Goal: Obtain resource: Obtain resource

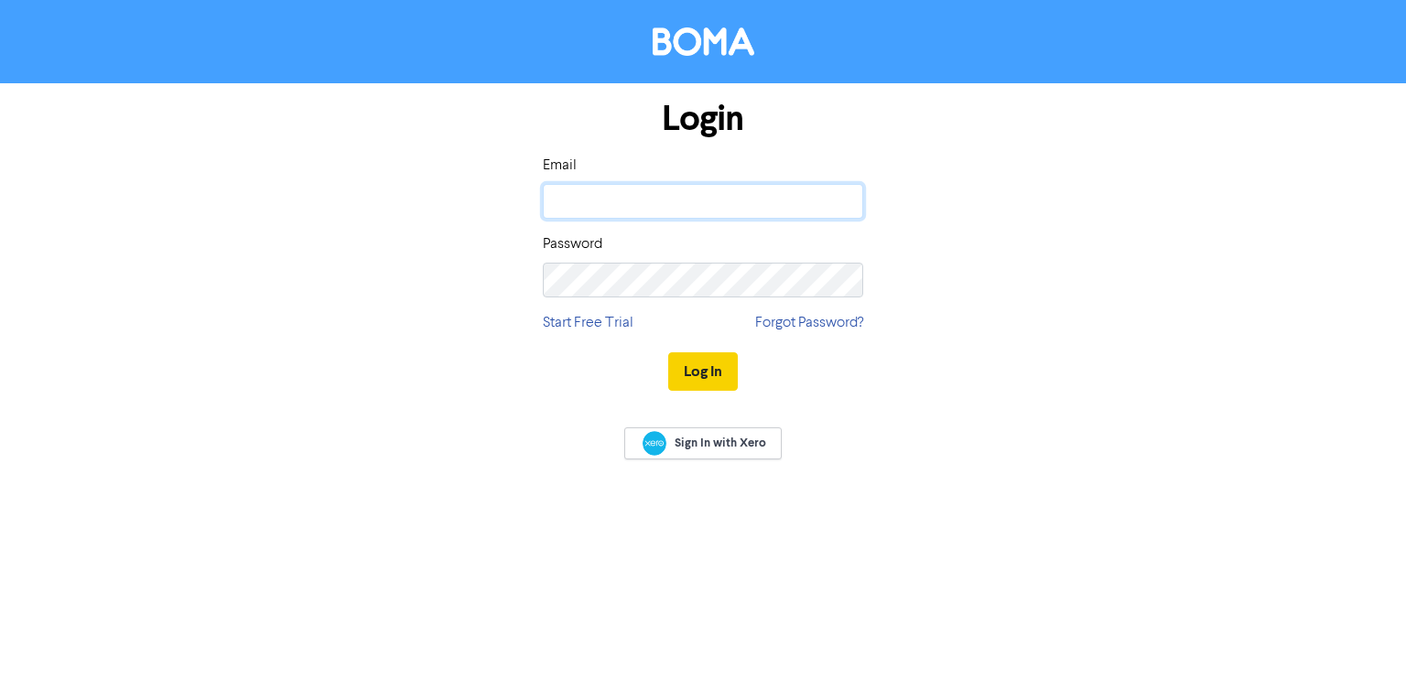
type input "[EMAIL_ADDRESS][DOMAIN_NAME]"
click at [695, 371] on button "Log In" at bounding box center [703, 371] width 70 height 38
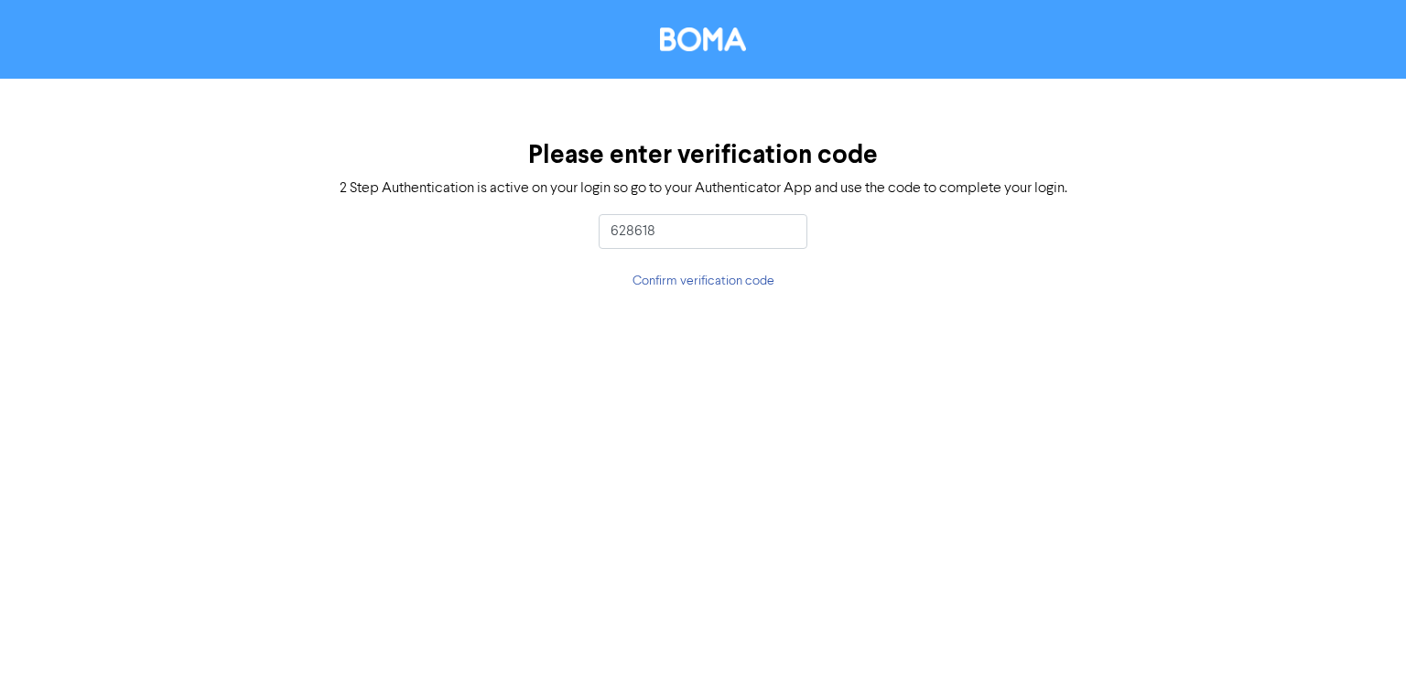
type input "628618"
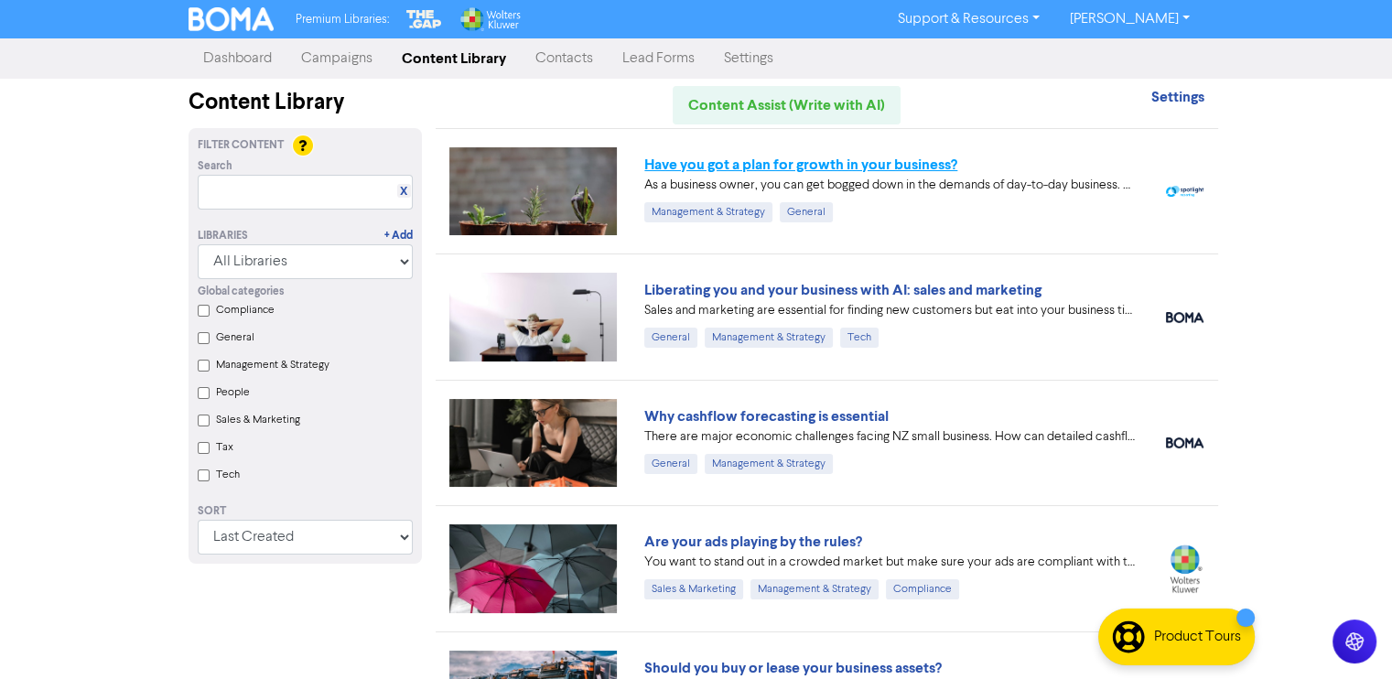
click at [875, 164] on link "Have you got a plan for growth in your business?" at bounding box center [800, 165] width 313 height 18
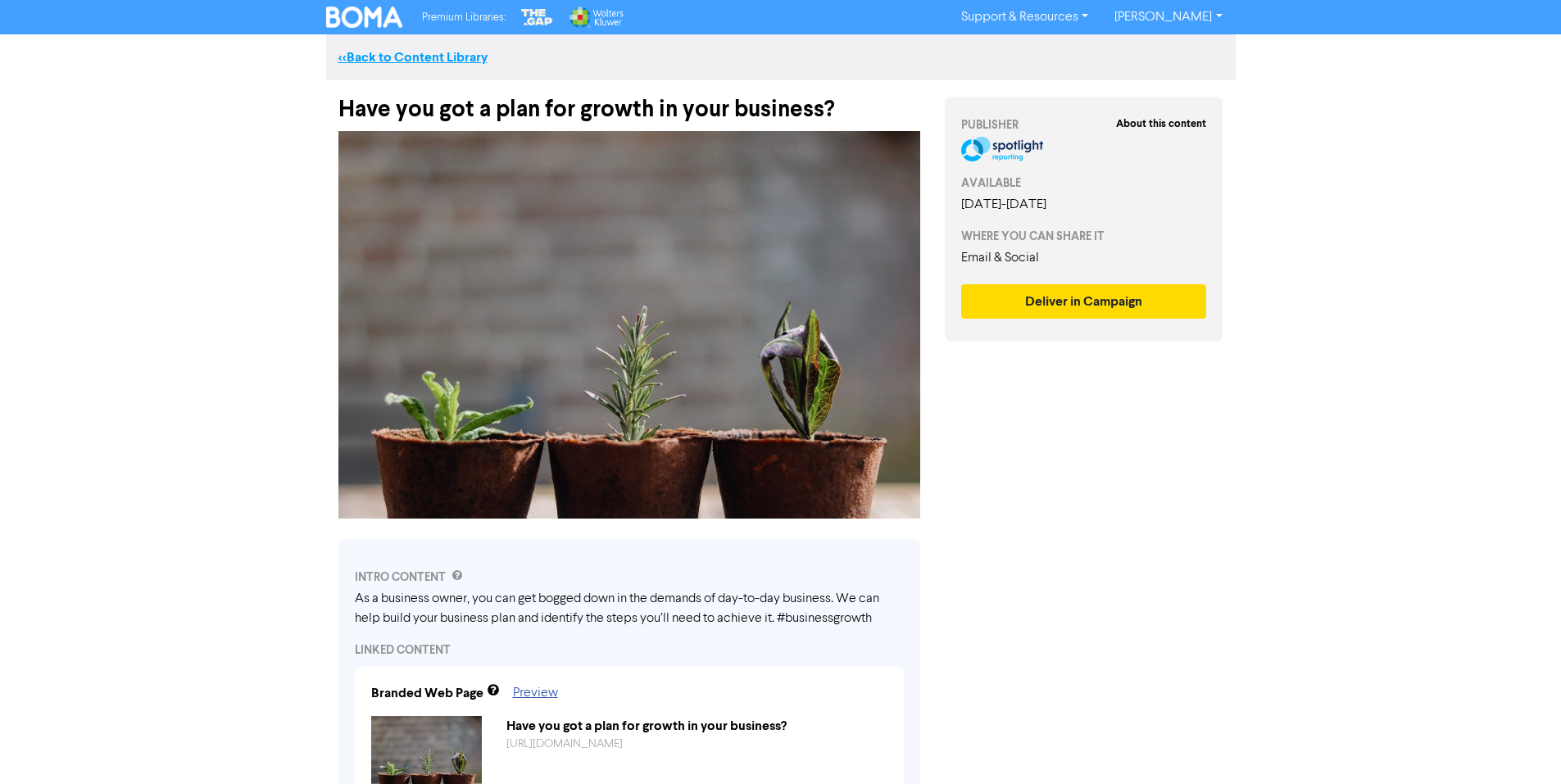
click at [372, 55] on link "<< Back to Content Library" at bounding box center [413, 57] width 149 height 16
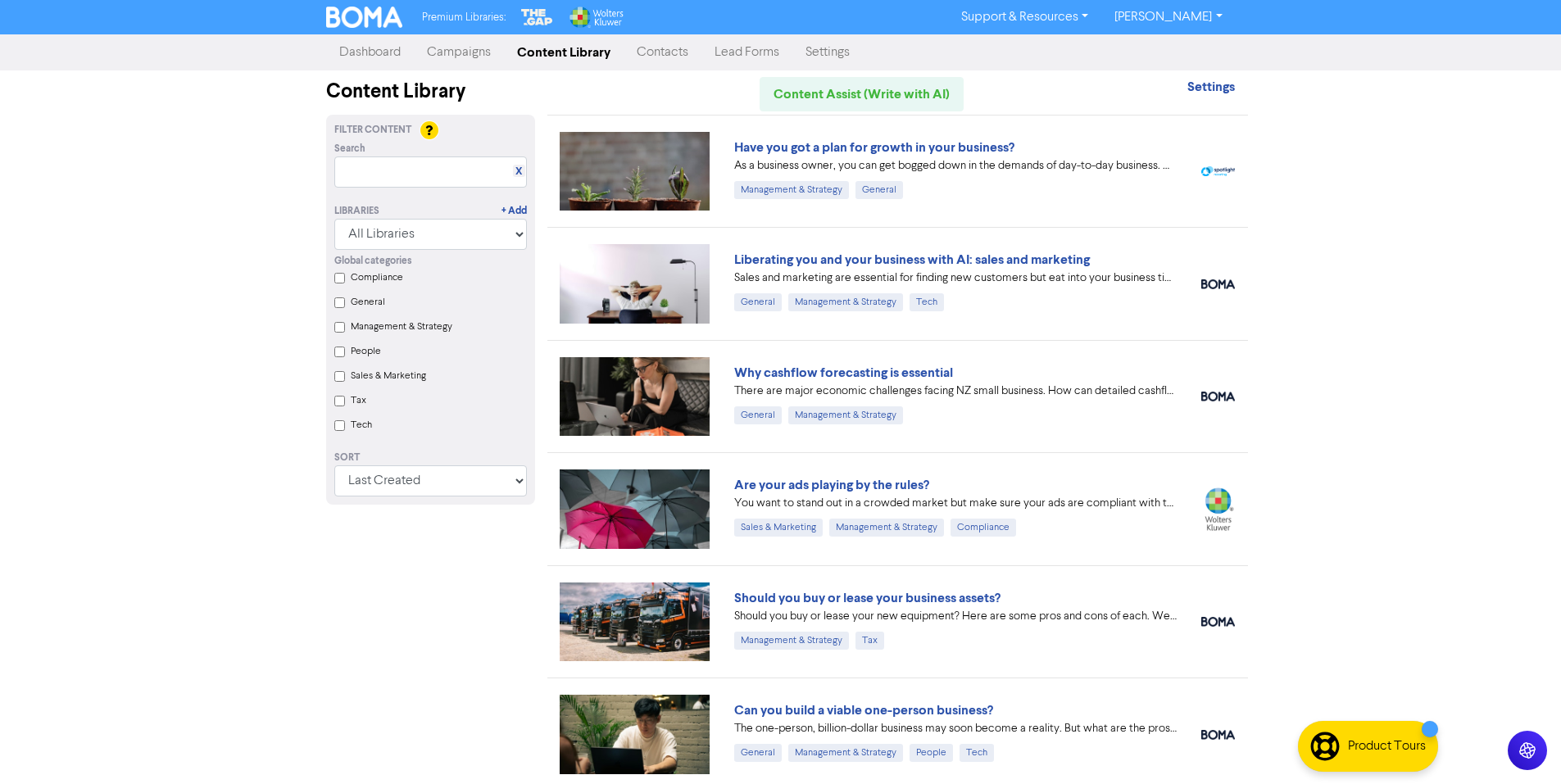
click at [463, 54] on link "Campaigns" at bounding box center [458, 52] width 90 height 33
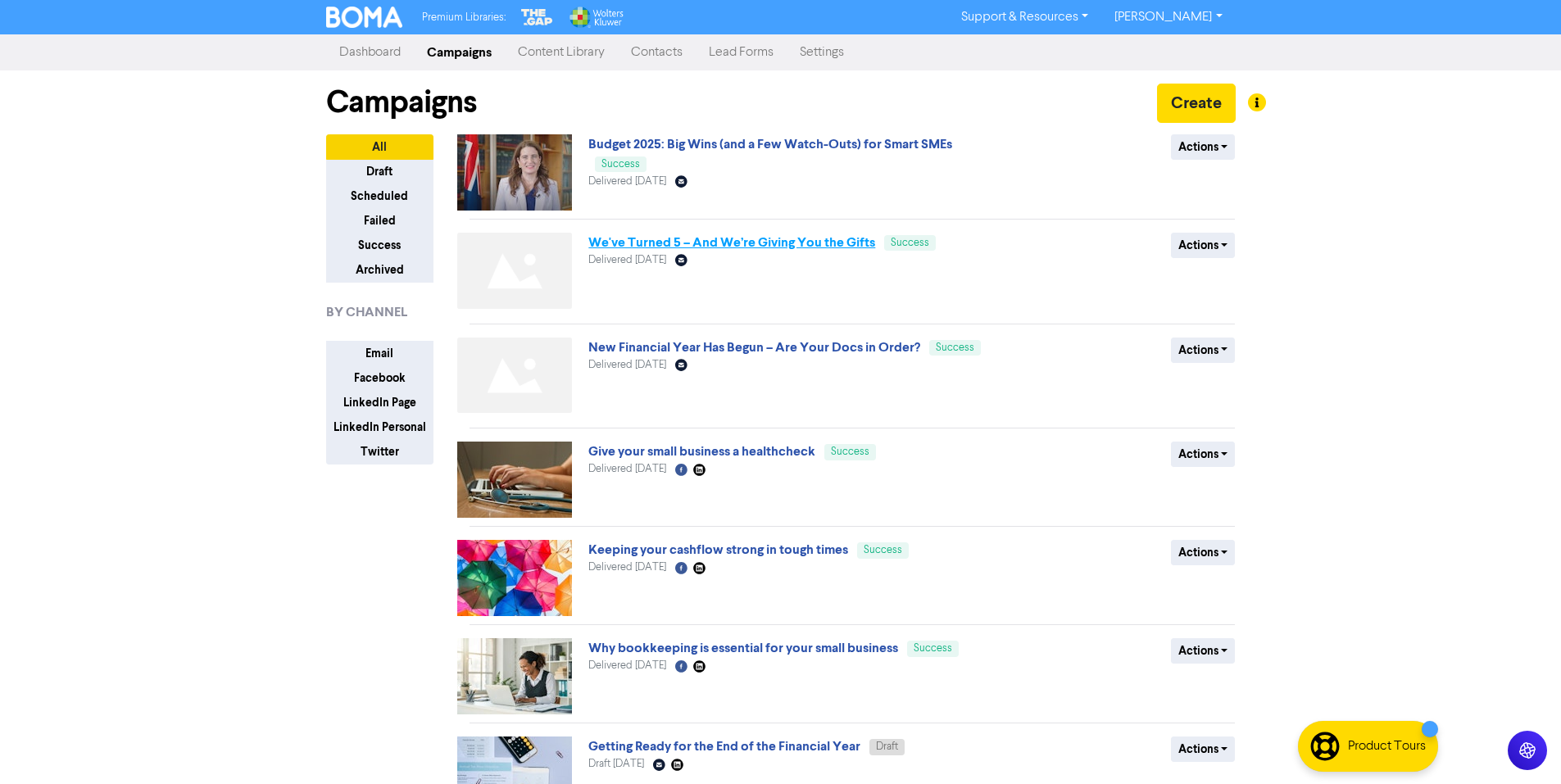
click at [774, 237] on link "We've Turned 5 – And We’re Giving You the Gifts" at bounding box center [731, 243] width 286 height 16
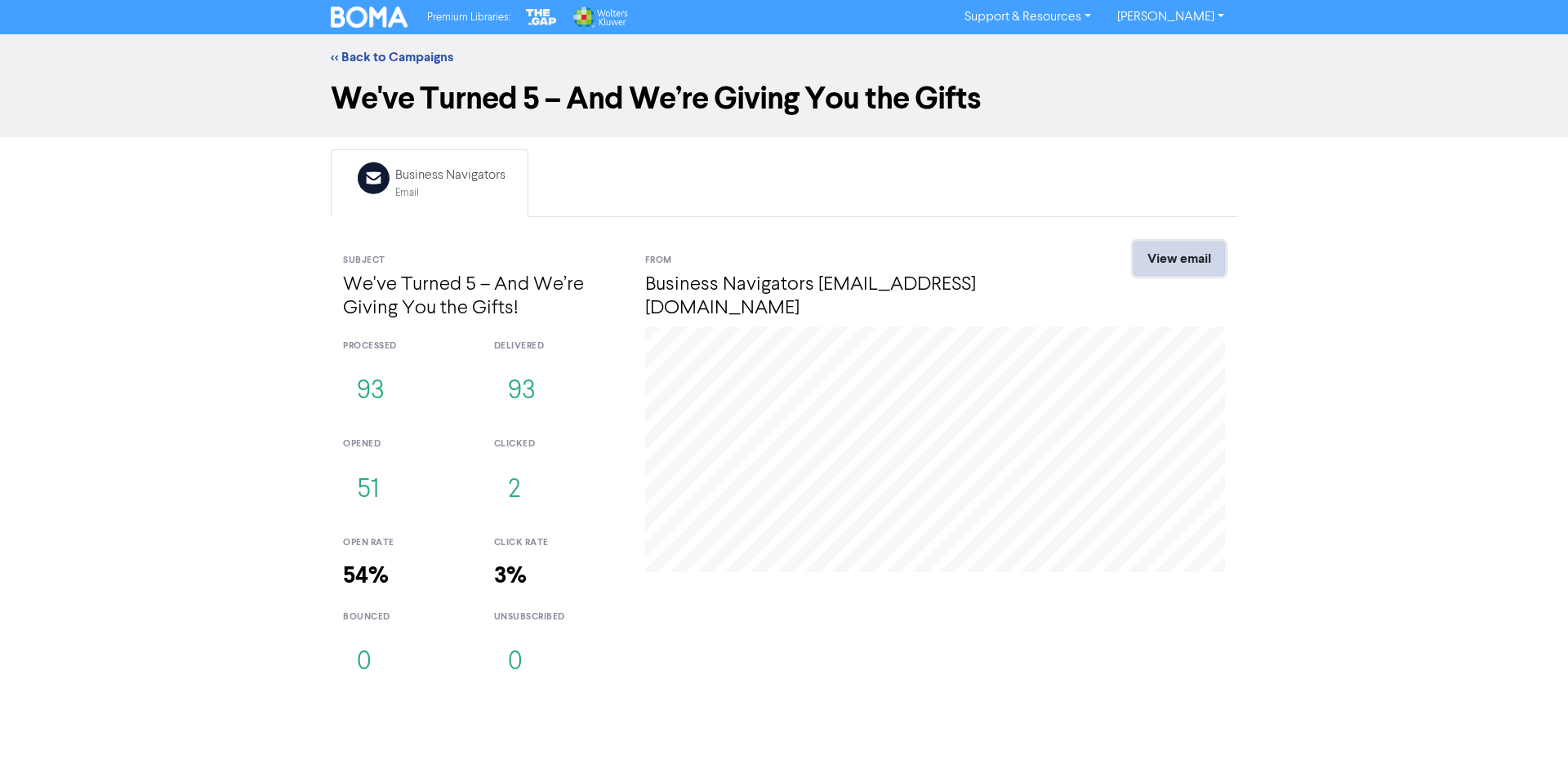
click at [1194, 266] on link "View email" at bounding box center [1179, 259] width 92 height 34
click at [400, 64] on link "<< Back to Campaigns" at bounding box center [392, 57] width 122 height 16
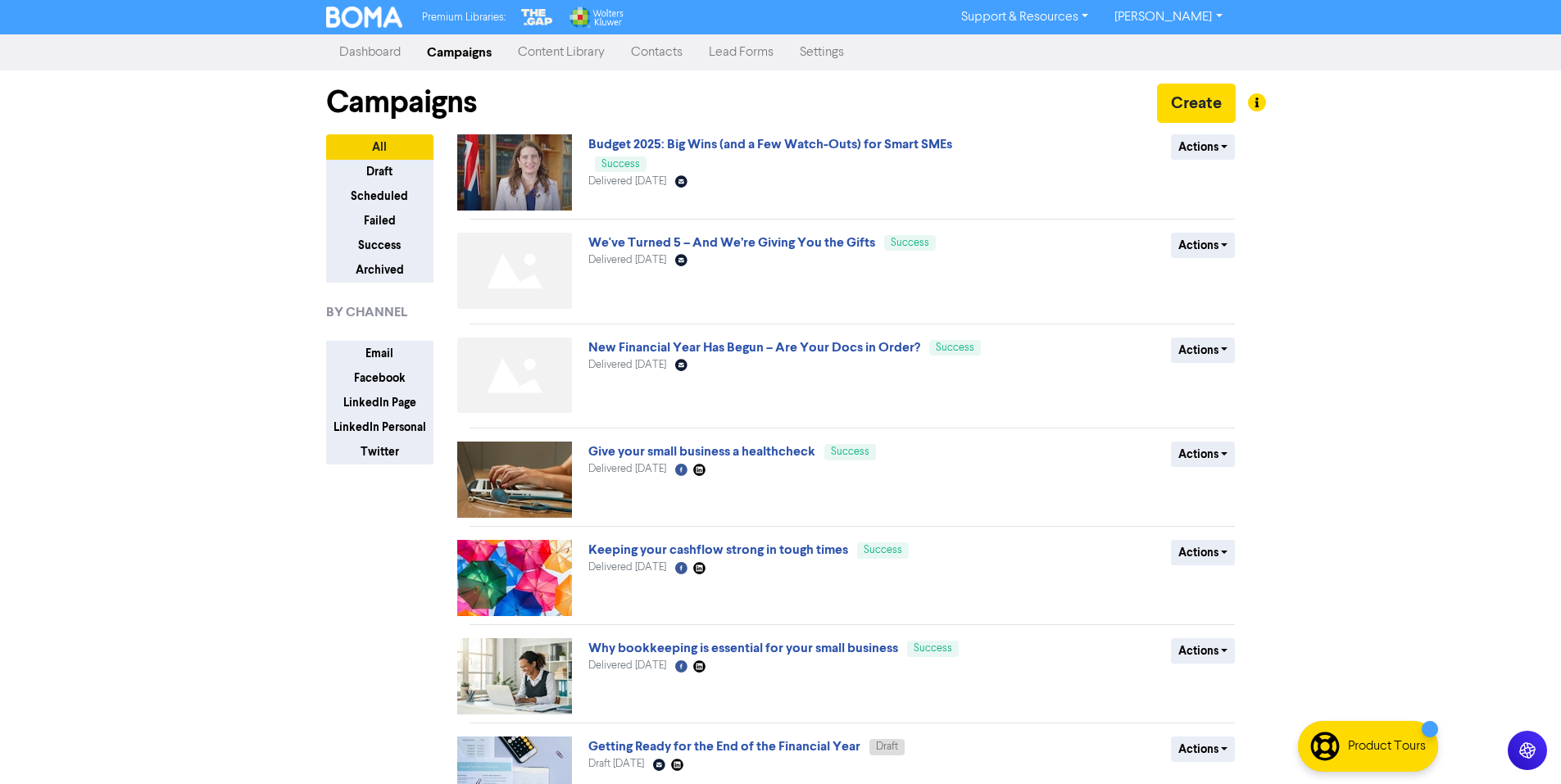
click at [664, 54] on link "Contacts" at bounding box center [656, 52] width 78 height 33
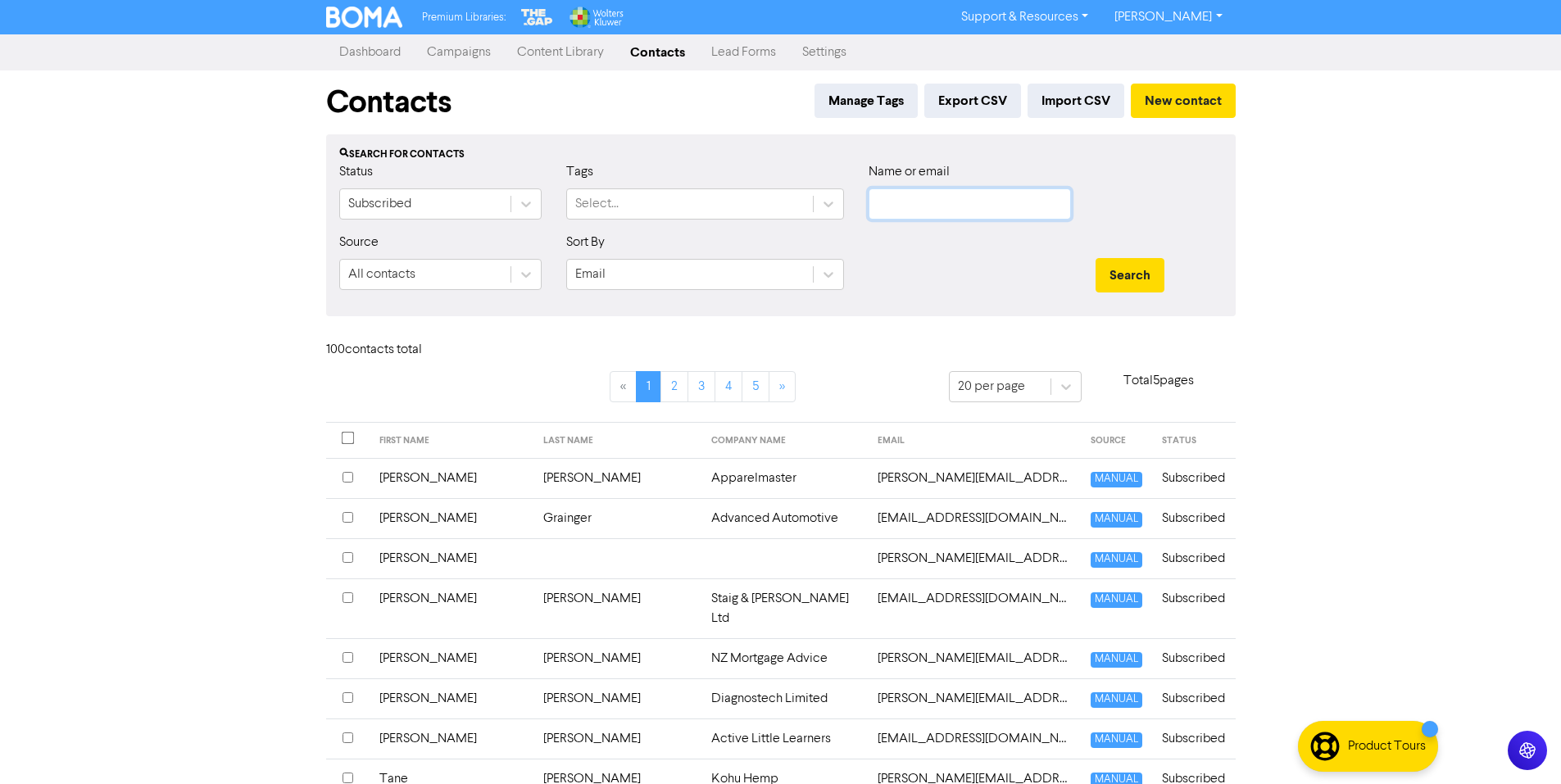
click at [945, 202] on input "text" at bounding box center [969, 204] width 202 height 31
type input "ben"
click at [1096, 258] on button "Search" at bounding box center [1130, 275] width 69 height 34
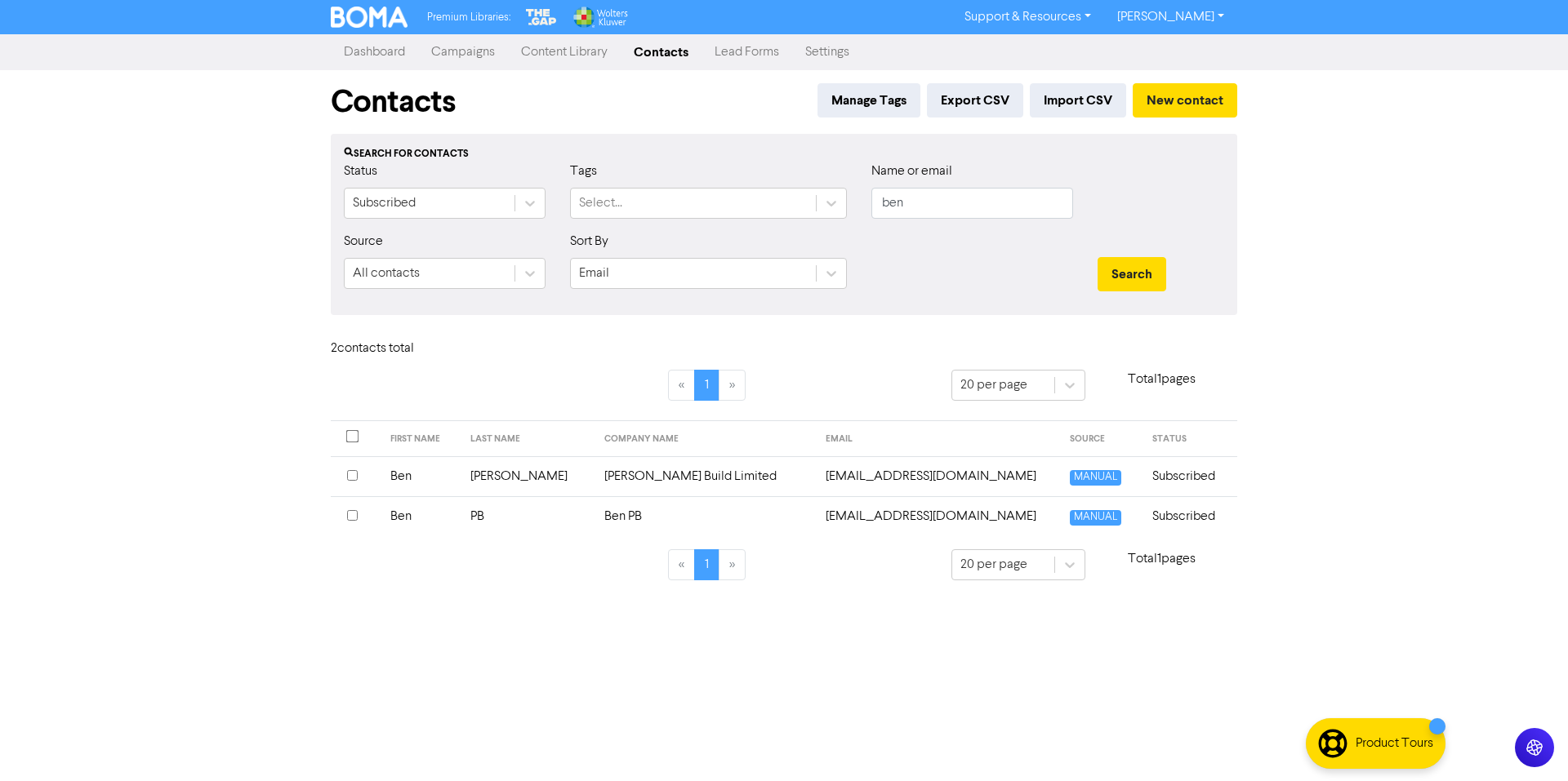
click at [1151, 526] on td "Subscribed" at bounding box center [1190, 516] width 95 height 40
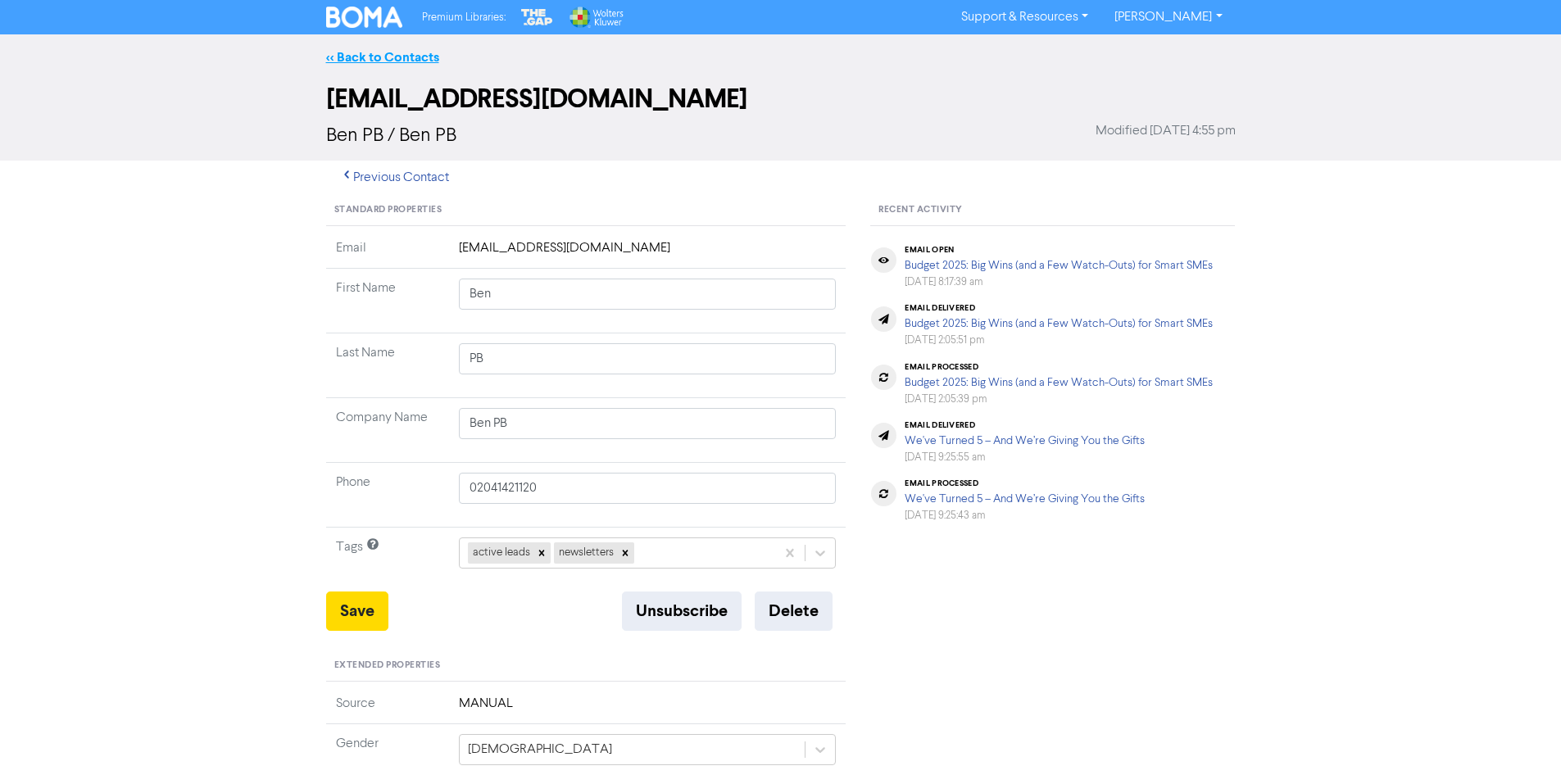
click at [357, 55] on link "<< Back to Contacts" at bounding box center [382, 57] width 113 height 16
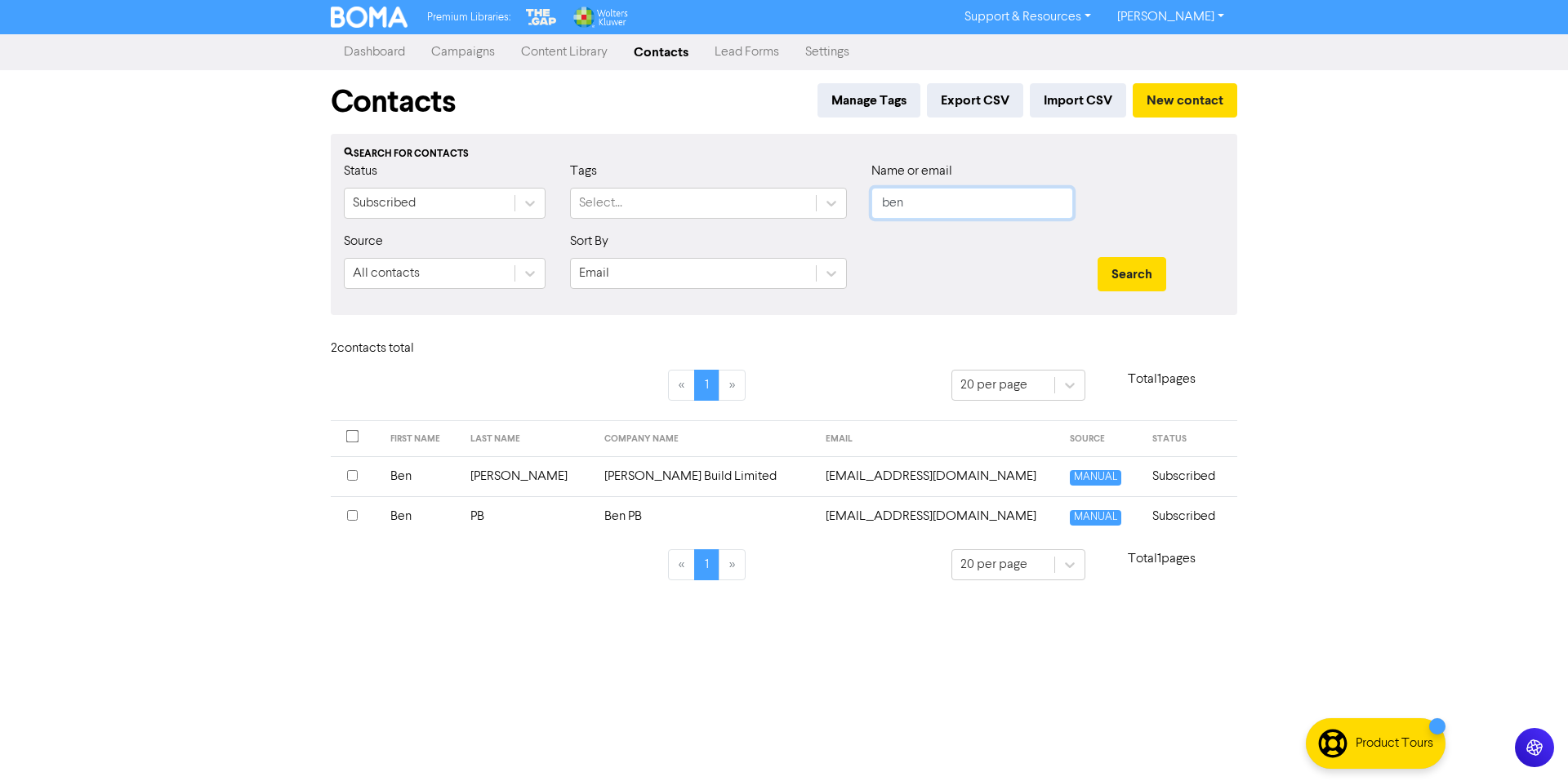
click at [914, 209] on input "ben" at bounding box center [972, 203] width 202 height 31
click at [1168, 111] on button "New contact" at bounding box center [1184, 100] width 104 height 34
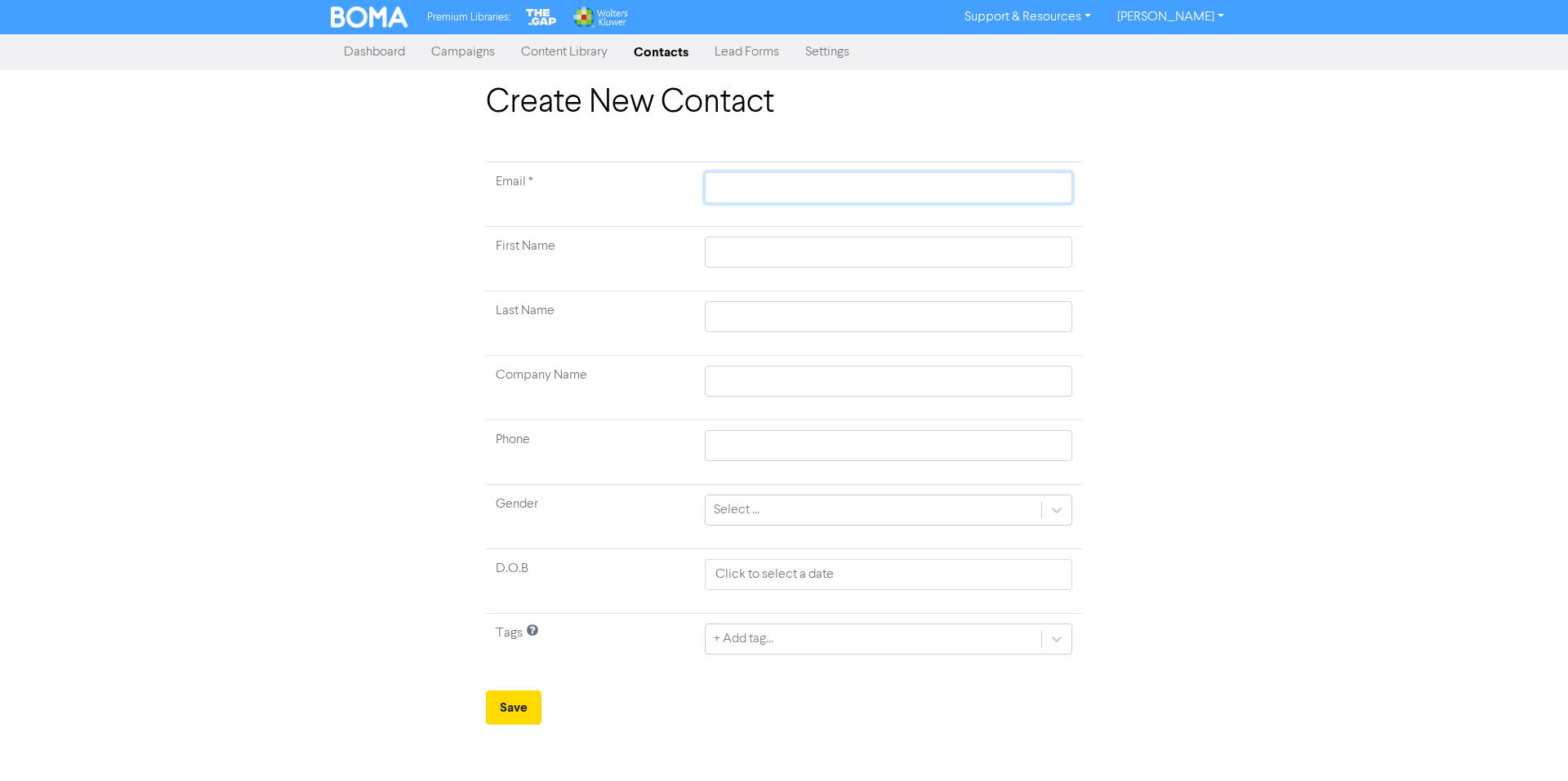
click at [910, 194] on input "text" at bounding box center [888, 187] width 367 height 31
type input "v"
click at [912, 195] on input "v" at bounding box center [888, 187] width 367 height 31
click at [912, 195] on input "v" at bounding box center [888, 187] width 367 height 31
paste input "text"
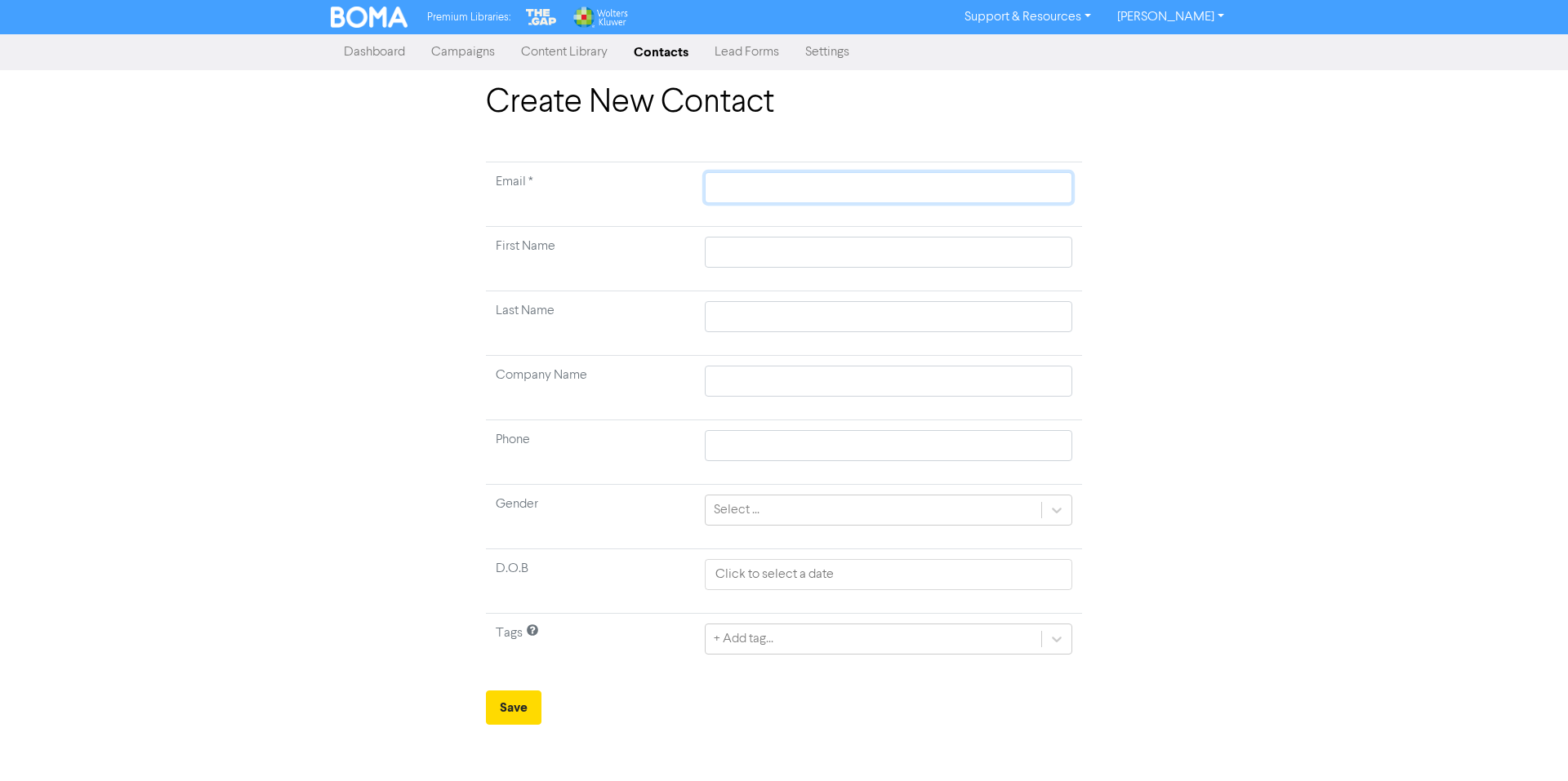
click at [912, 197] on input "text" at bounding box center [888, 187] width 367 height 31
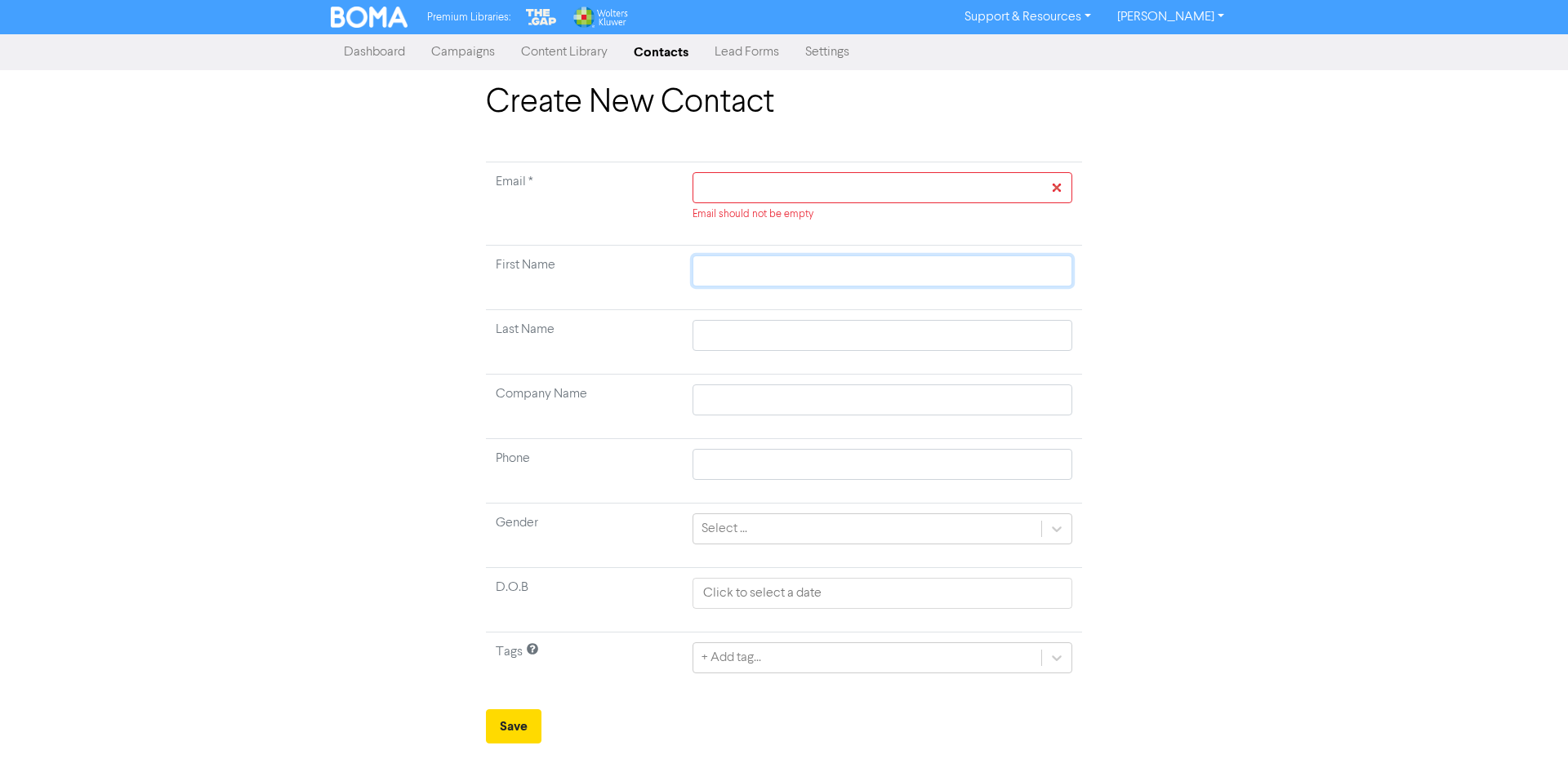
click at [812, 262] on input "text" at bounding box center [882, 271] width 380 height 31
click at [781, 334] on input "text" at bounding box center [882, 335] width 380 height 31
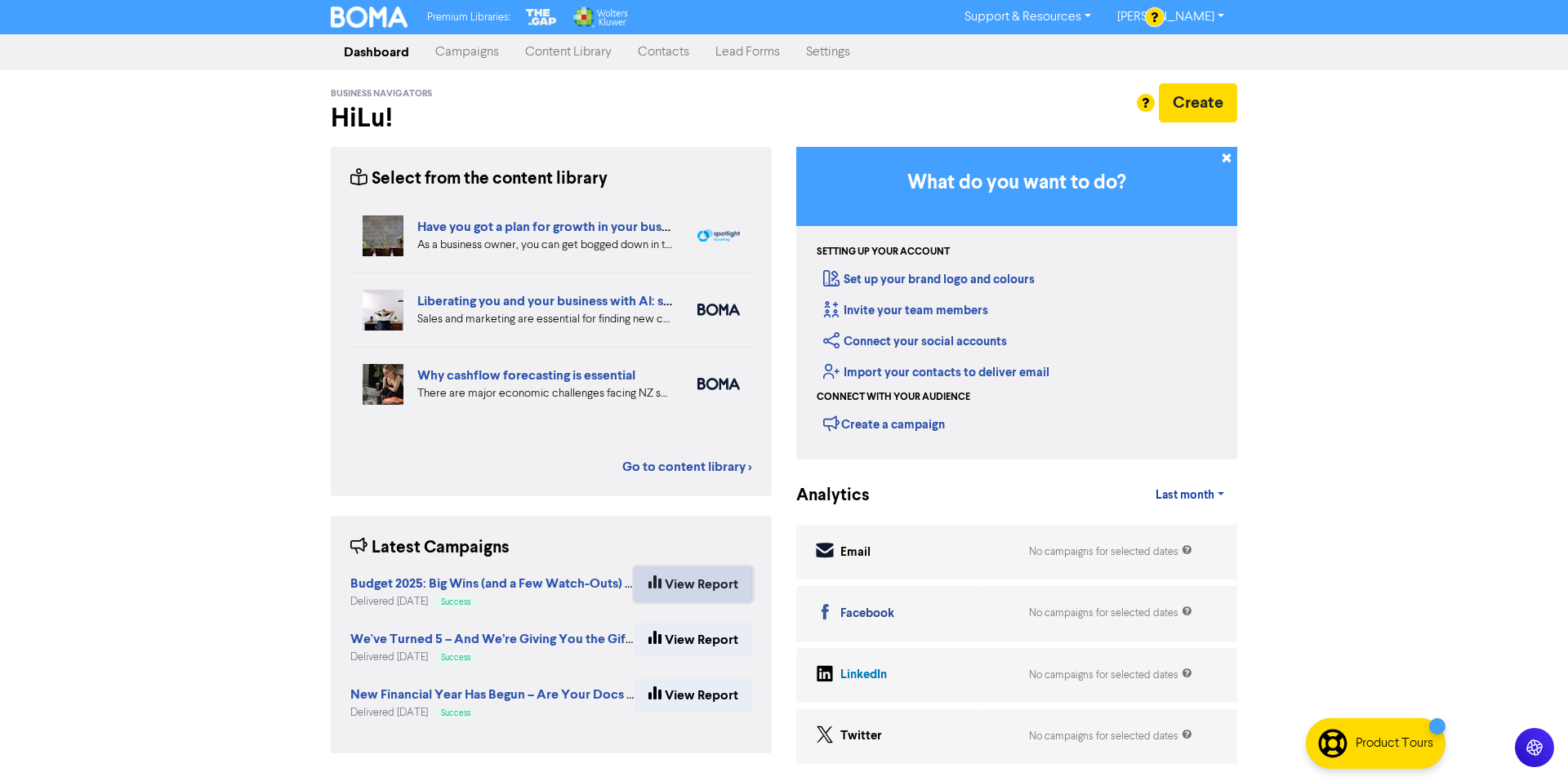
click at [703, 589] on link "View Report" at bounding box center [693, 584] width 118 height 34
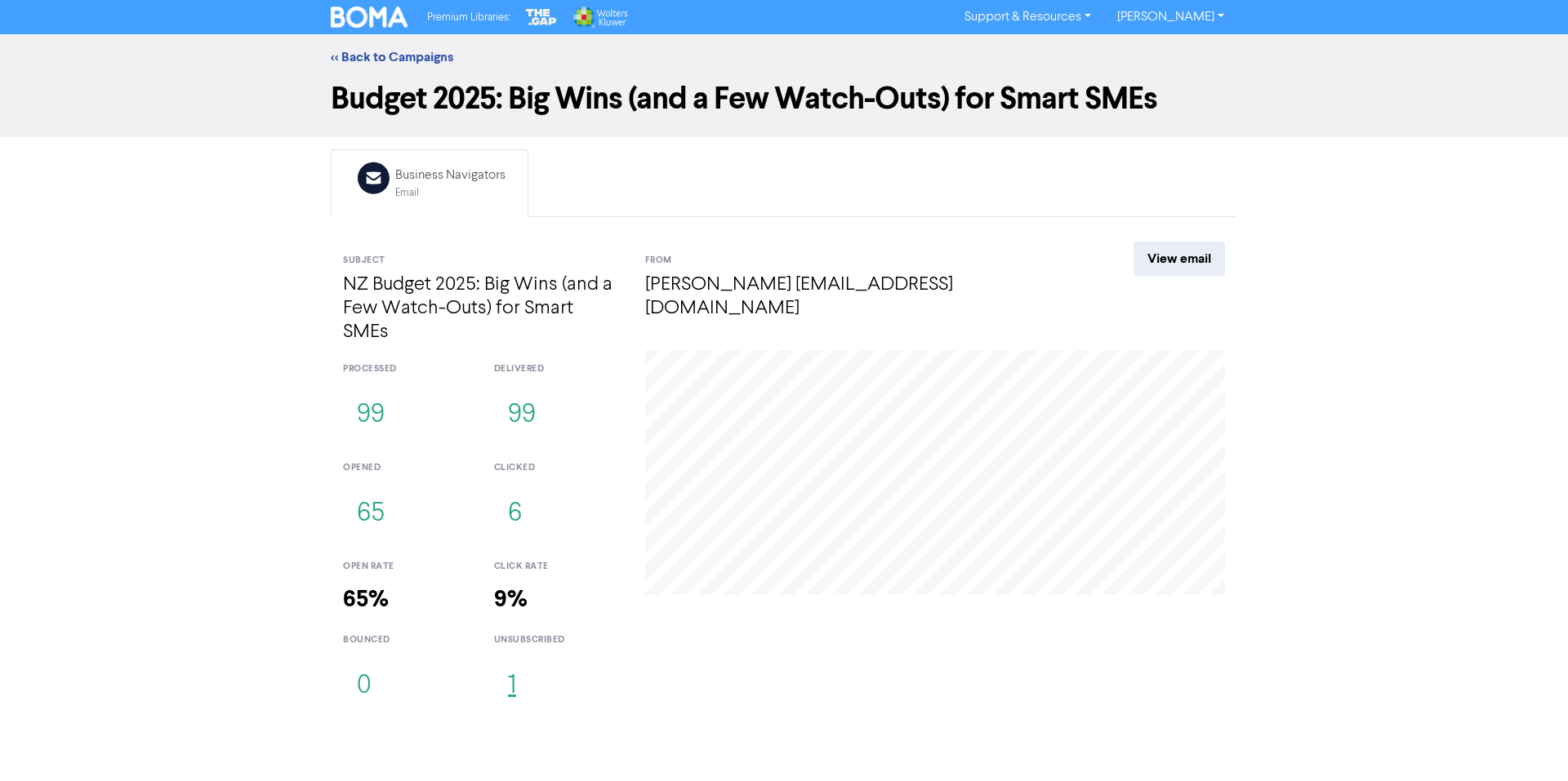
click at [507, 690] on button "1" at bounding box center [512, 686] width 36 height 53
click at [1151, 256] on link "View email" at bounding box center [1179, 259] width 92 height 34
click at [435, 53] on link "<< Back to Campaigns" at bounding box center [392, 57] width 122 height 16
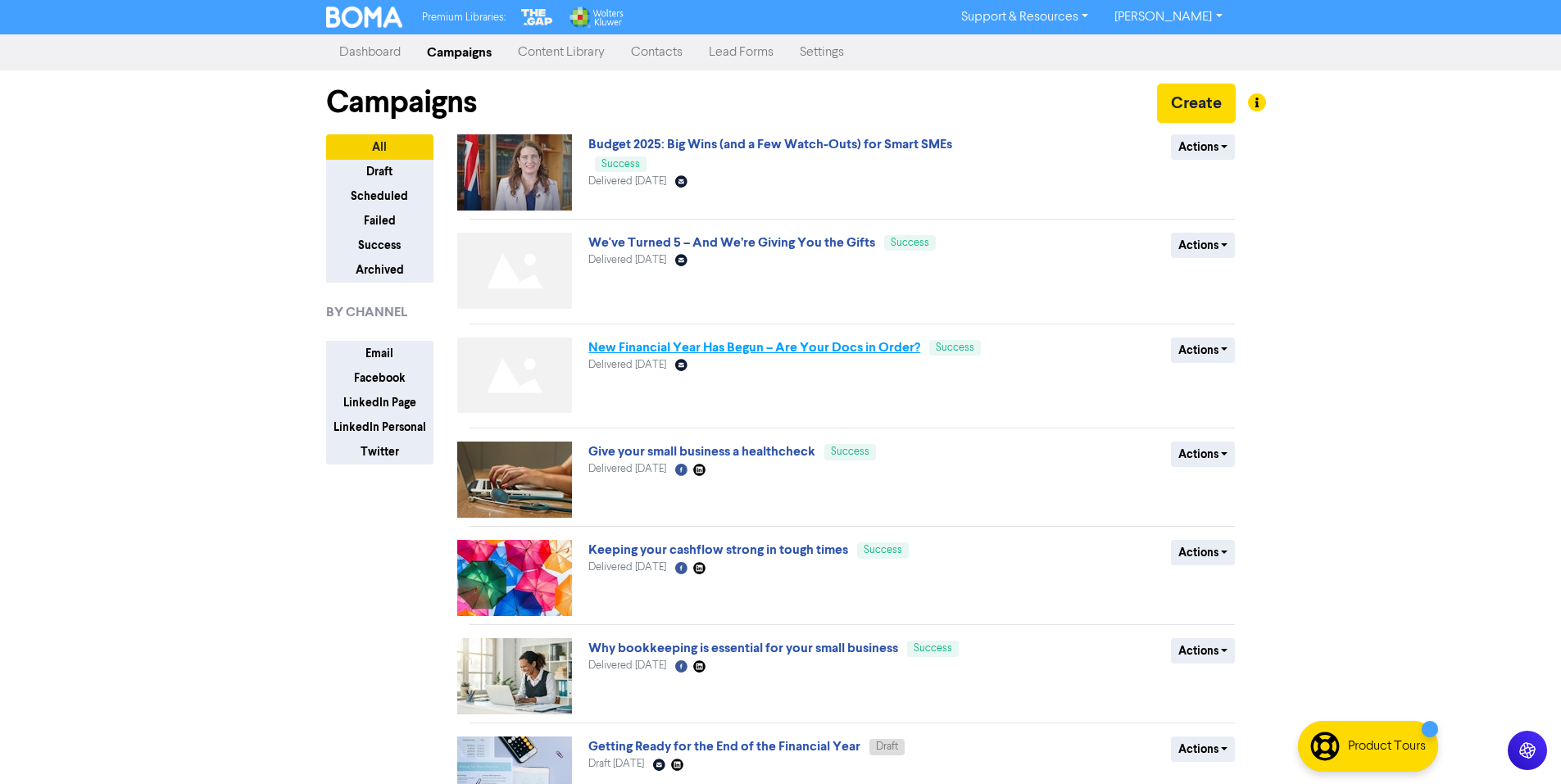
click at [654, 352] on link "New Financial Year Has Begun – Are Your Docs in Order?" at bounding box center [754, 347] width 332 height 16
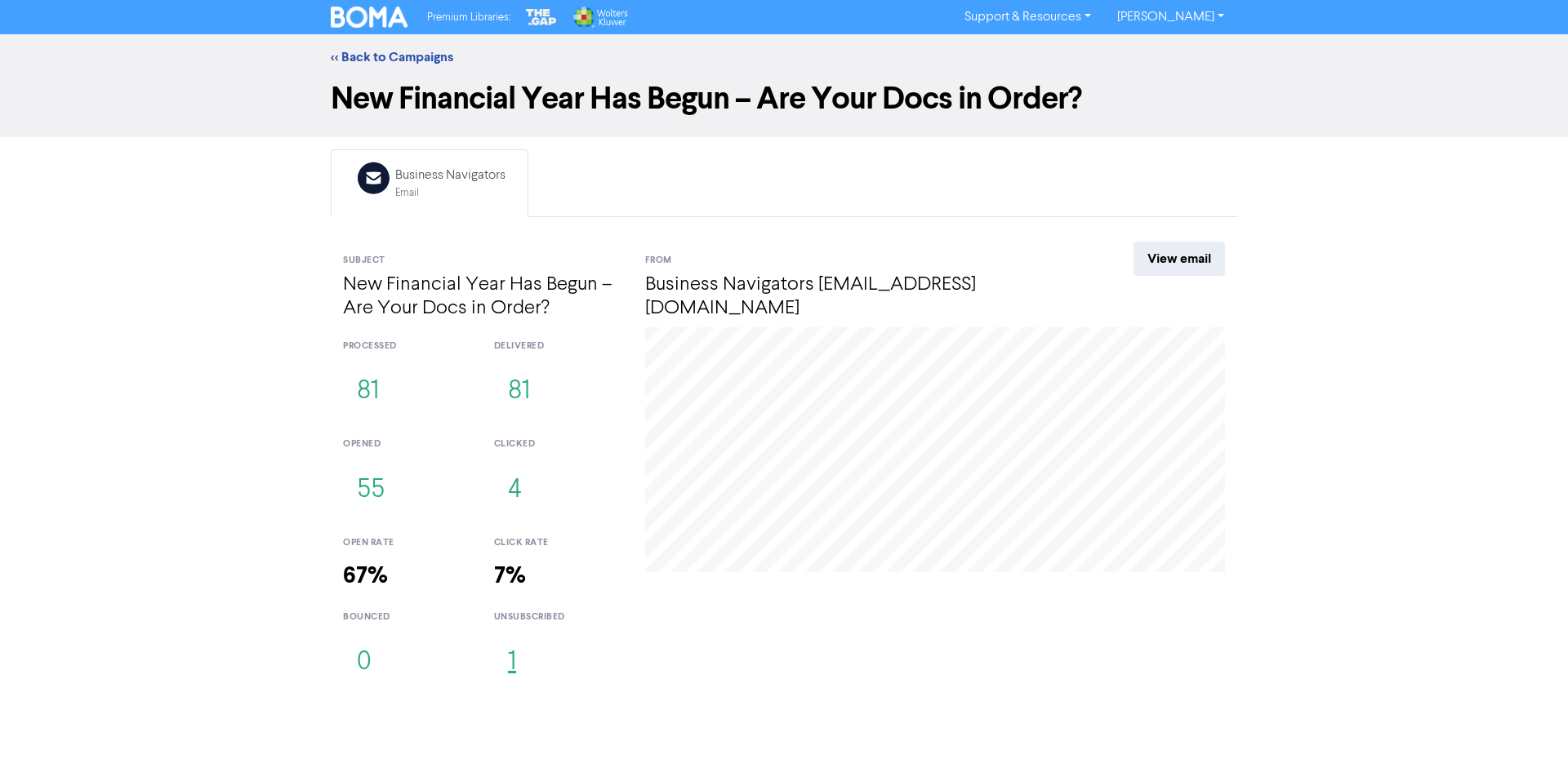
click at [514, 659] on button "1" at bounding box center [512, 662] width 36 height 53
click at [1185, 253] on link "View email" at bounding box center [1179, 259] width 92 height 34
click at [396, 60] on link "<< Back to Campaigns" at bounding box center [392, 57] width 122 height 16
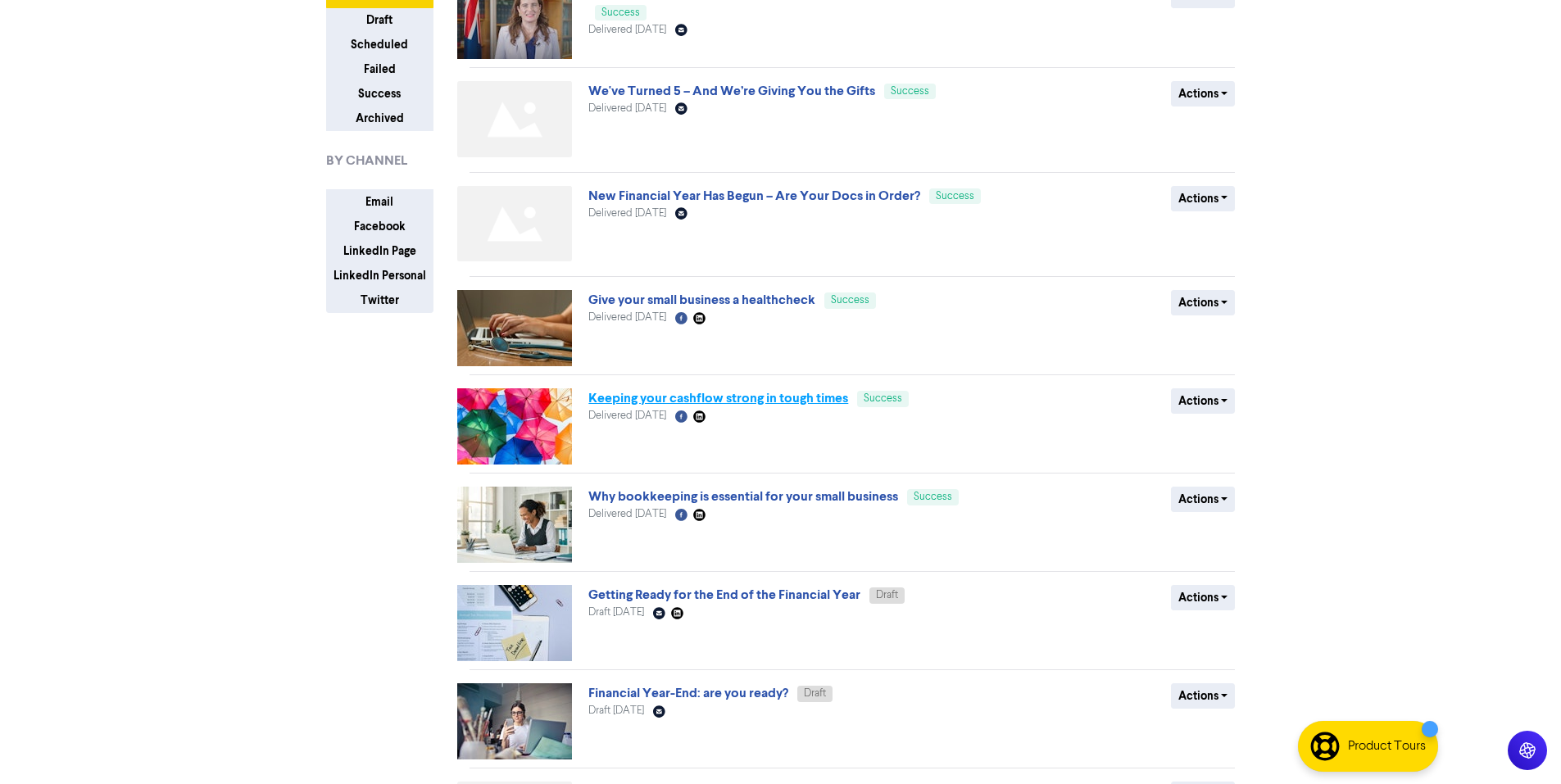
scroll to position [164, 0]
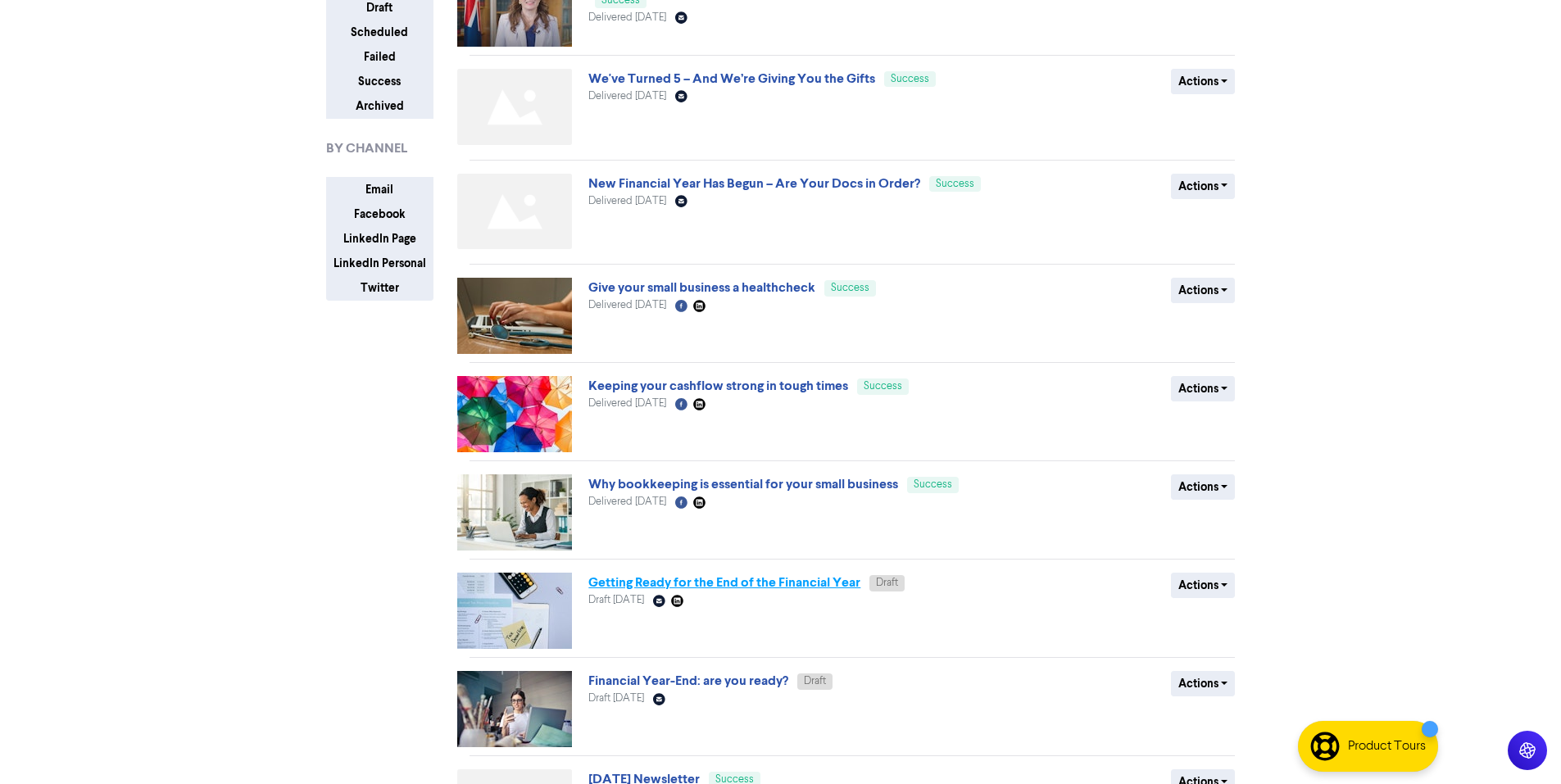
click at [808, 577] on link "Getting Ready for the End of the Financial Year" at bounding box center [724, 583] width 272 height 16
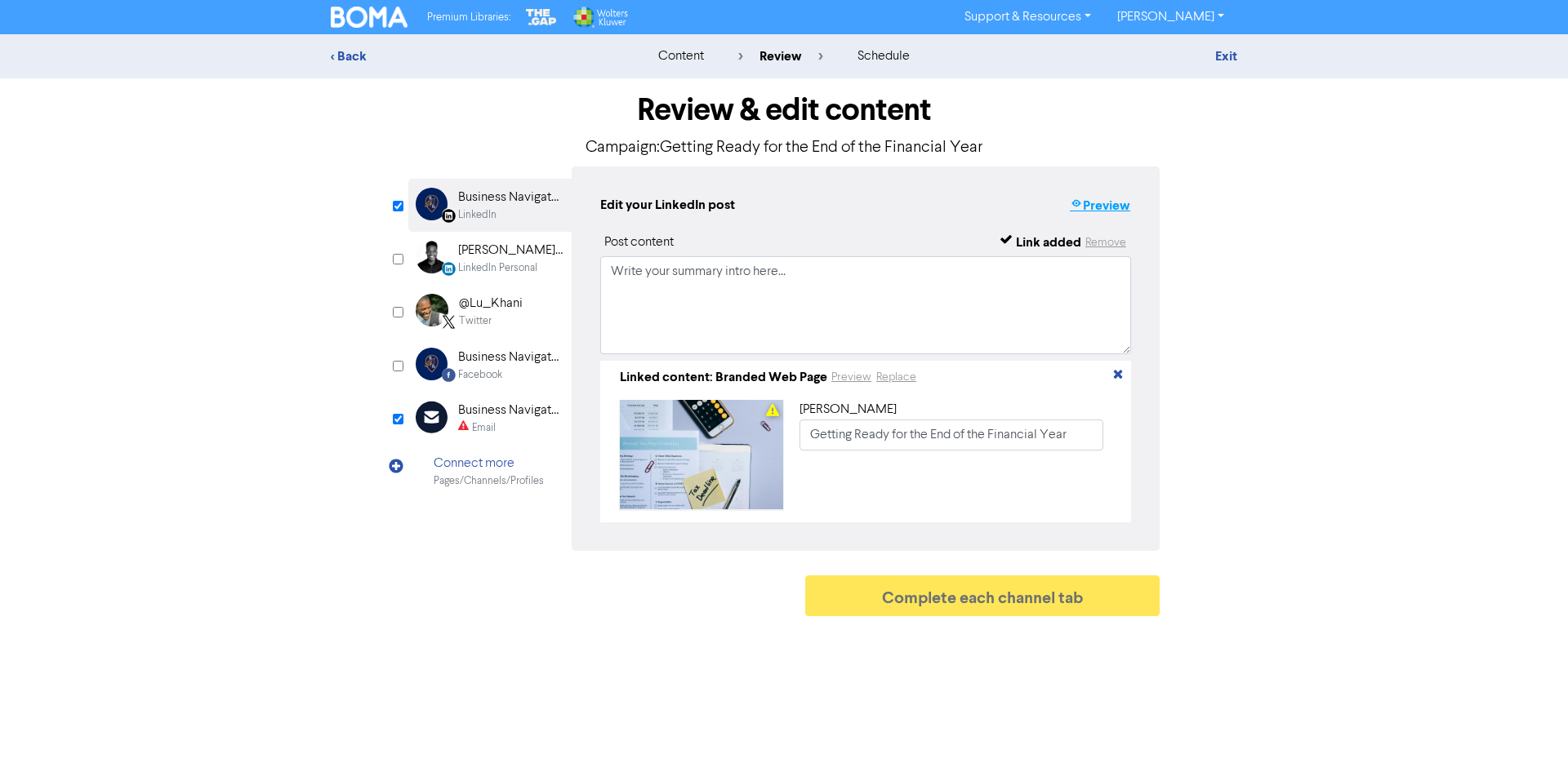
click at [1077, 205] on icon "button" at bounding box center [1076, 206] width 13 height 16
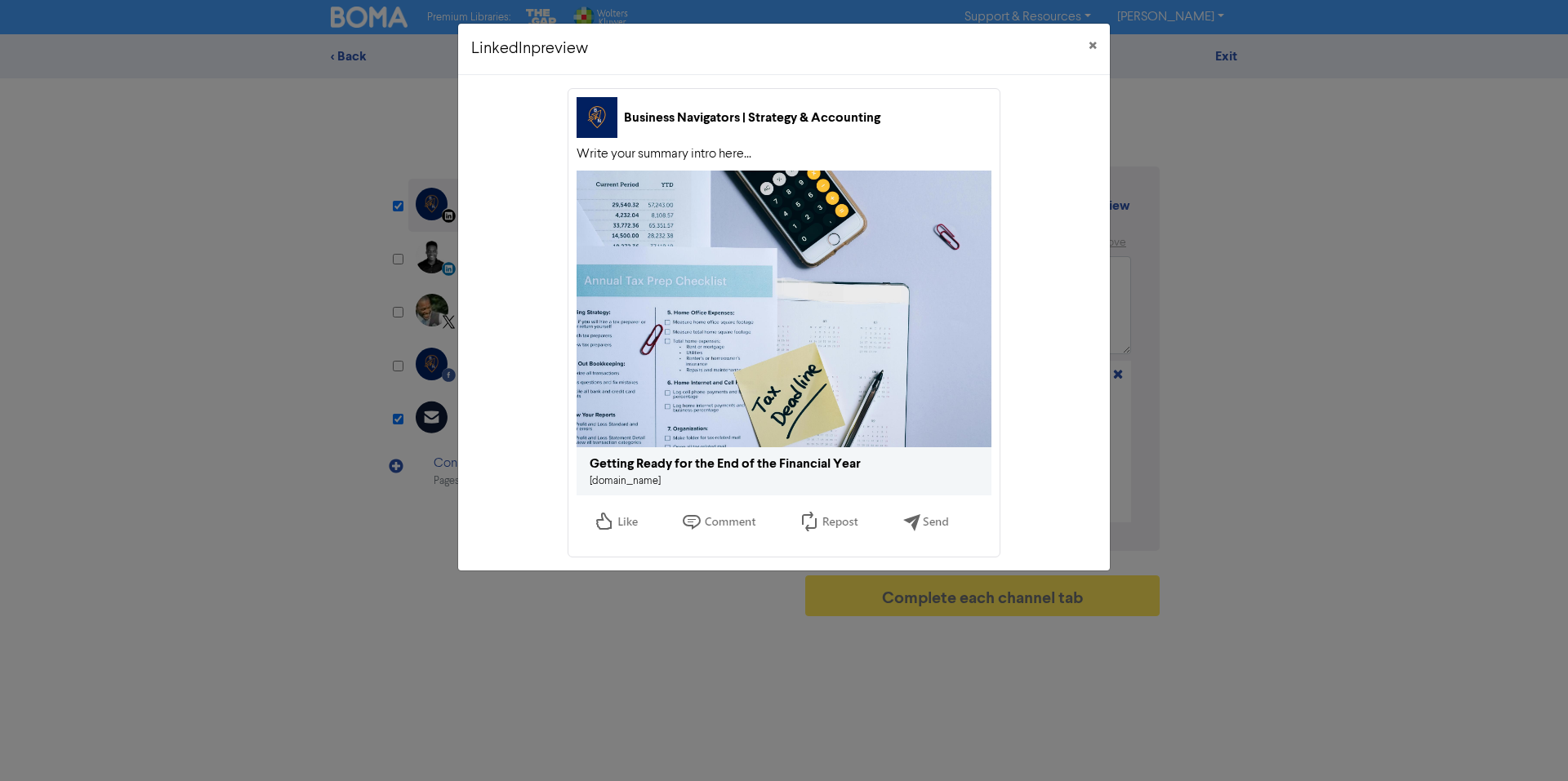
click at [722, 464] on div "Getting Ready for the End of the Financial Year" at bounding box center [725, 464] width 271 height 20
click at [1095, 44] on span "×" at bounding box center [1092, 45] width 8 height 24
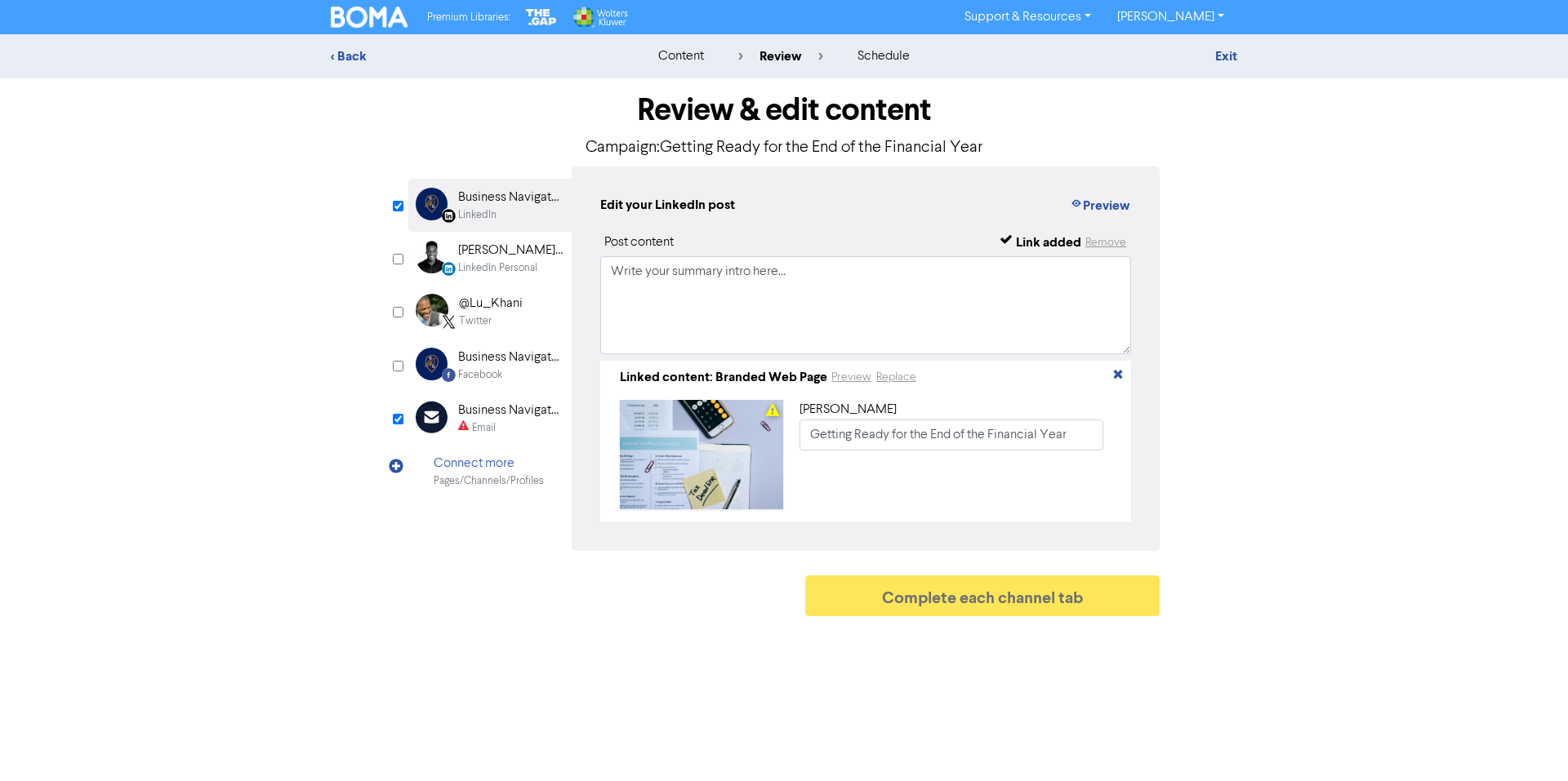
click at [722, 478] on object at bounding box center [701, 455] width 163 height 109
click at [852, 378] on button "Preview" at bounding box center [851, 377] width 42 height 19
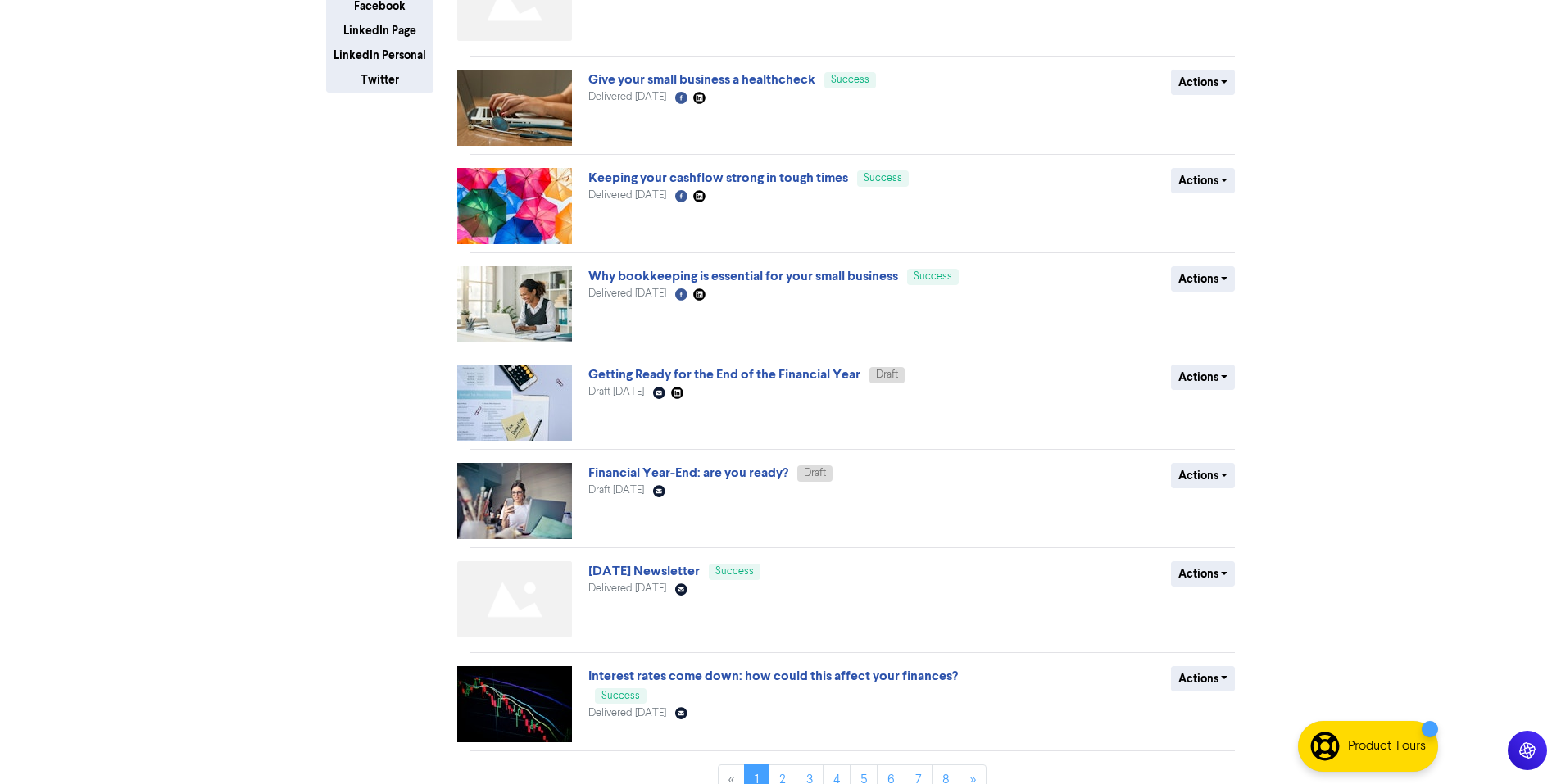
scroll to position [396, 0]
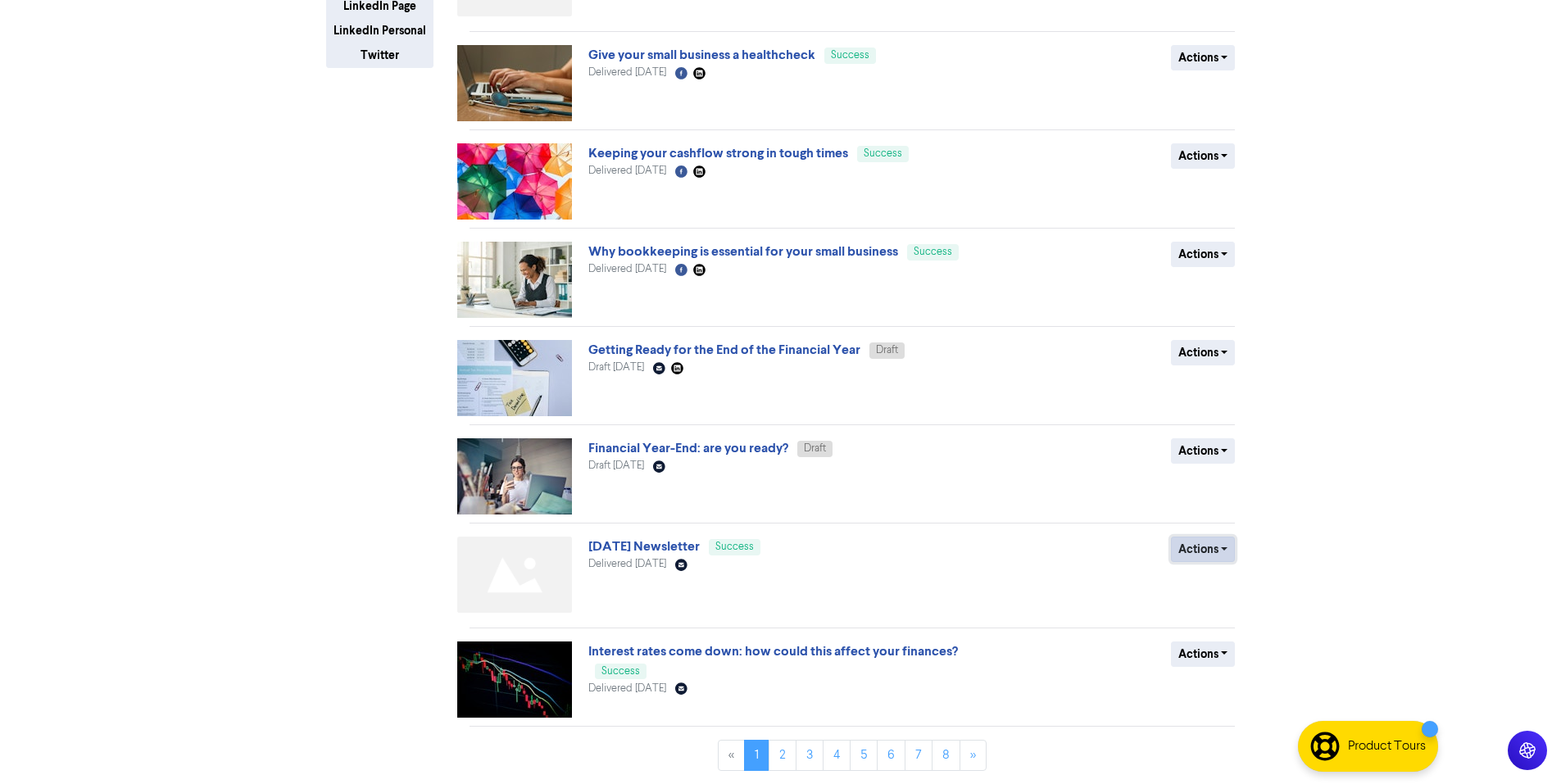
click at [1209, 543] on button "Actions" at bounding box center [1203, 550] width 64 height 25
click at [698, 548] on link "[DATE] Newsletter" at bounding box center [644, 546] width 111 height 16
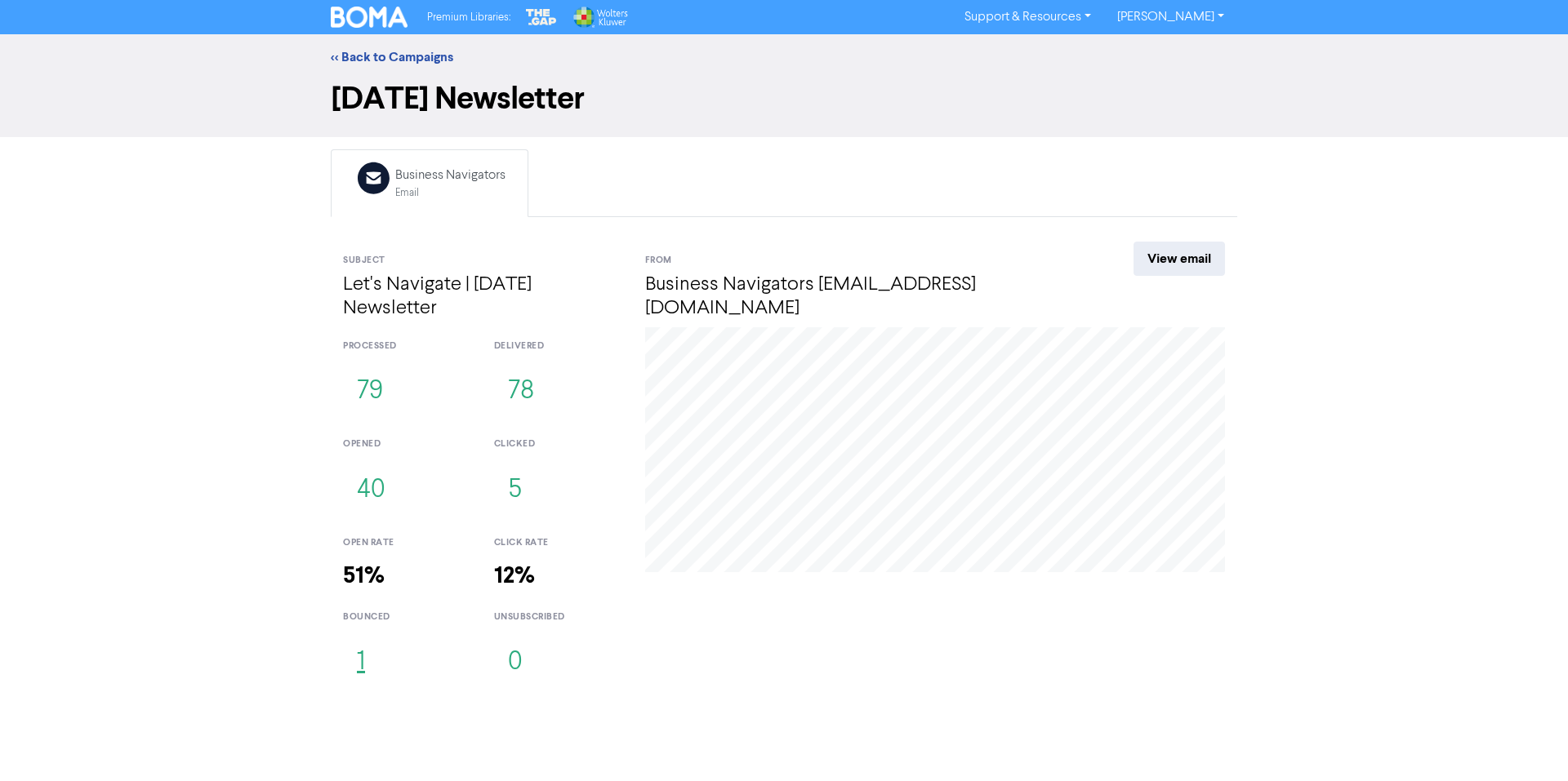
click at [367, 664] on button "1" at bounding box center [360, 662] width 36 height 53
click at [1185, 261] on link "View email" at bounding box center [1179, 259] width 92 height 34
click at [353, 62] on link "<< Back to Campaigns" at bounding box center [392, 57] width 122 height 16
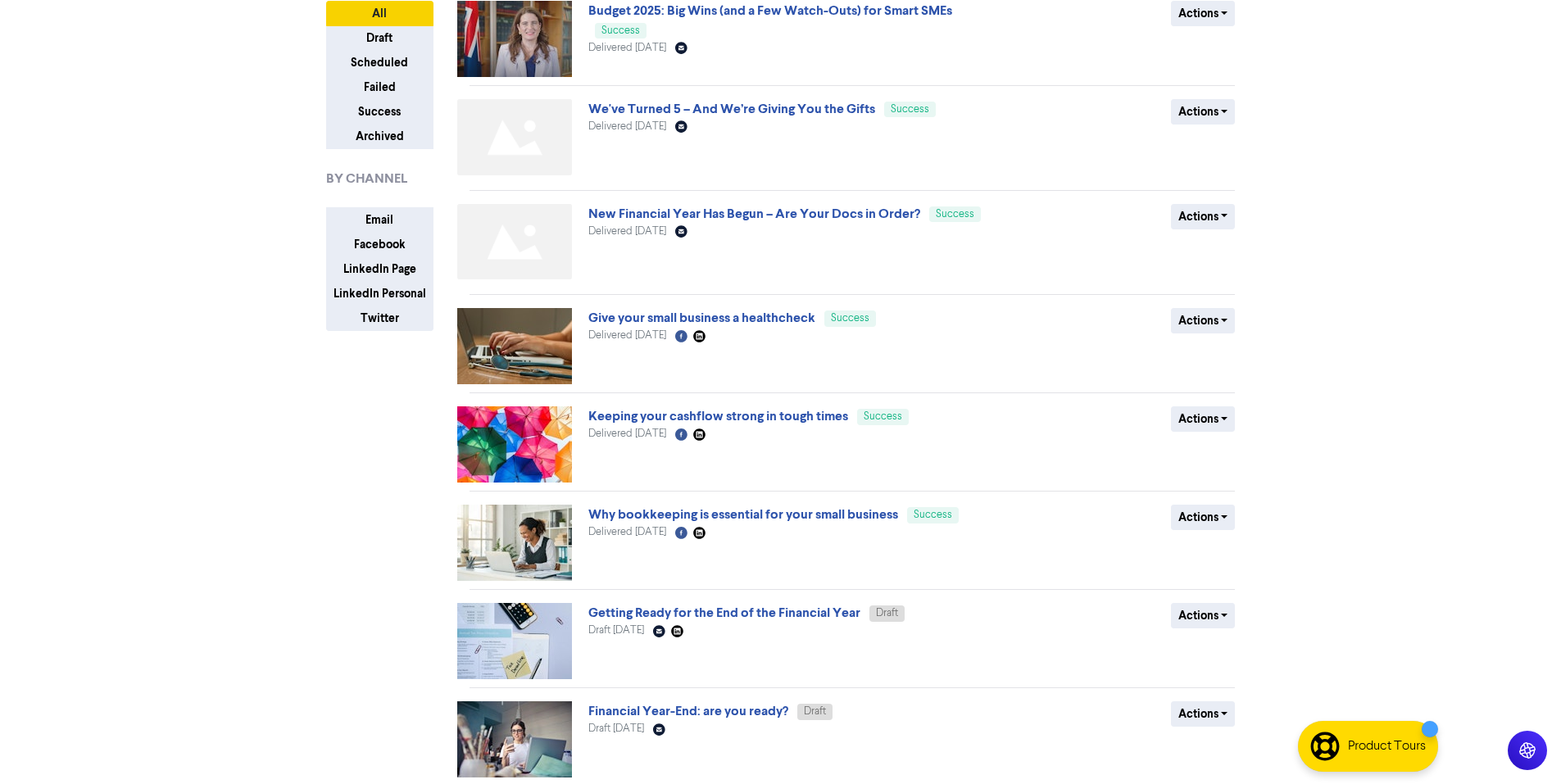
scroll to position [396, 0]
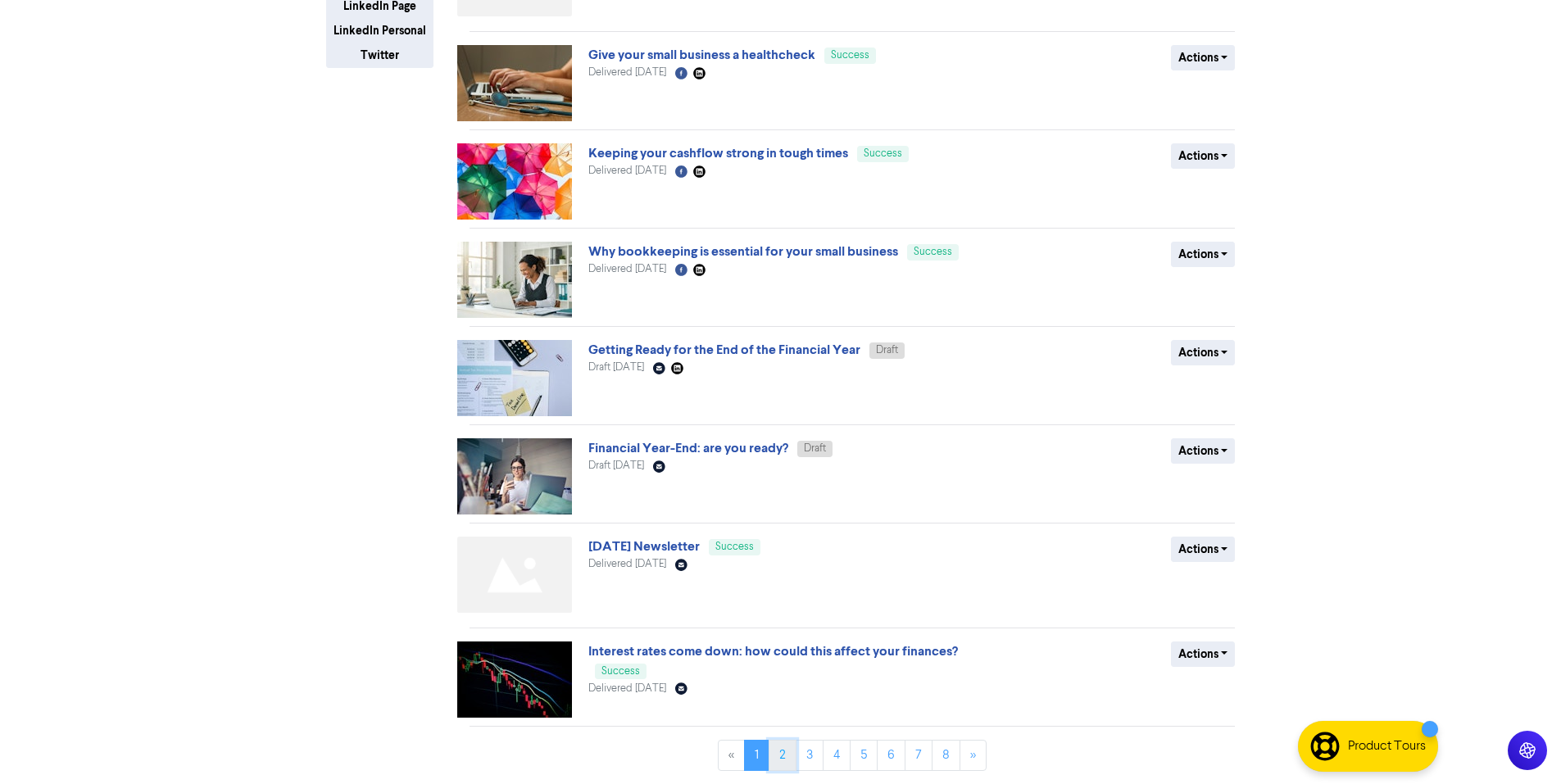
click at [772, 753] on link "2" at bounding box center [782, 755] width 28 height 31
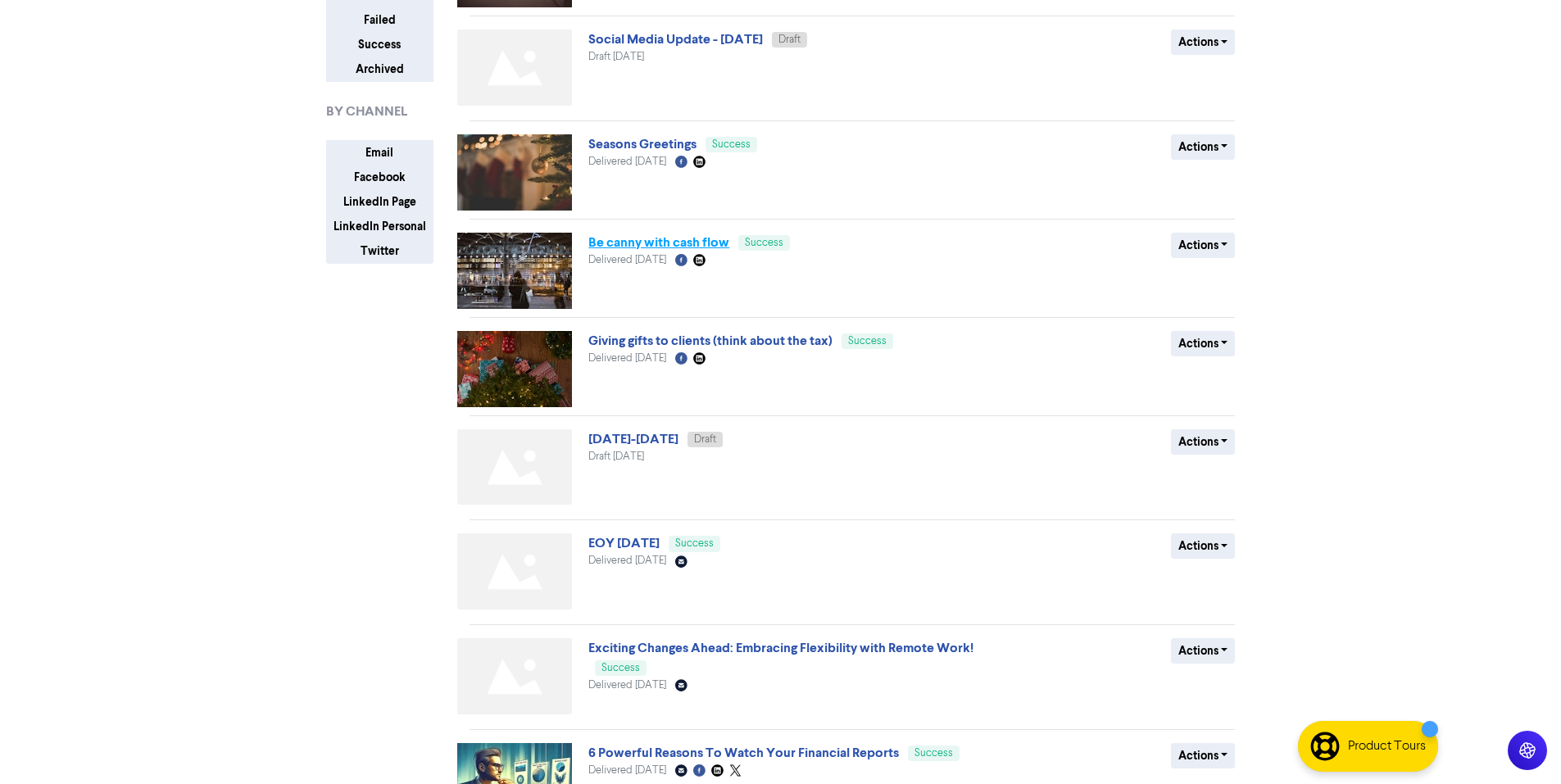
scroll to position [246, 0]
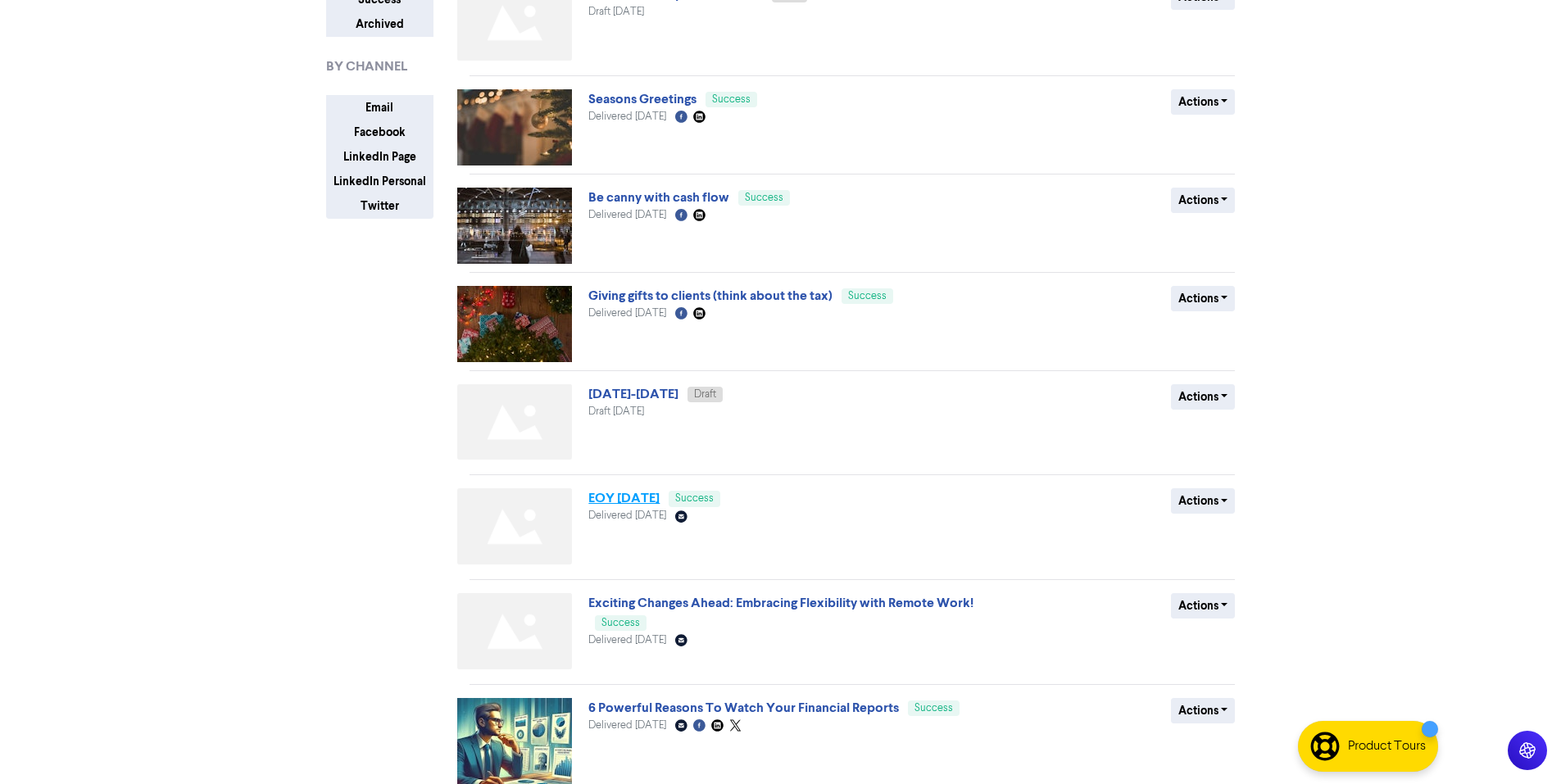
click at [635, 497] on link "EOY [DATE]" at bounding box center [624, 498] width 72 height 16
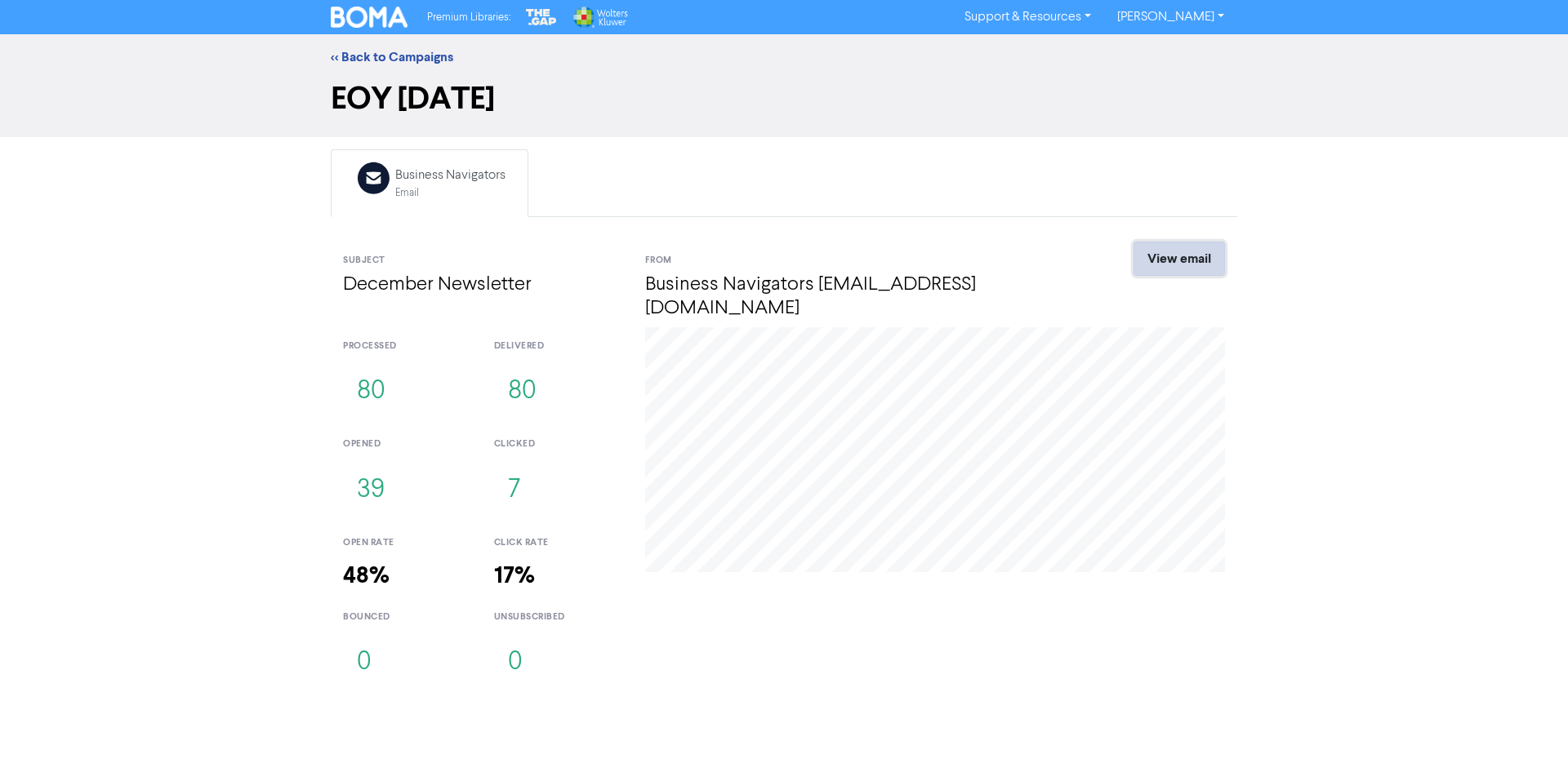
click at [1193, 261] on link "View email" at bounding box center [1179, 259] width 92 height 34
click at [350, 64] on link "<< Back to Campaigns" at bounding box center [392, 57] width 122 height 16
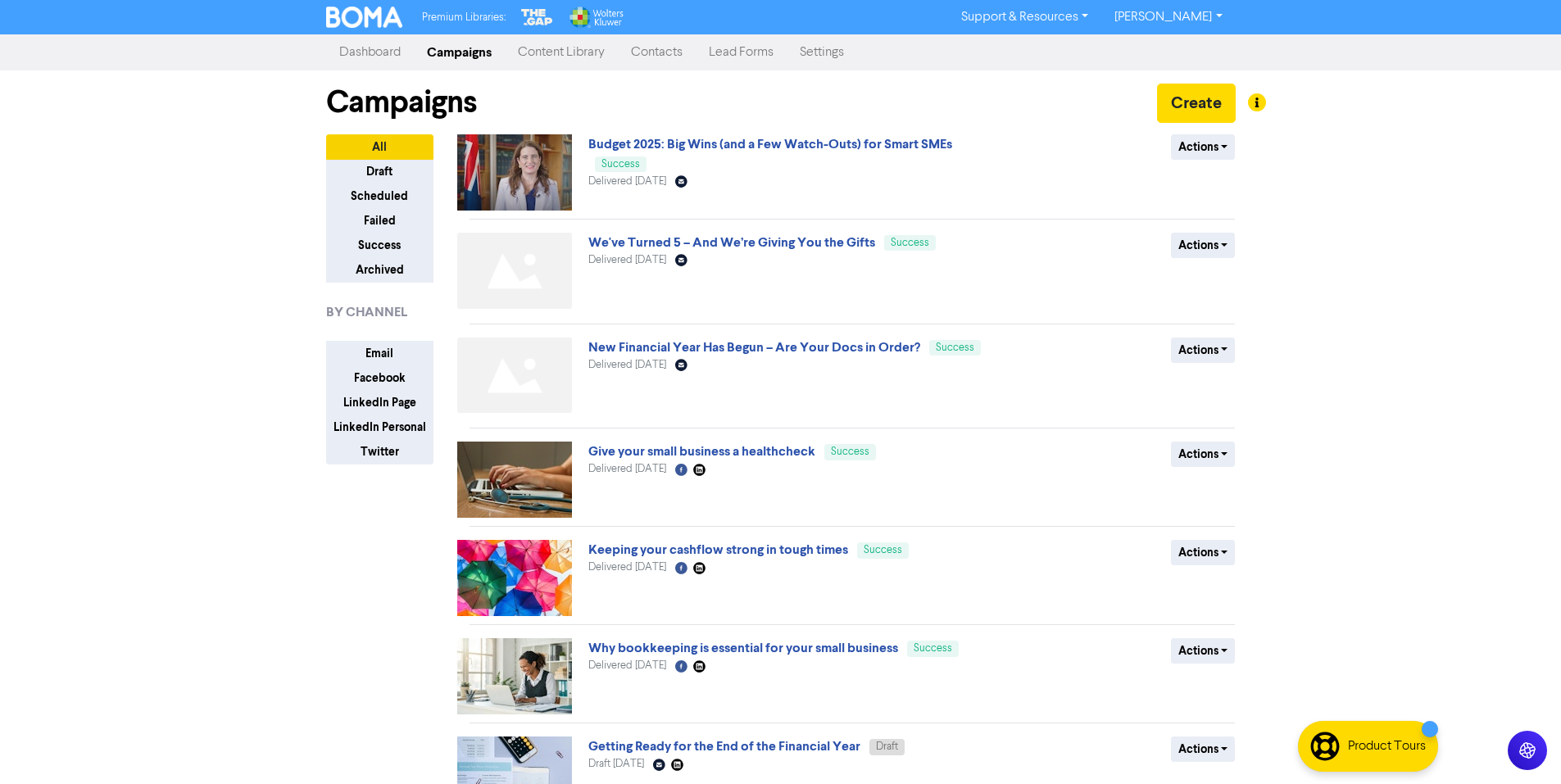
click at [565, 56] on link "Content Library" at bounding box center [561, 52] width 113 height 33
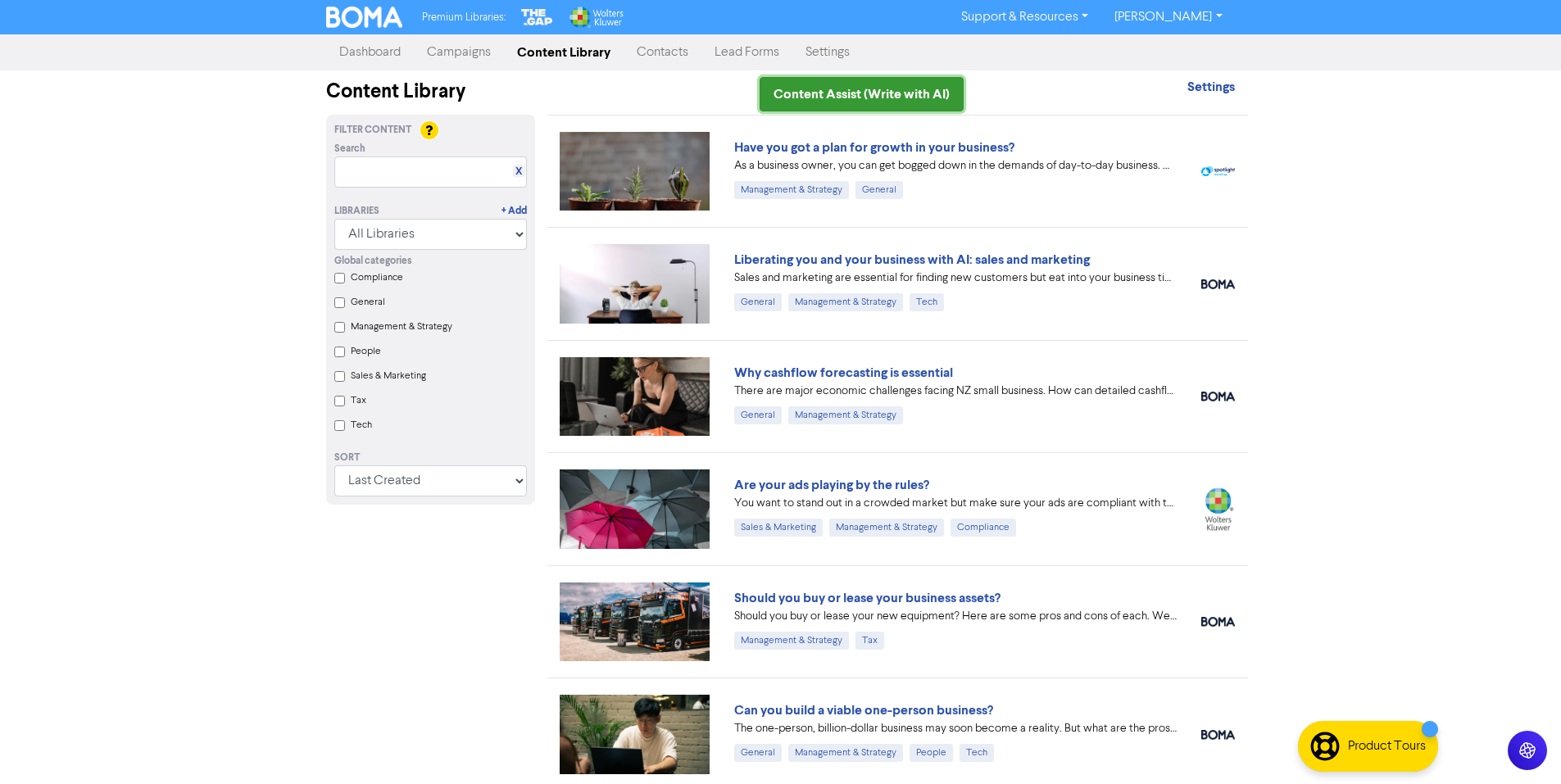
click at [802, 98] on link "Content Assist (Write with AI)" at bounding box center [862, 94] width 204 height 34
click at [338, 405] on input "Tax" at bounding box center [339, 401] width 11 height 11
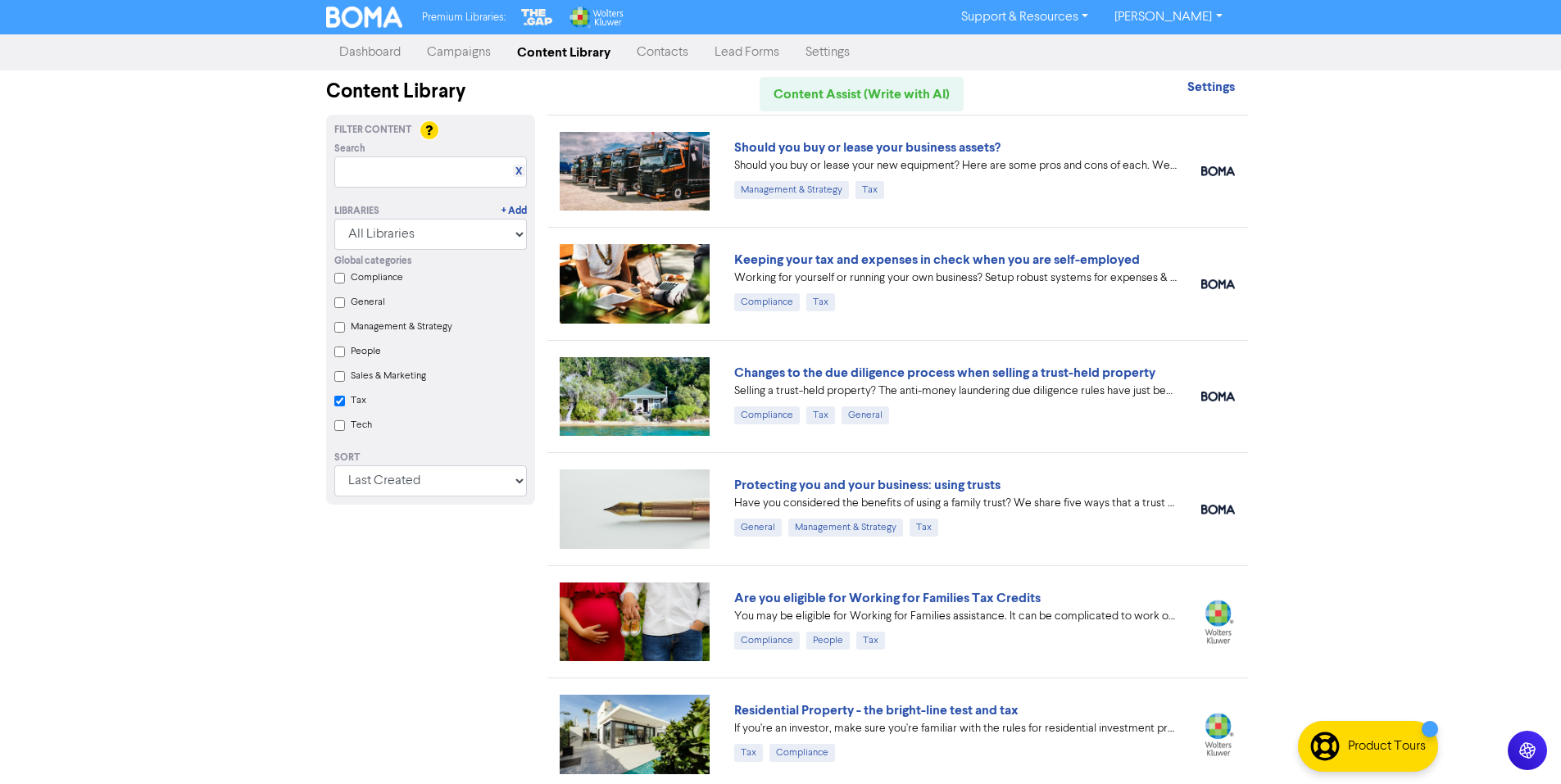
click at [1409, 229] on div "Premium Libraries: Support & Resources Video Tutorials FAQ & Guides Marketing E…" at bounding box center [780, 392] width 1561 height 784
click at [337, 406] on input "Tax" at bounding box center [339, 401] width 11 height 11
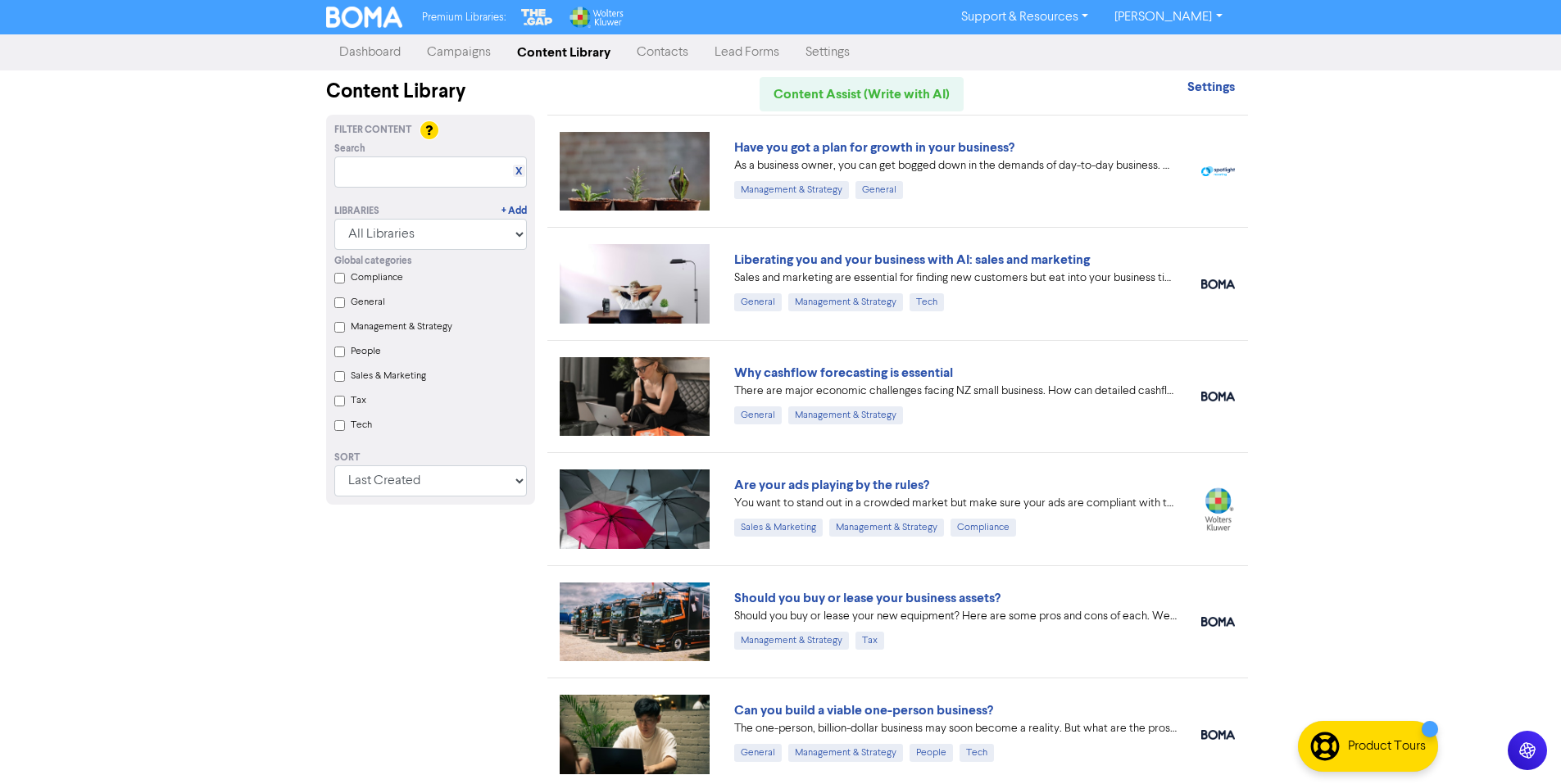
click at [337, 405] on input "Tax" at bounding box center [339, 401] width 11 height 11
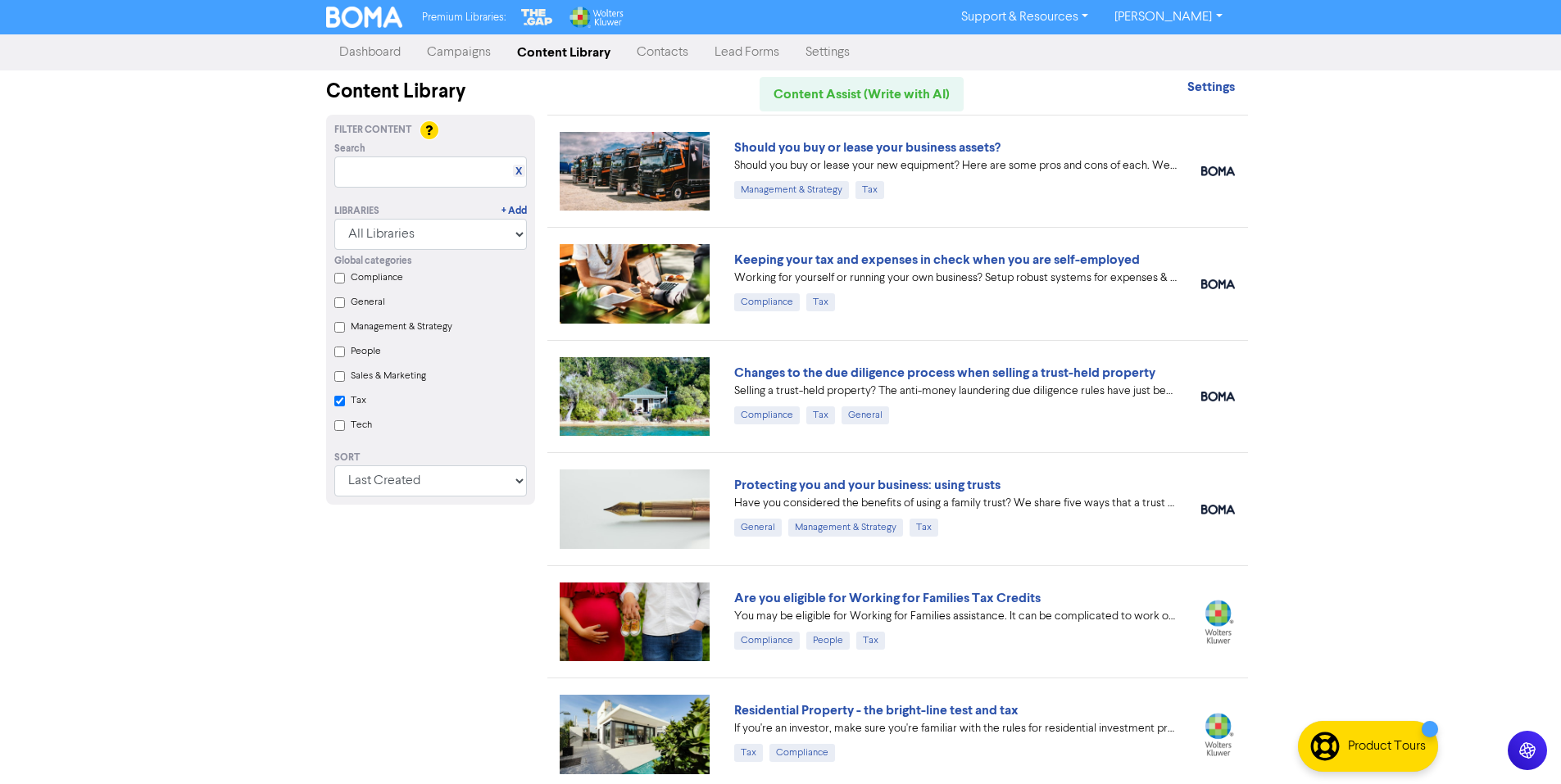
click at [368, 278] on label "Compliance" at bounding box center [377, 277] width 53 height 14
click at [345, 278] on input "Compliance" at bounding box center [339, 278] width 11 height 11
checkbox input "true"
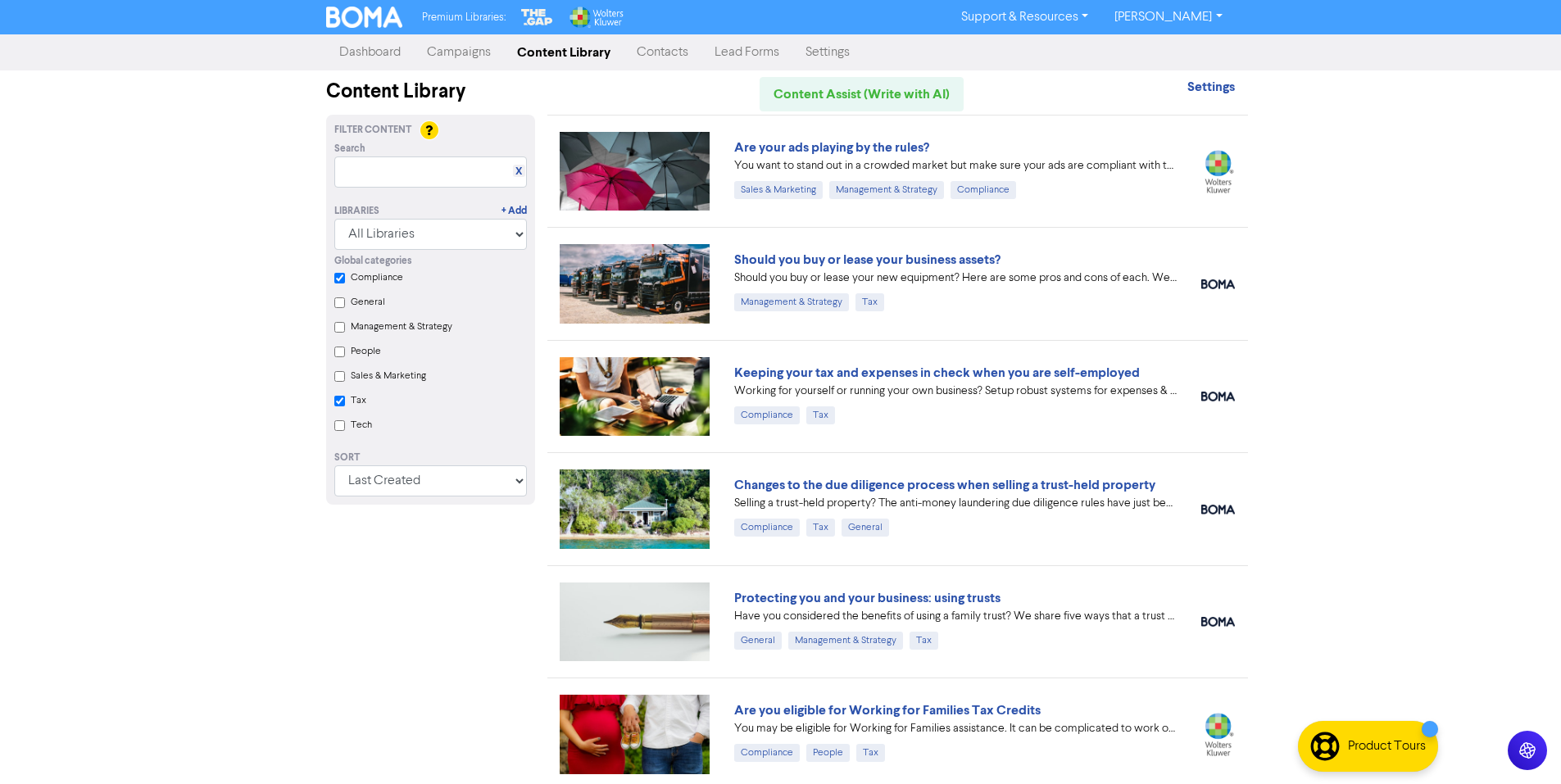
scroll to position [328, 0]
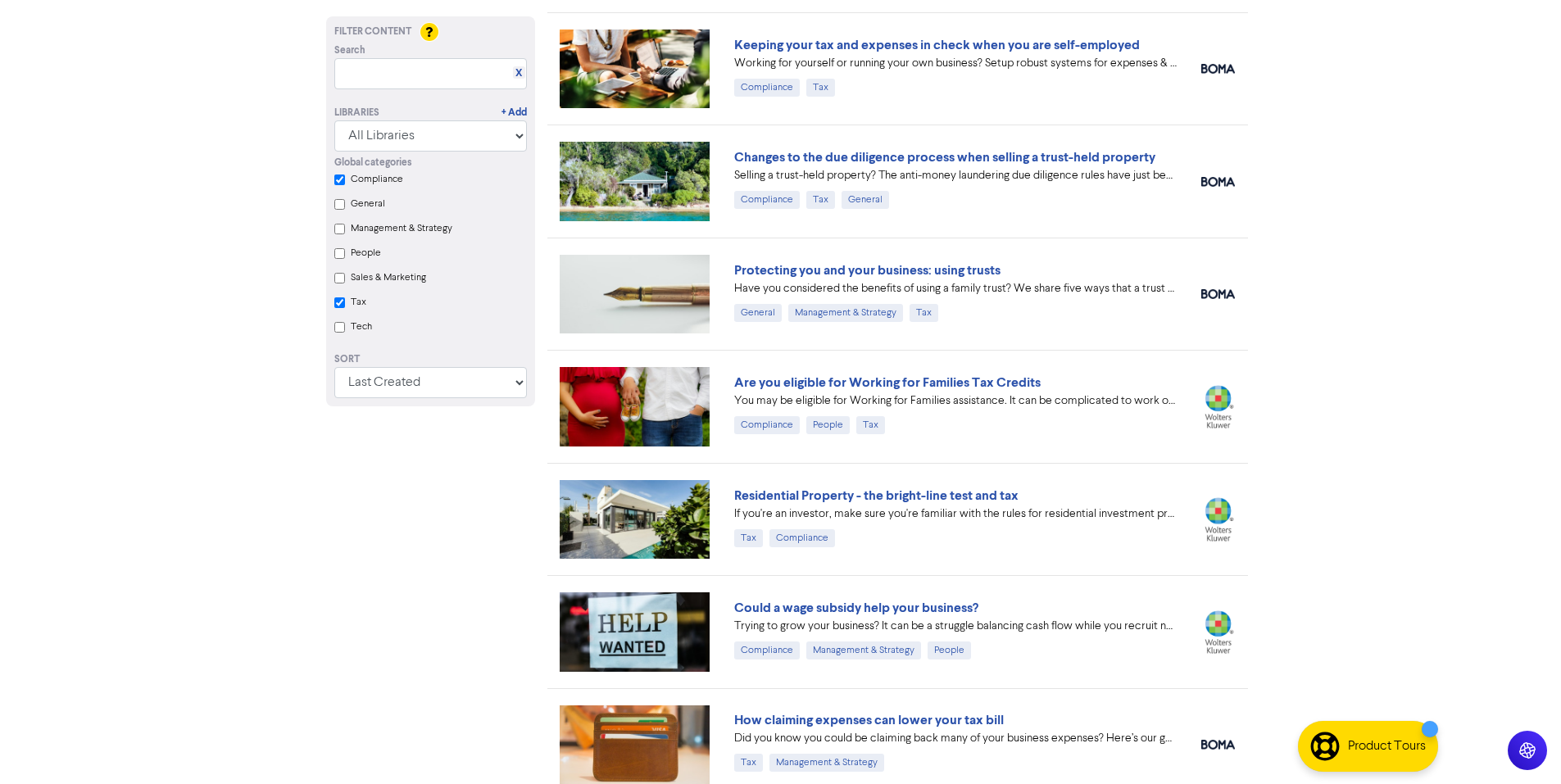
click at [363, 310] on label "Tax" at bounding box center [358, 303] width 15 height 14
click at [345, 308] on input "Tax" at bounding box center [339, 303] width 11 height 11
checkbox input "true"
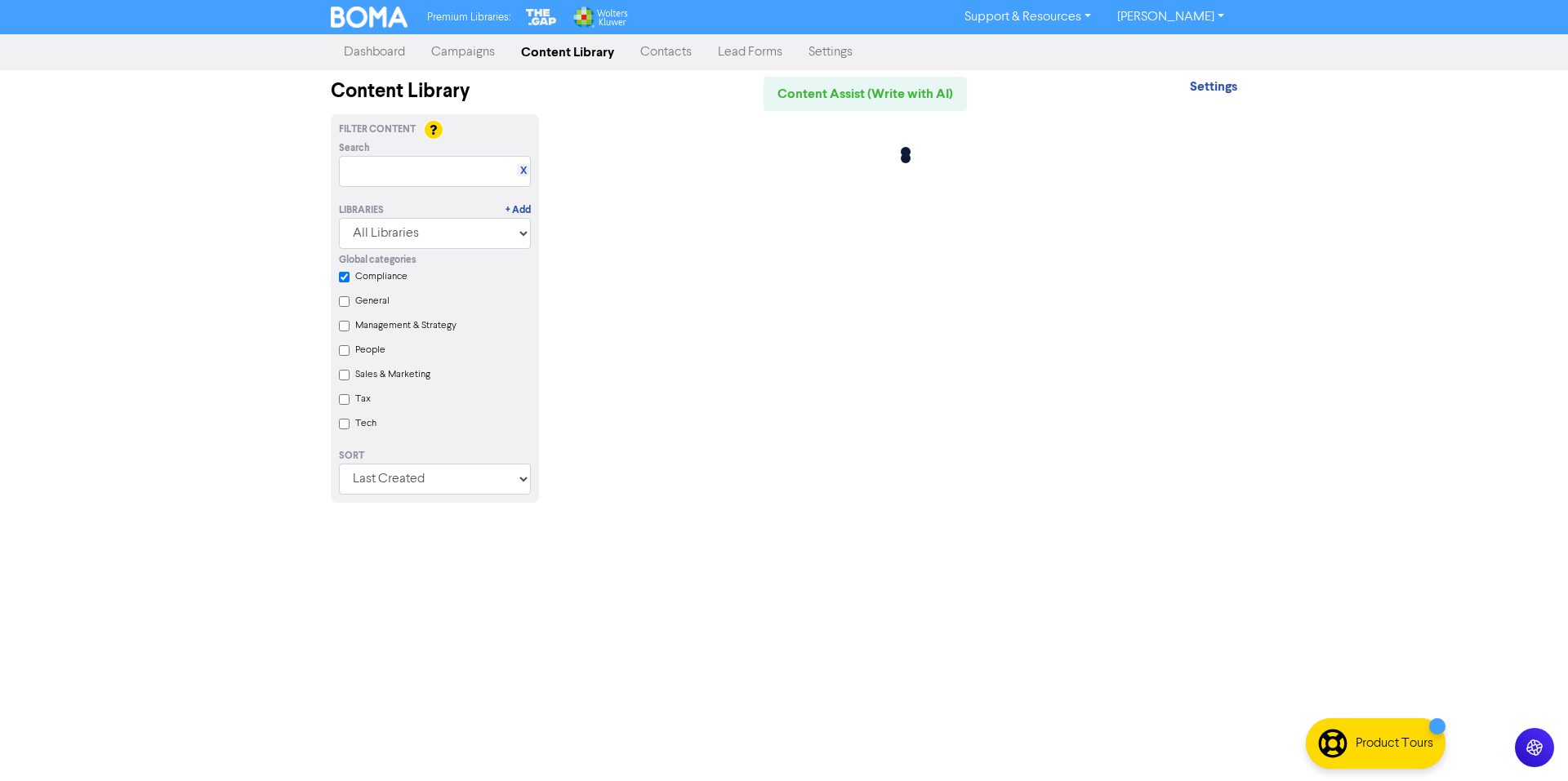
checkbox input "true"
checkbox input "false"
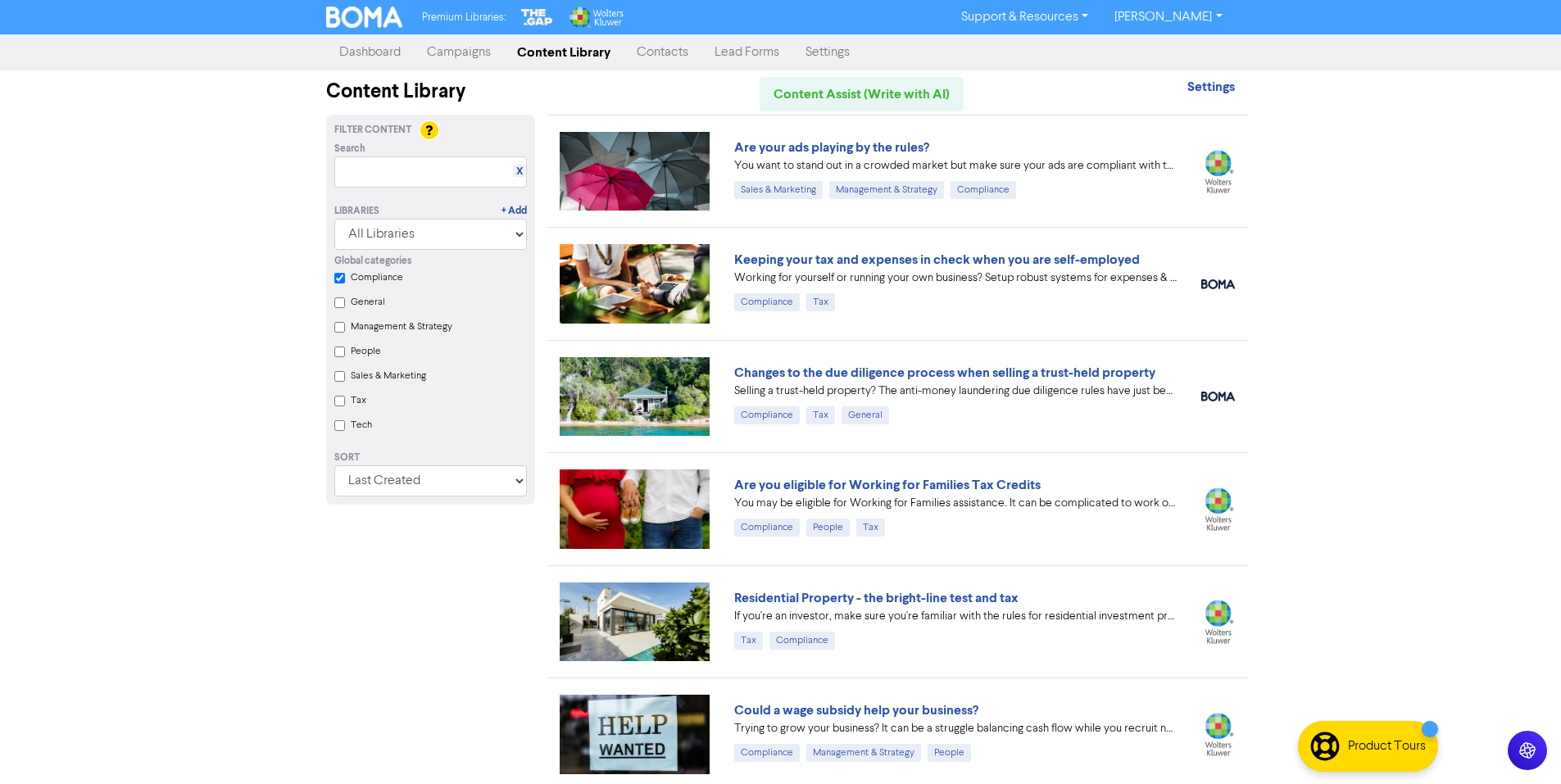
click at [345, 282] on div "Global categories Compliance General Management & Strategy People Sales & Marke…" at bounding box center [431, 345] width 218 height 191
click at [336, 276] on input "Compliance" at bounding box center [339, 278] width 11 height 11
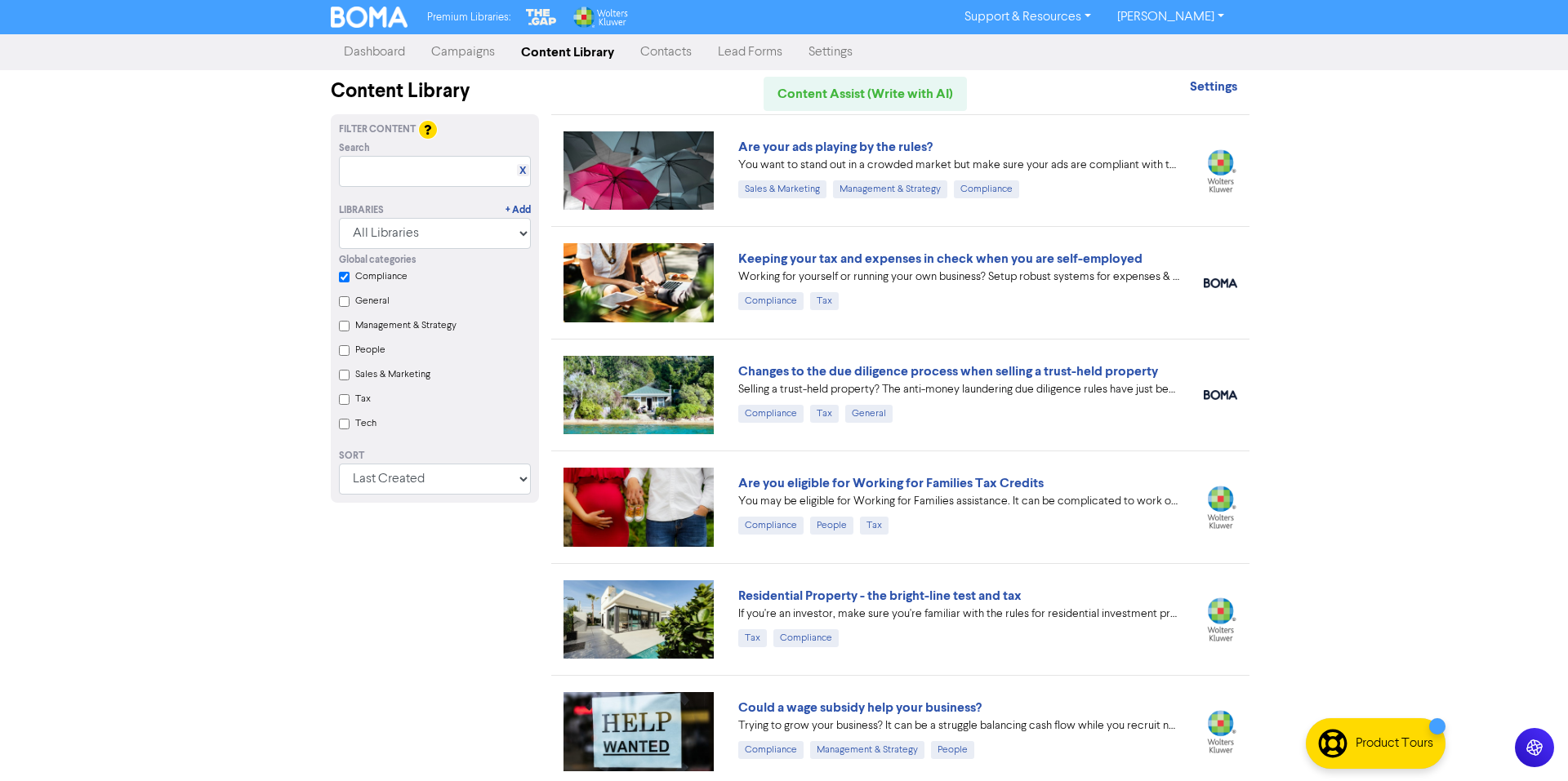
checkbox input "false"
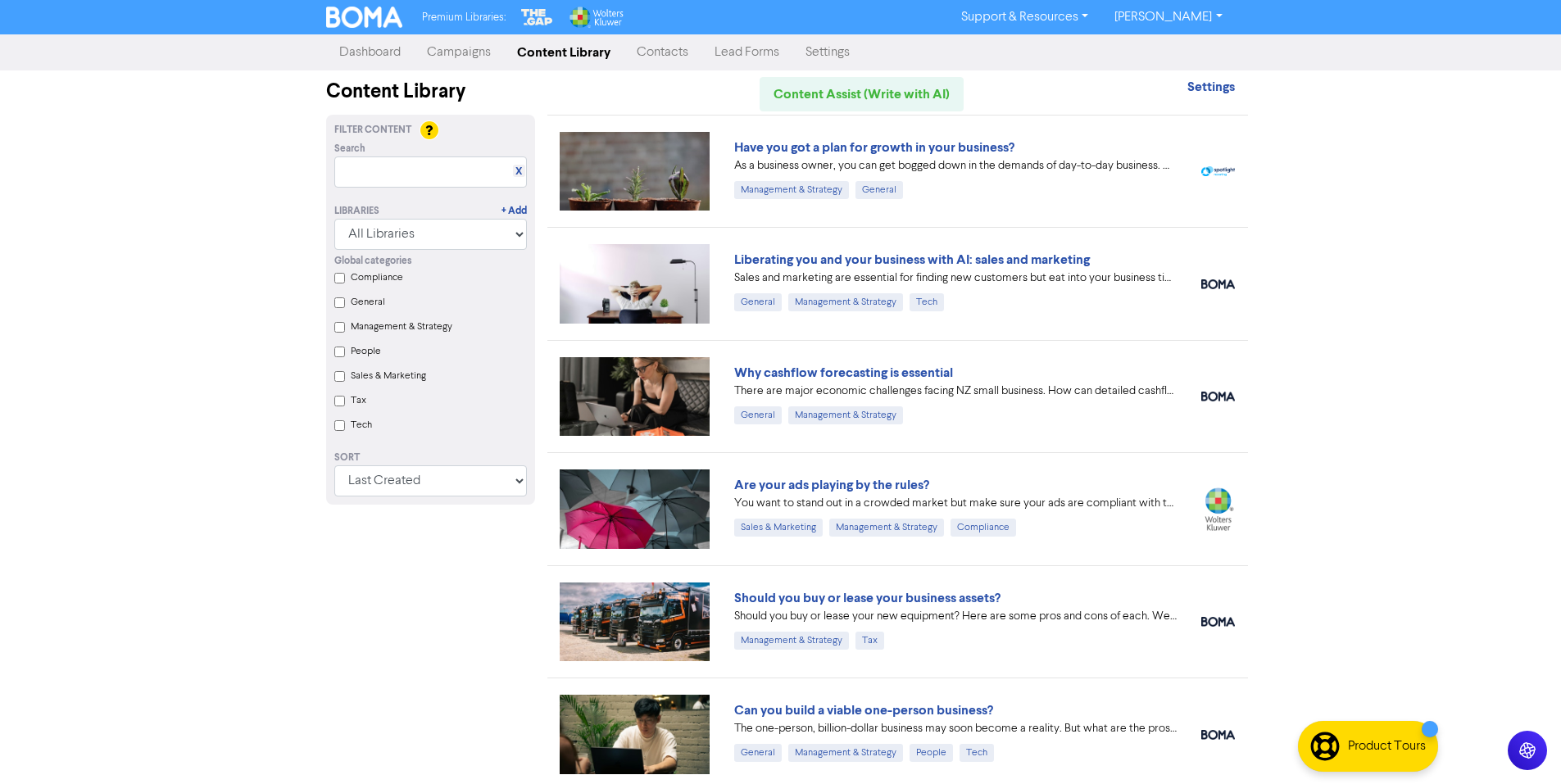
click at [344, 331] on Strategy "Management & Strategy" at bounding box center [339, 328] width 11 height 11
checkbox Strategy "true"
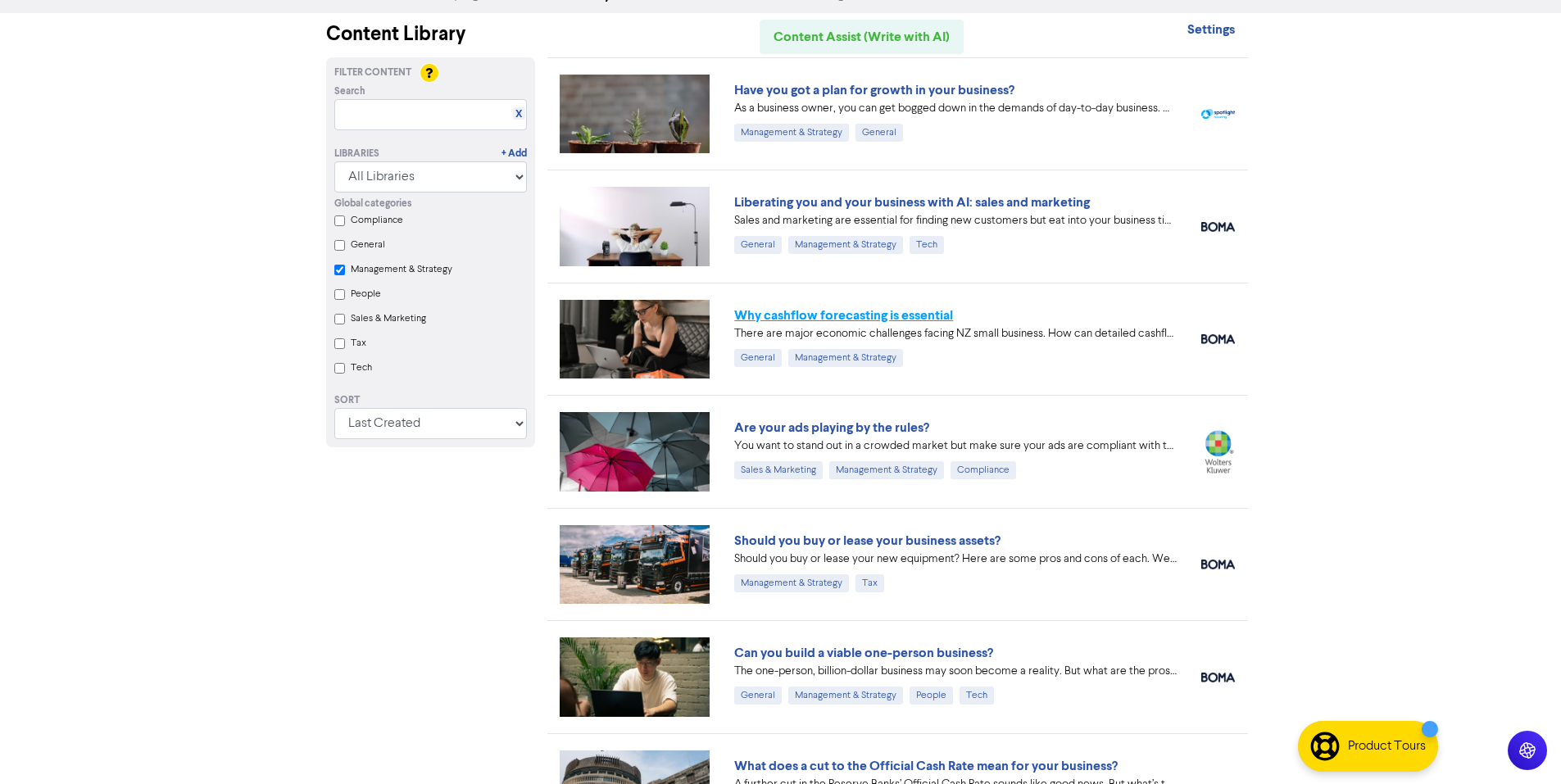
scroll to position [164, 0]
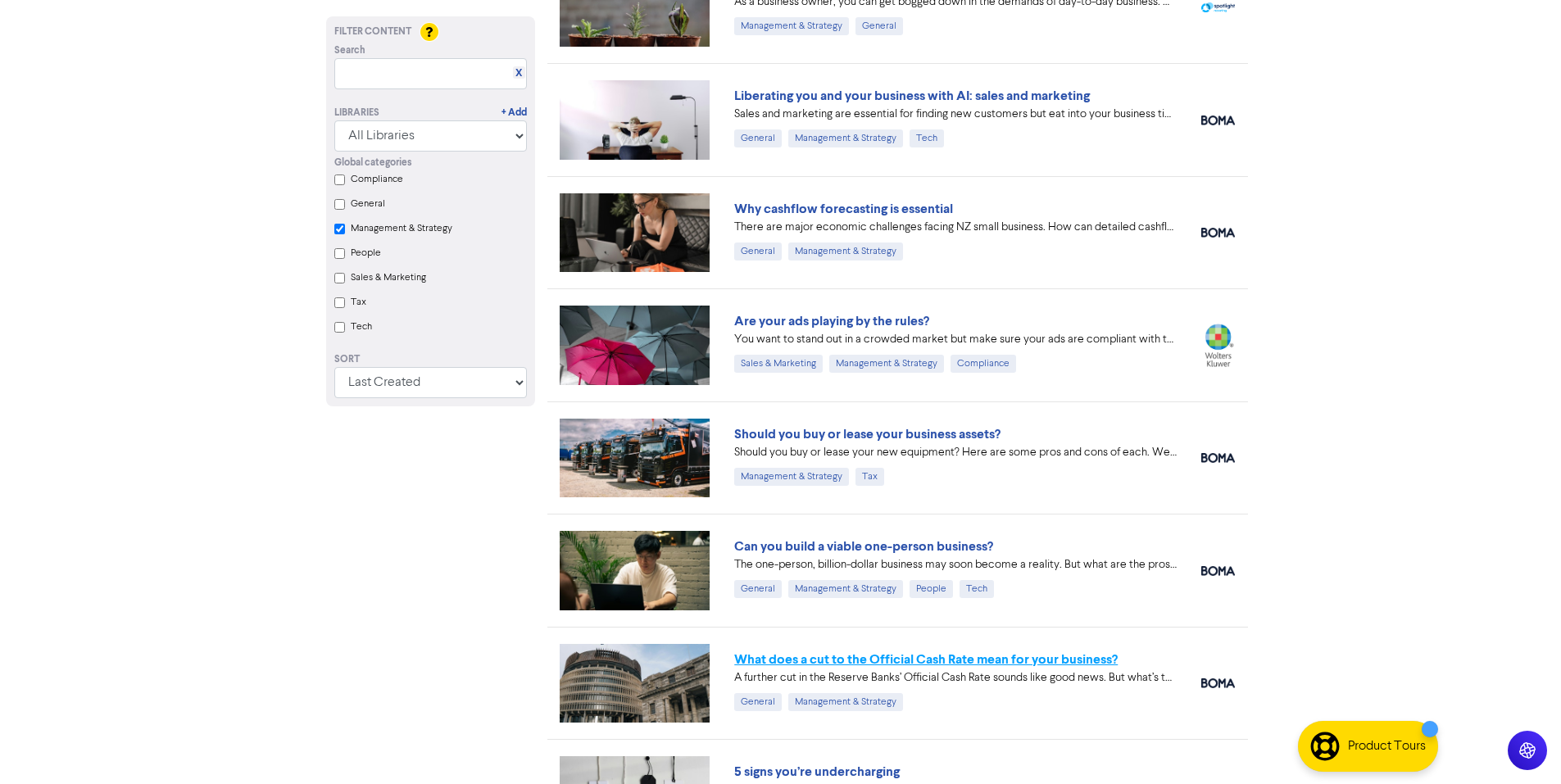
click at [885, 652] on link "What does a cut to the Official Cash Rate mean for your business?" at bounding box center [926, 660] width 383 height 16
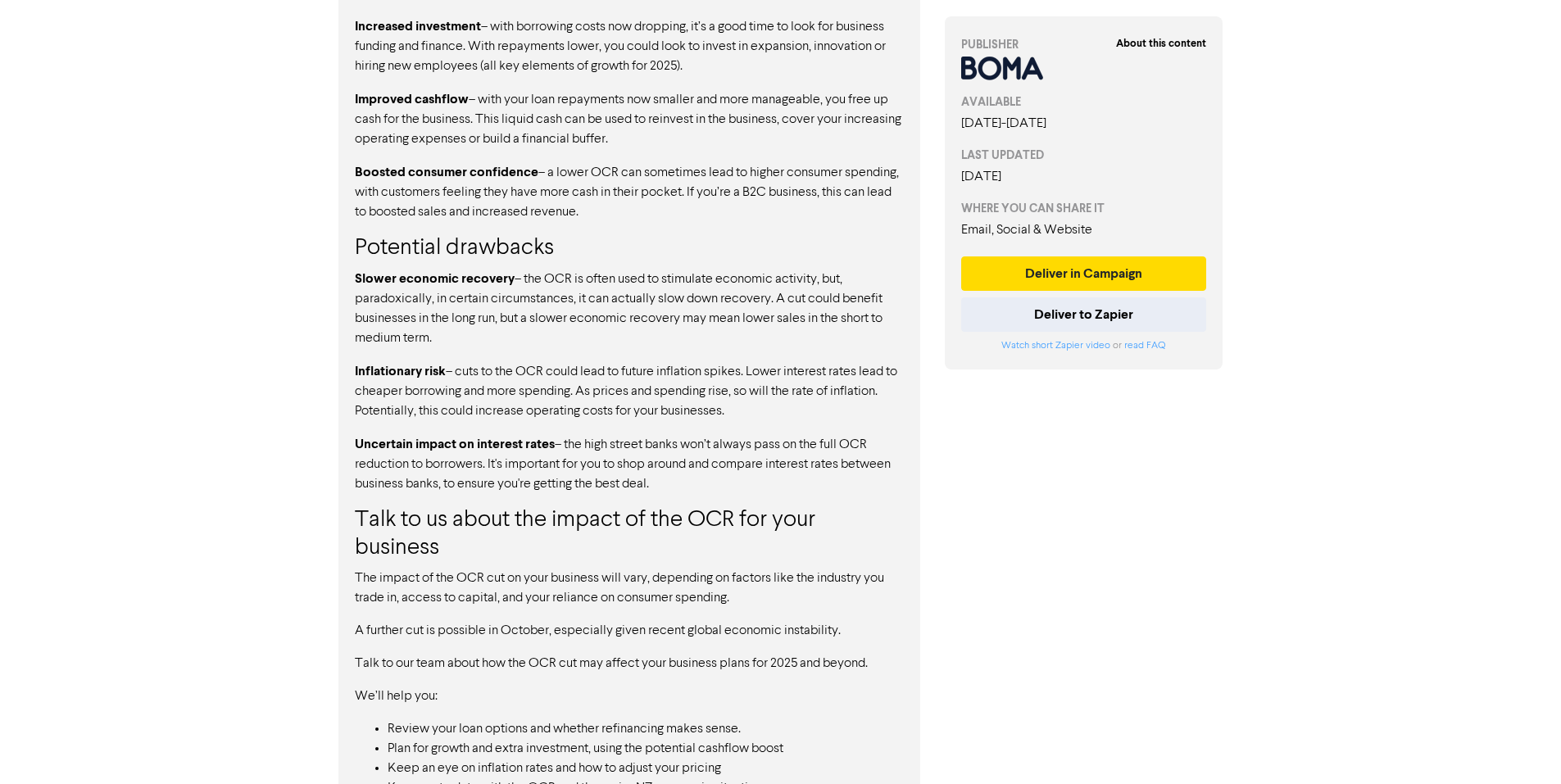
scroll to position [1431, 0]
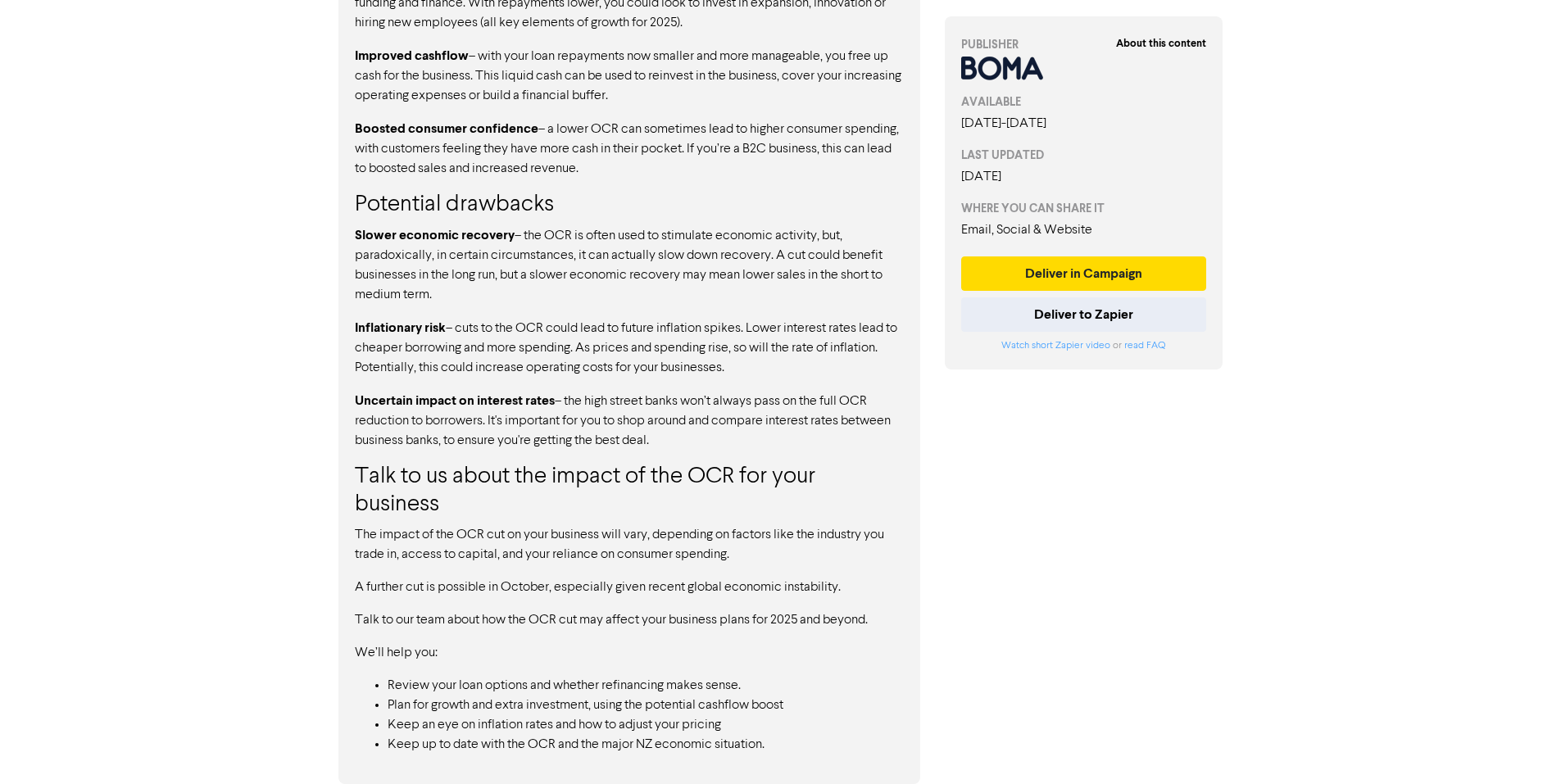
drag, startPoint x: 340, startPoint y: 115, endPoint x: 704, endPoint y: 298, distance: 407.4
drag, startPoint x: 704, startPoint y: 298, endPoint x: 704, endPoint y: 357, distance: 59.0
click at [704, 357] on p "Inflationary risk – cuts to the OCR could lead to future inflation spikes. Lowe…" at bounding box center [628, 347] width 549 height 60
click at [692, 435] on p "Uncertain impact on interest rates – the high street banks won’t always pass on…" at bounding box center [628, 421] width 549 height 60
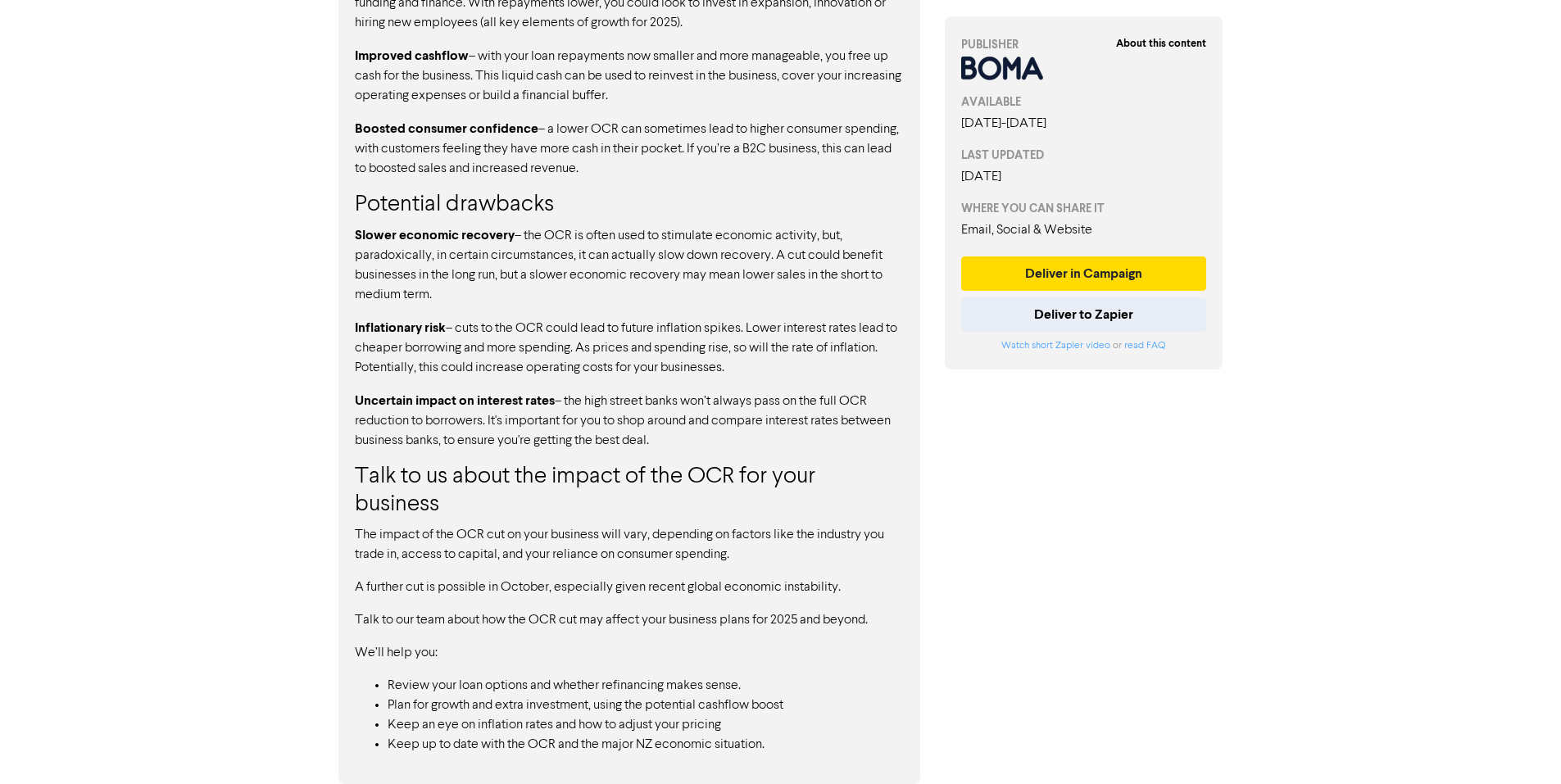
click at [639, 447] on p "Uncertain impact on interest rates – the high street banks won’t always pass on…" at bounding box center [628, 421] width 549 height 60
click at [638, 447] on p "Uncertain impact on interest rates – the high street banks won’t always pass on…" at bounding box center [628, 421] width 549 height 60
click at [638, 442] on p "Uncertain impact on interest rates – the high street banks won’t always pass on…" at bounding box center [628, 421] width 549 height 60
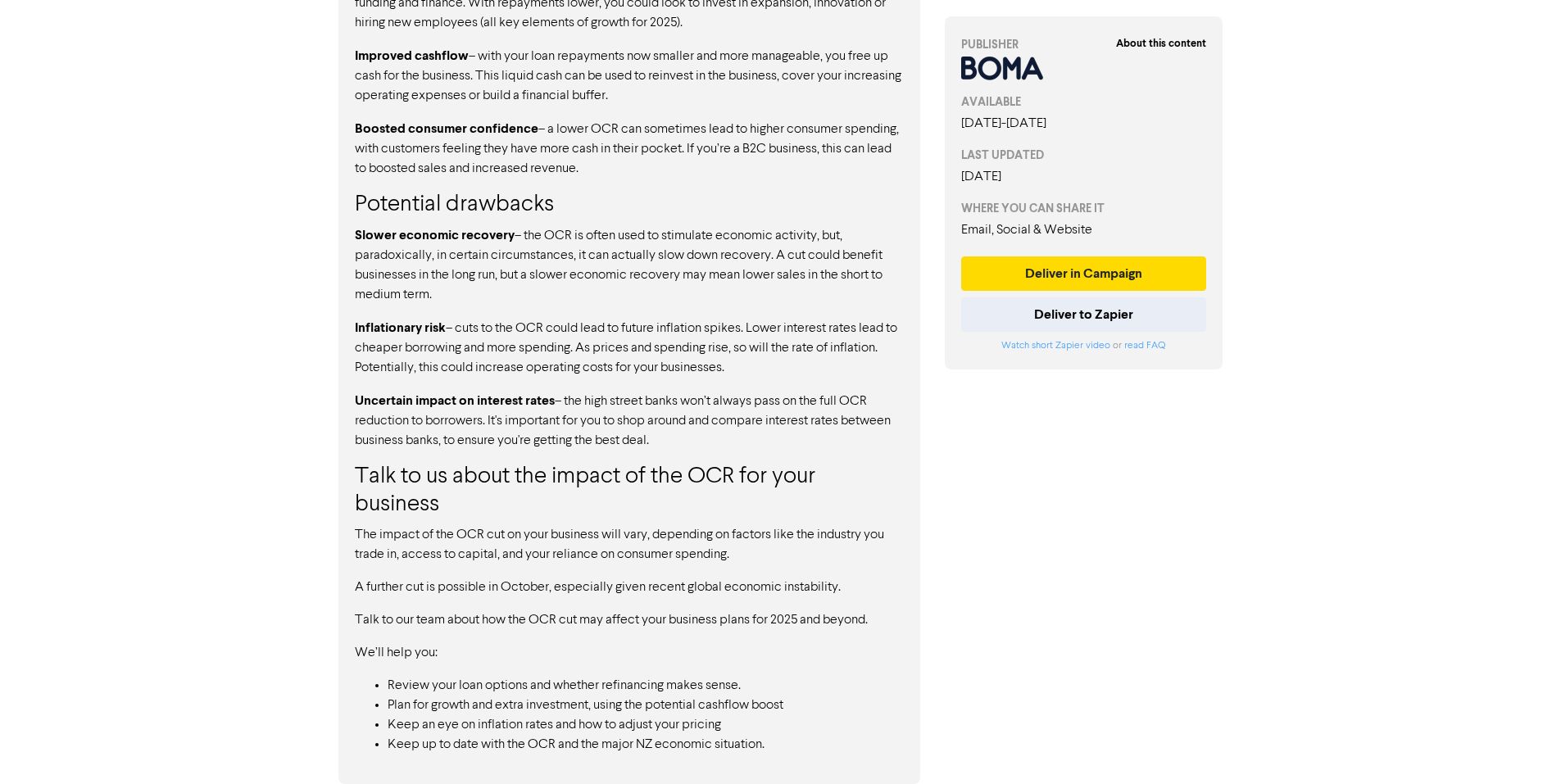
click at [638, 442] on p "Uncertain impact on interest rates – the high street banks won’t always pass on…" at bounding box center [628, 421] width 549 height 60
click at [516, 285] on p "Slower economic recovery – the OCR is often used to stimulate economic activity…" at bounding box center [628, 265] width 549 height 80
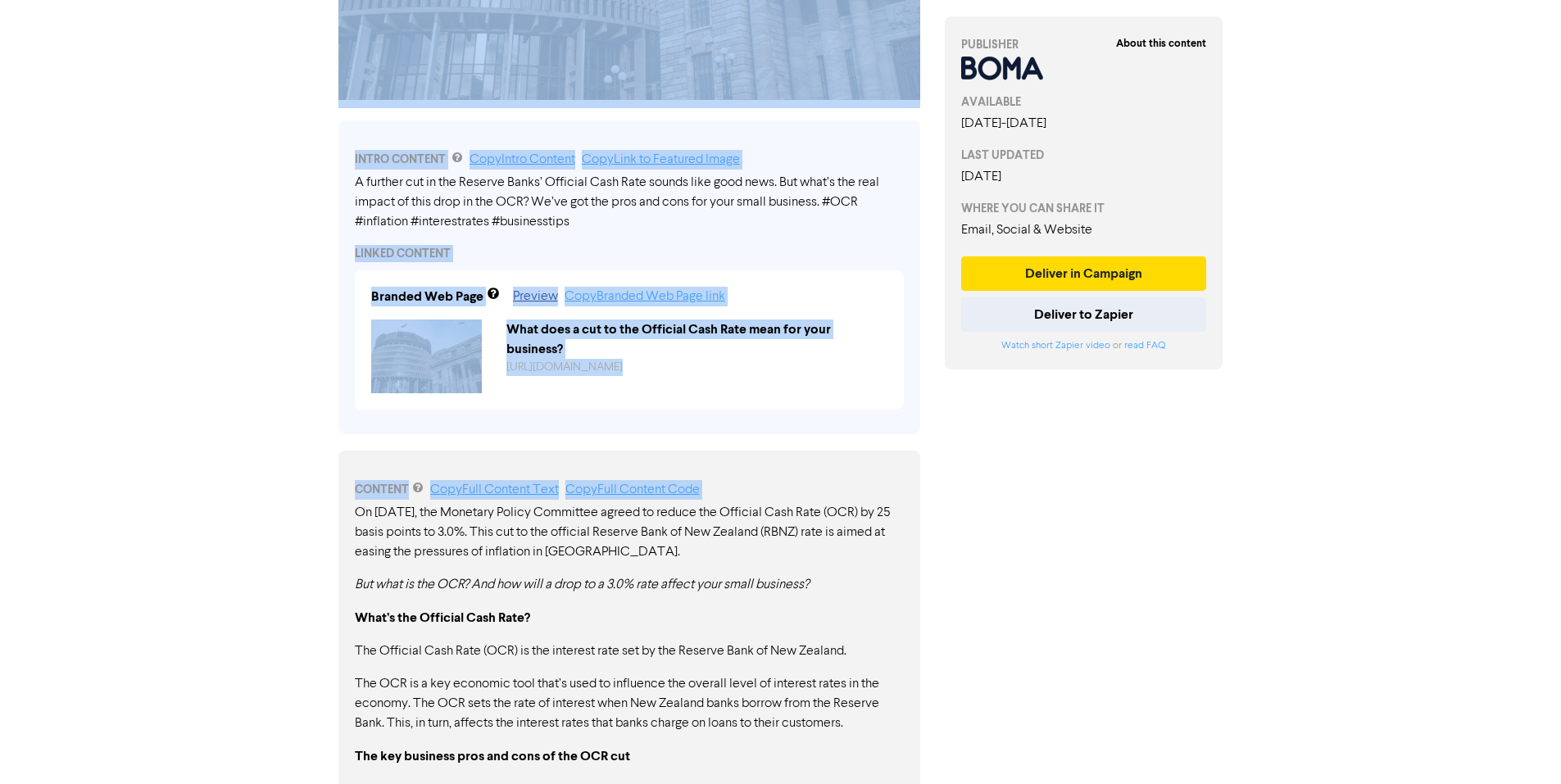
scroll to position [202, 0]
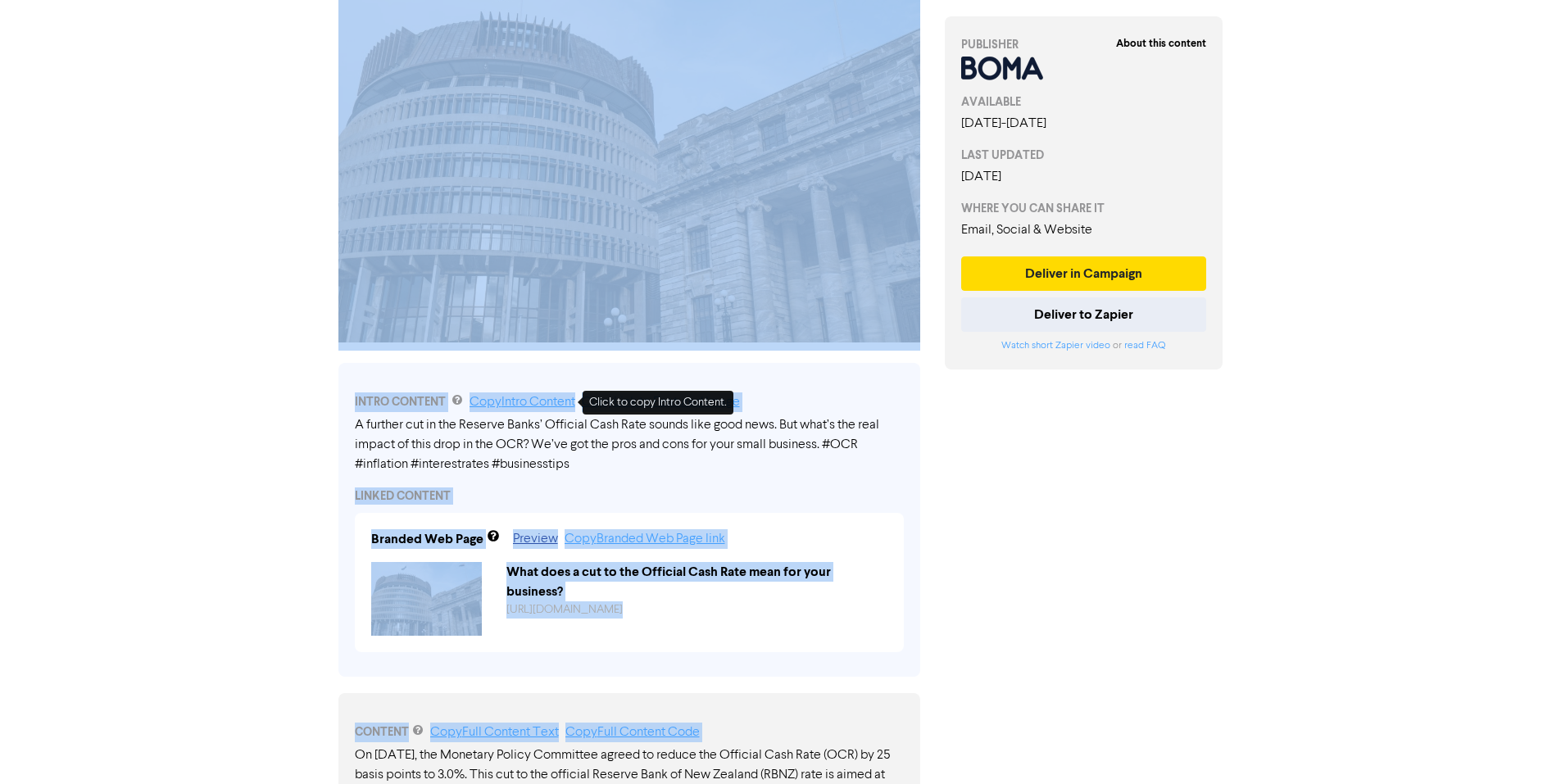
click at [638, 442] on div "A further cut in the Reserve Banks’ Official Cash Rate sounds like good news. B…" at bounding box center [628, 445] width 549 height 59
click at [638, 441] on div "A further cut in the Reserve Banks’ Official Cash Rate sounds like good news. B…" at bounding box center [628, 445] width 549 height 59
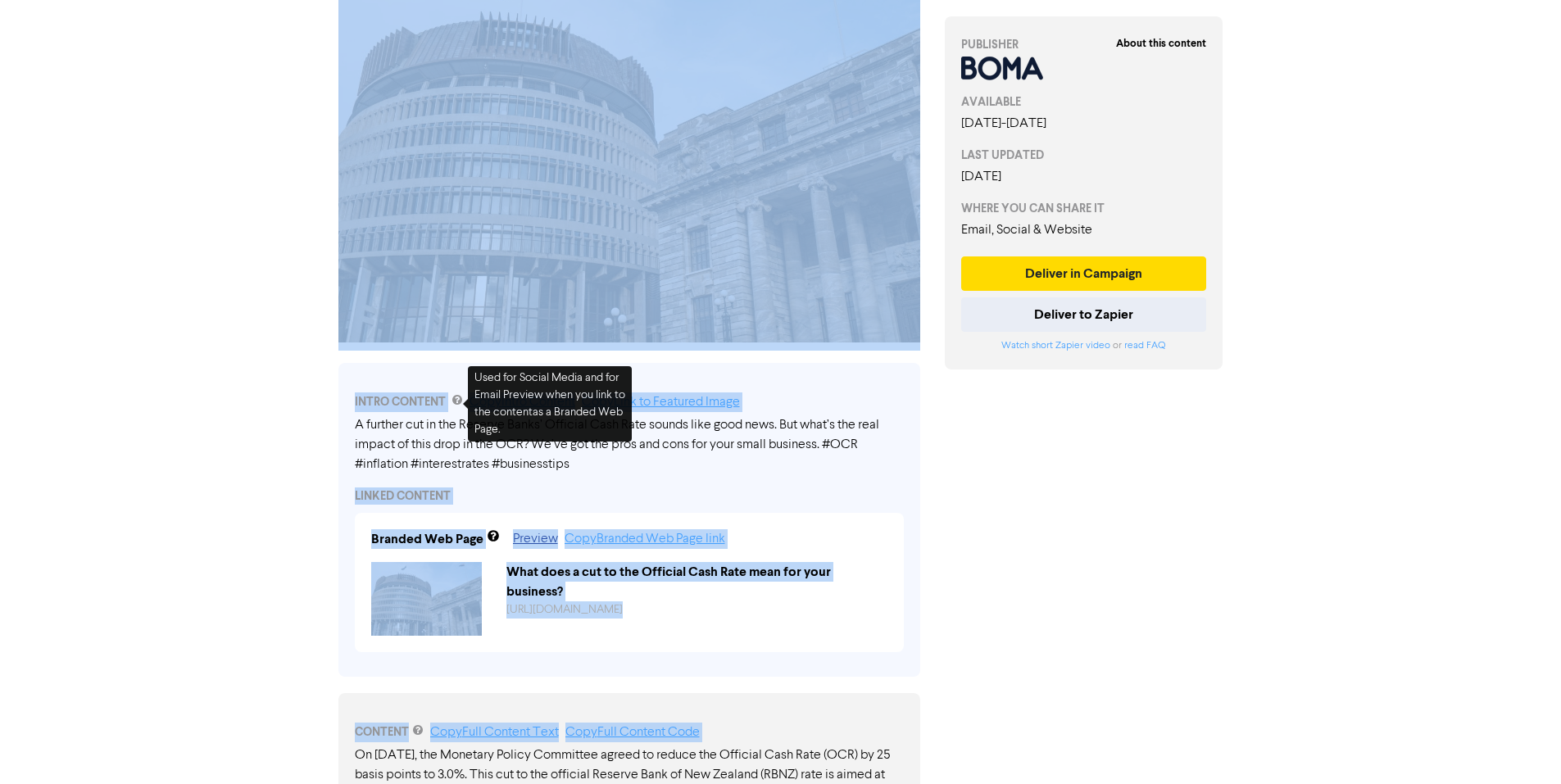
click at [431, 403] on div "INTRO CONTENT Copy Intro Content Copy Link to Featured Image" at bounding box center [628, 402] width 549 height 20
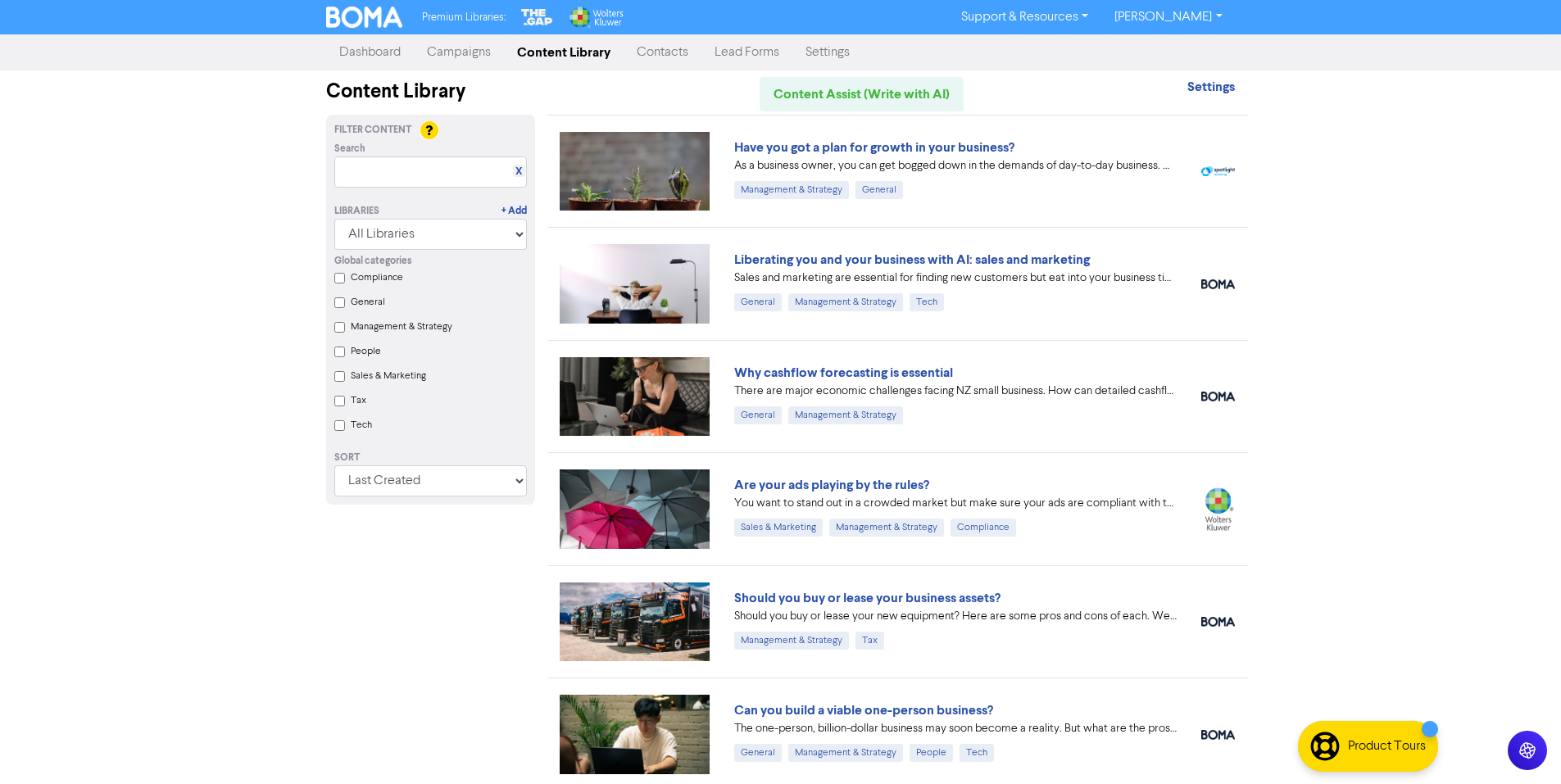
click at [470, 55] on link "Campaigns" at bounding box center [458, 52] width 90 height 33
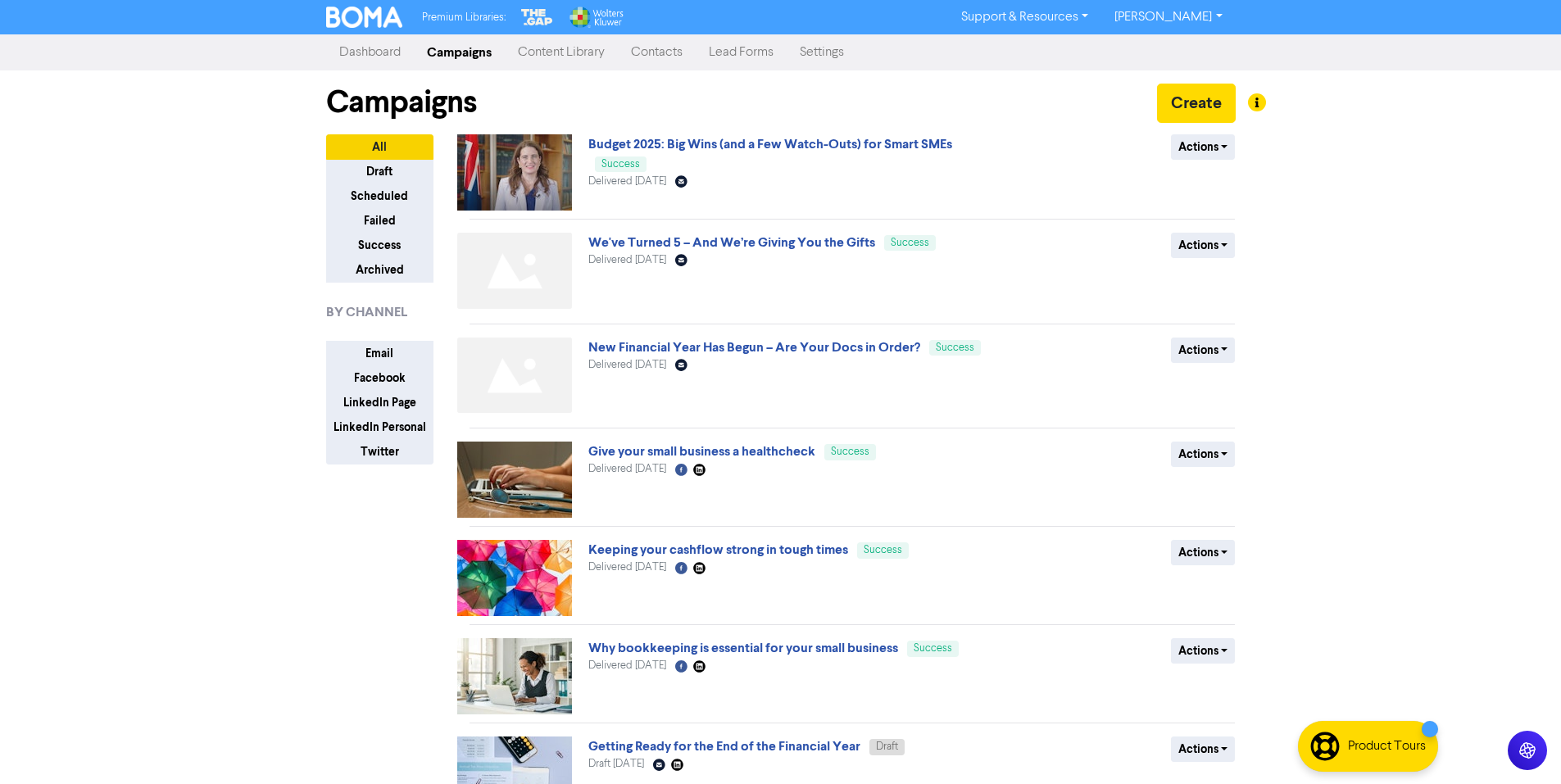
scroll to position [82, 0]
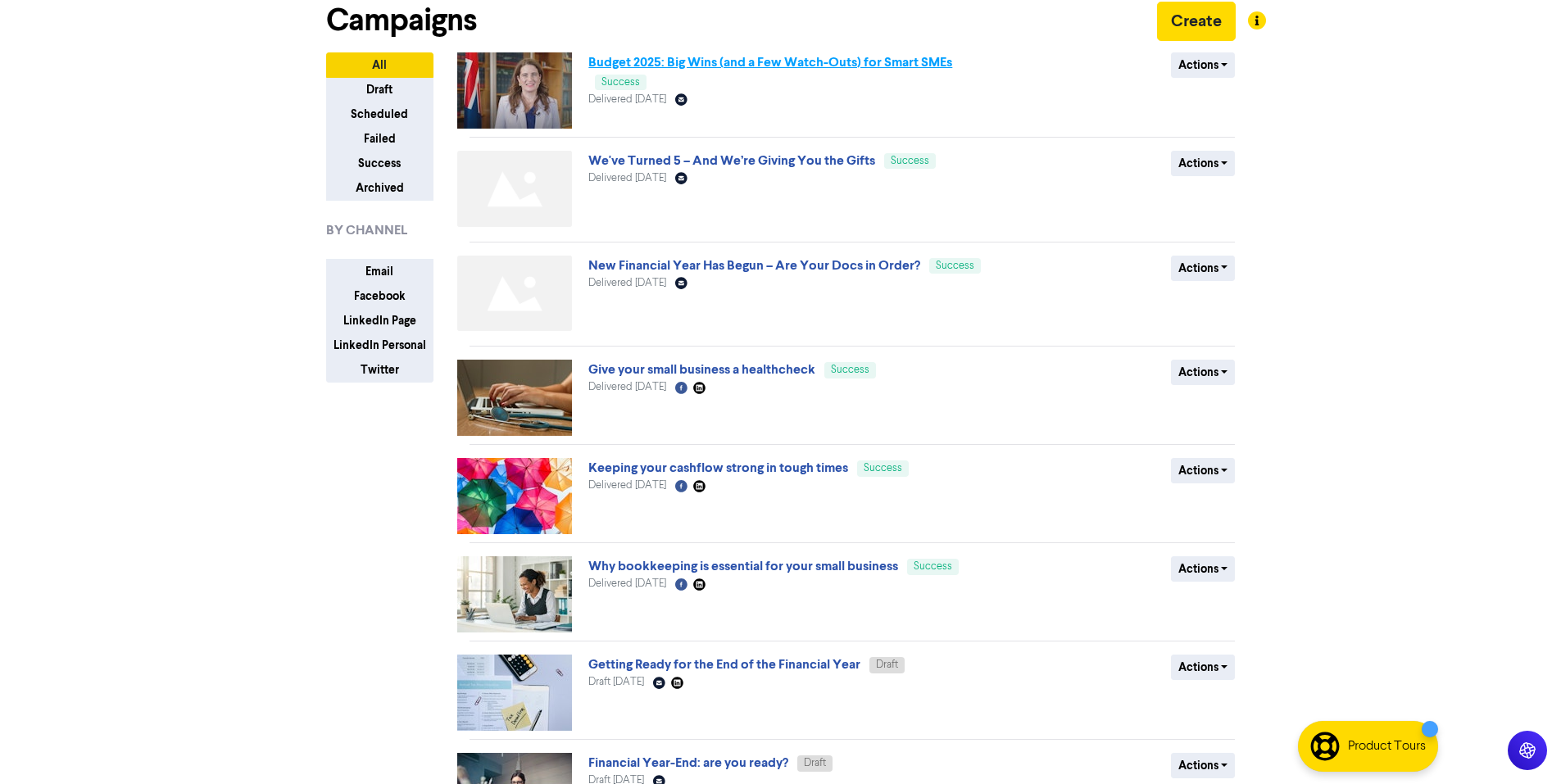
click at [670, 59] on link "Budget 2025: Big Wins (and a Few Watch-Outs) for Smart SMEs" at bounding box center [770, 62] width 363 height 16
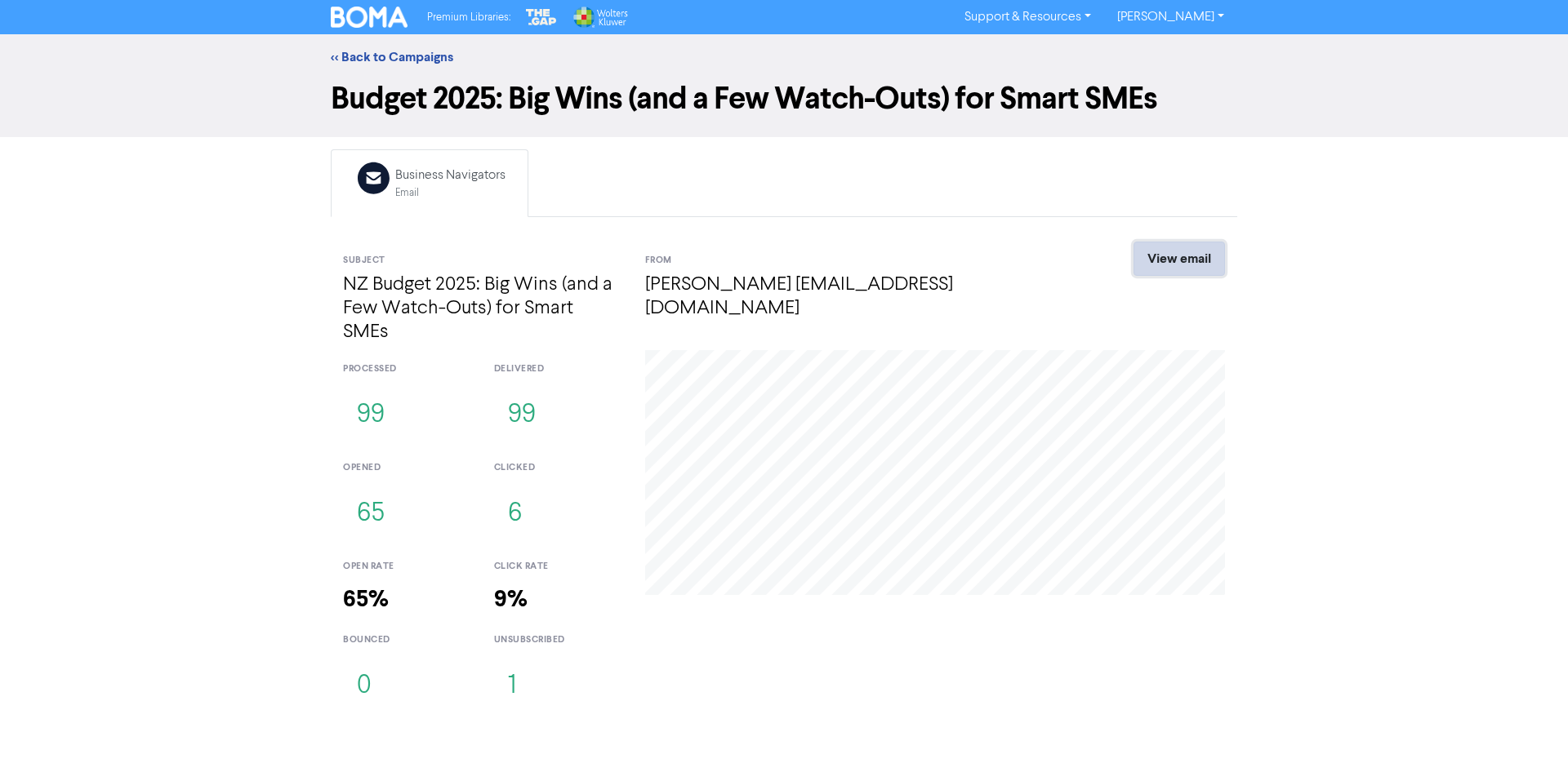
click at [1179, 250] on link "View email" at bounding box center [1179, 259] width 92 height 34
click at [1158, 243] on link "View email" at bounding box center [1179, 259] width 92 height 34
click at [367, 53] on link "<< Back to Campaigns" at bounding box center [392, 57] width 122 height 16
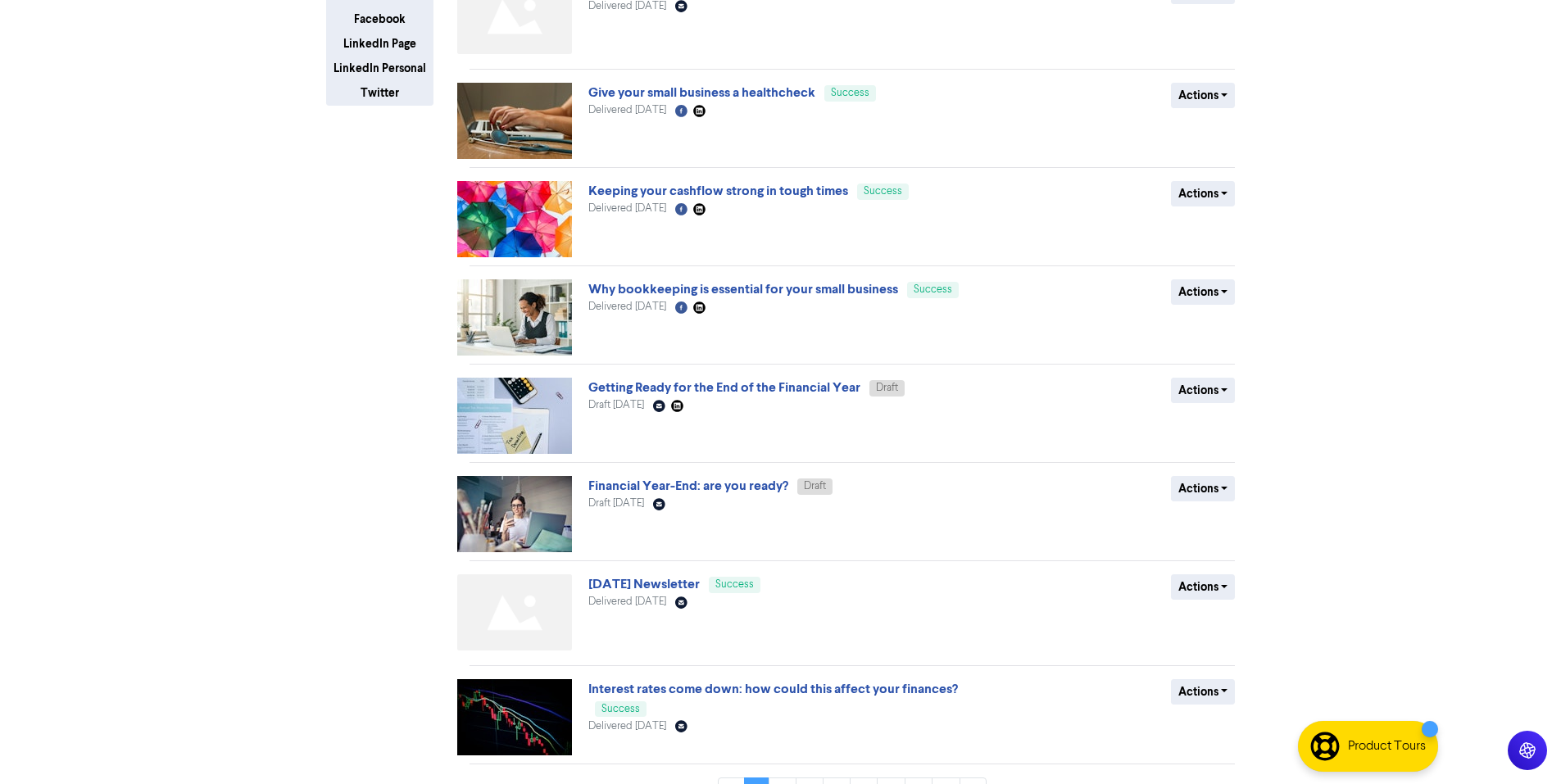
scroll to position [396, 0]
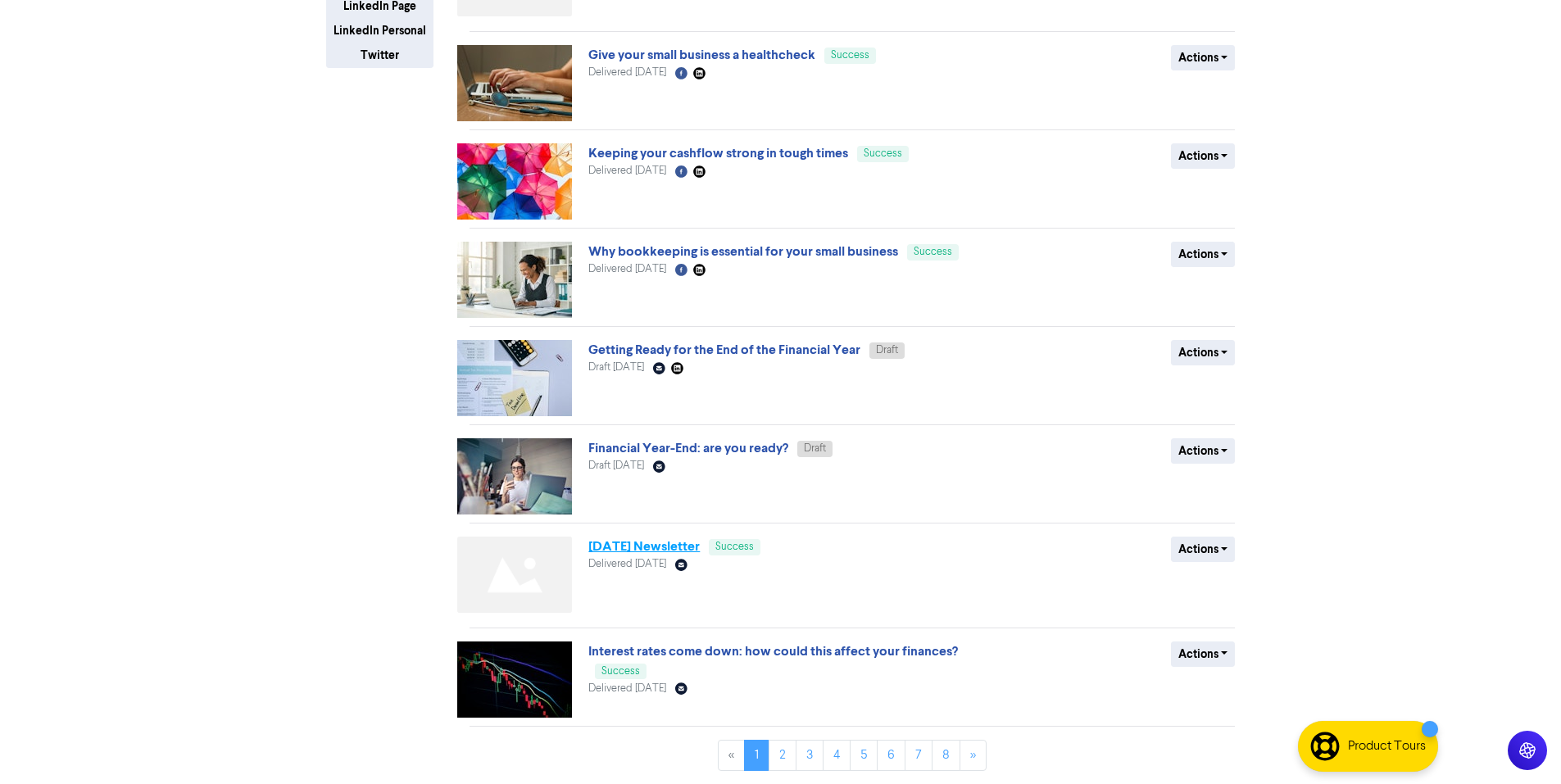
click at [662, 553] on link "[DATE] Newsletter" at bounding box center [644, 546] width 111 height 16
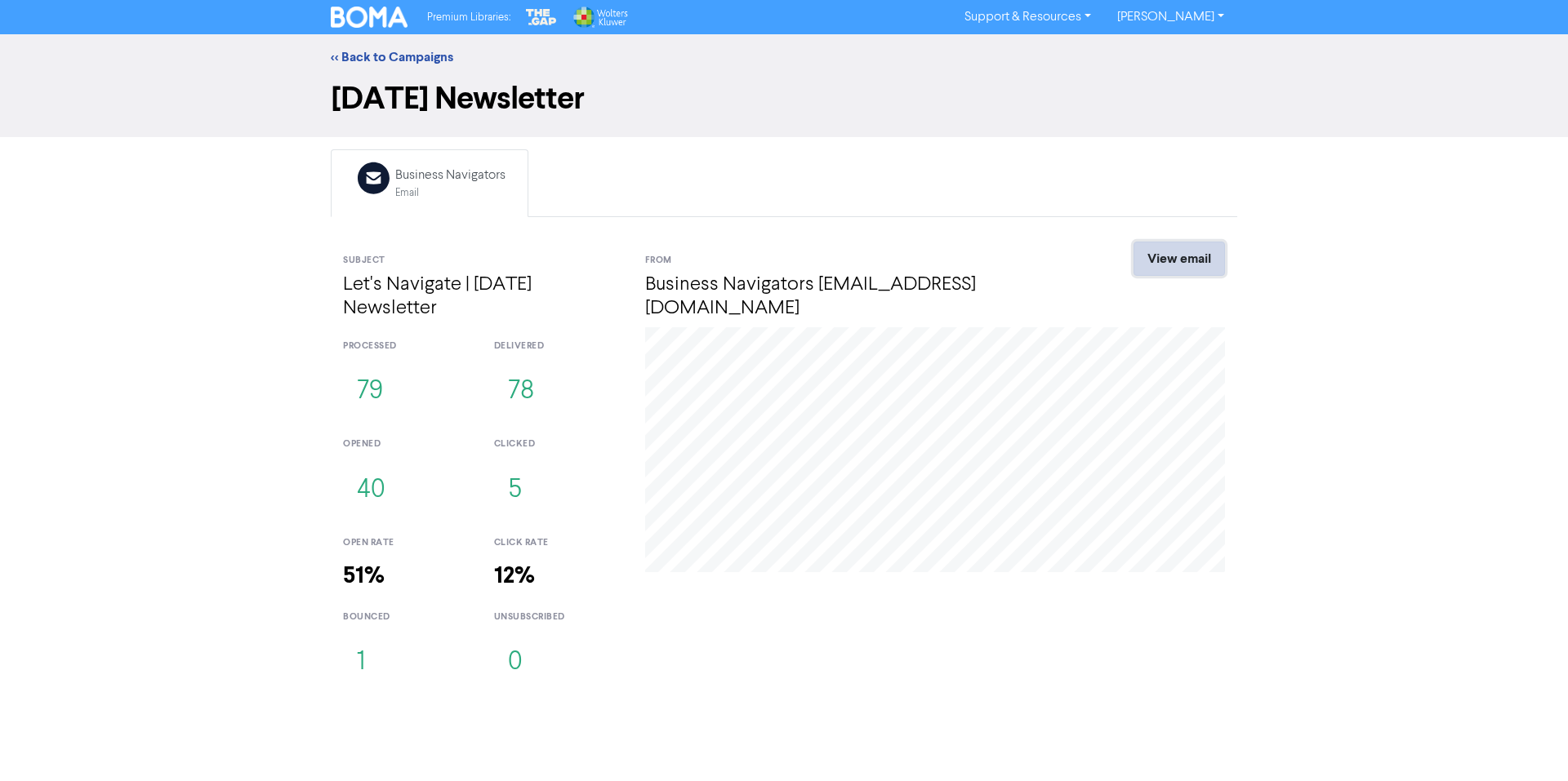
click at [1173, 264] on link "View email" at bounding box center [1179, 259] width 92 height 34
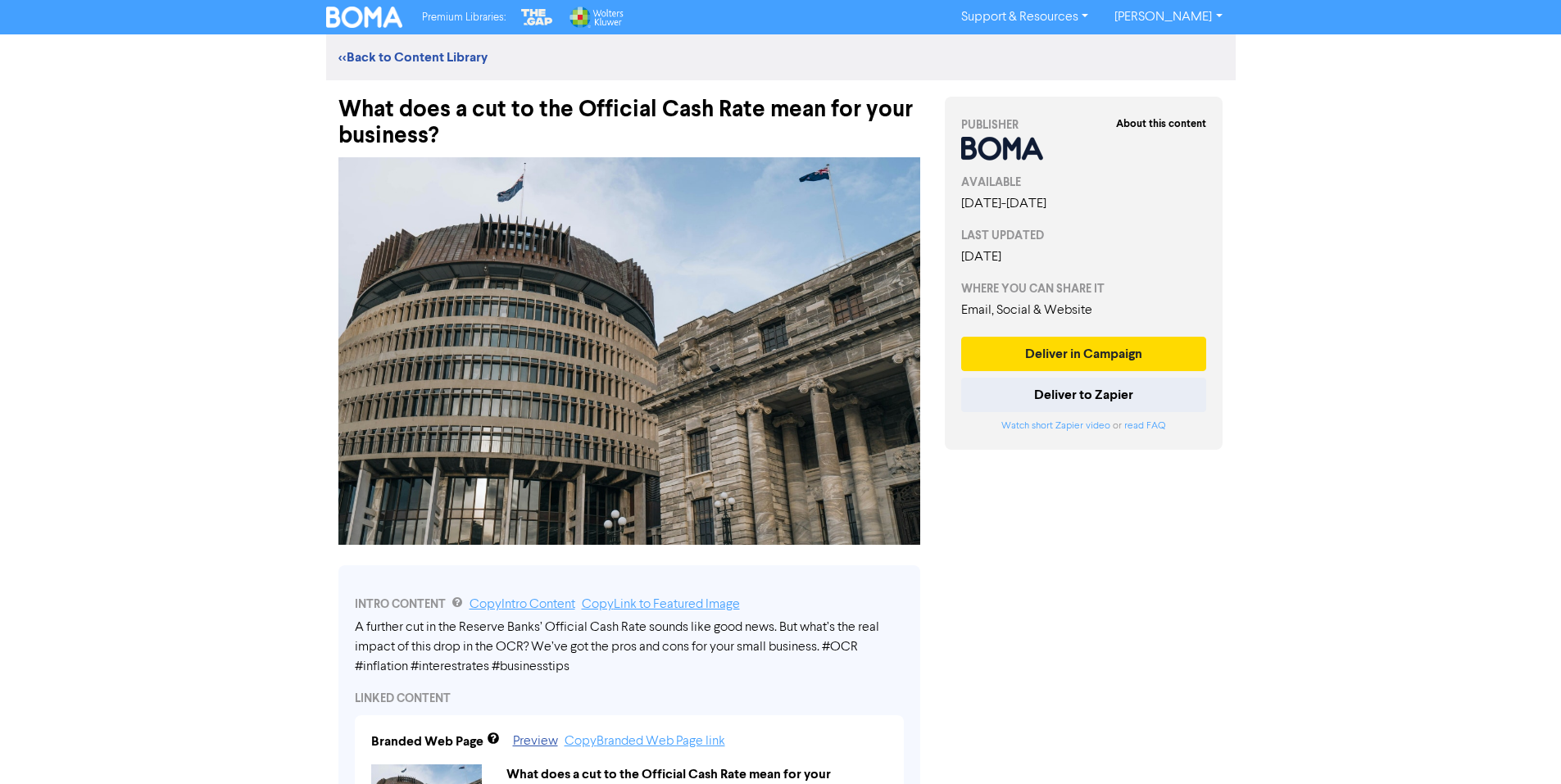
click at [370, 100] on div "What does a cut to the Official Cash Rate mean for your business?" at bounding box center [629, 115] width 582 height 69
click at [371, 99] on div "What does a cut to the Official Cash Rate mean for your business?" at bounding box center [629, 115] width 582 height 69
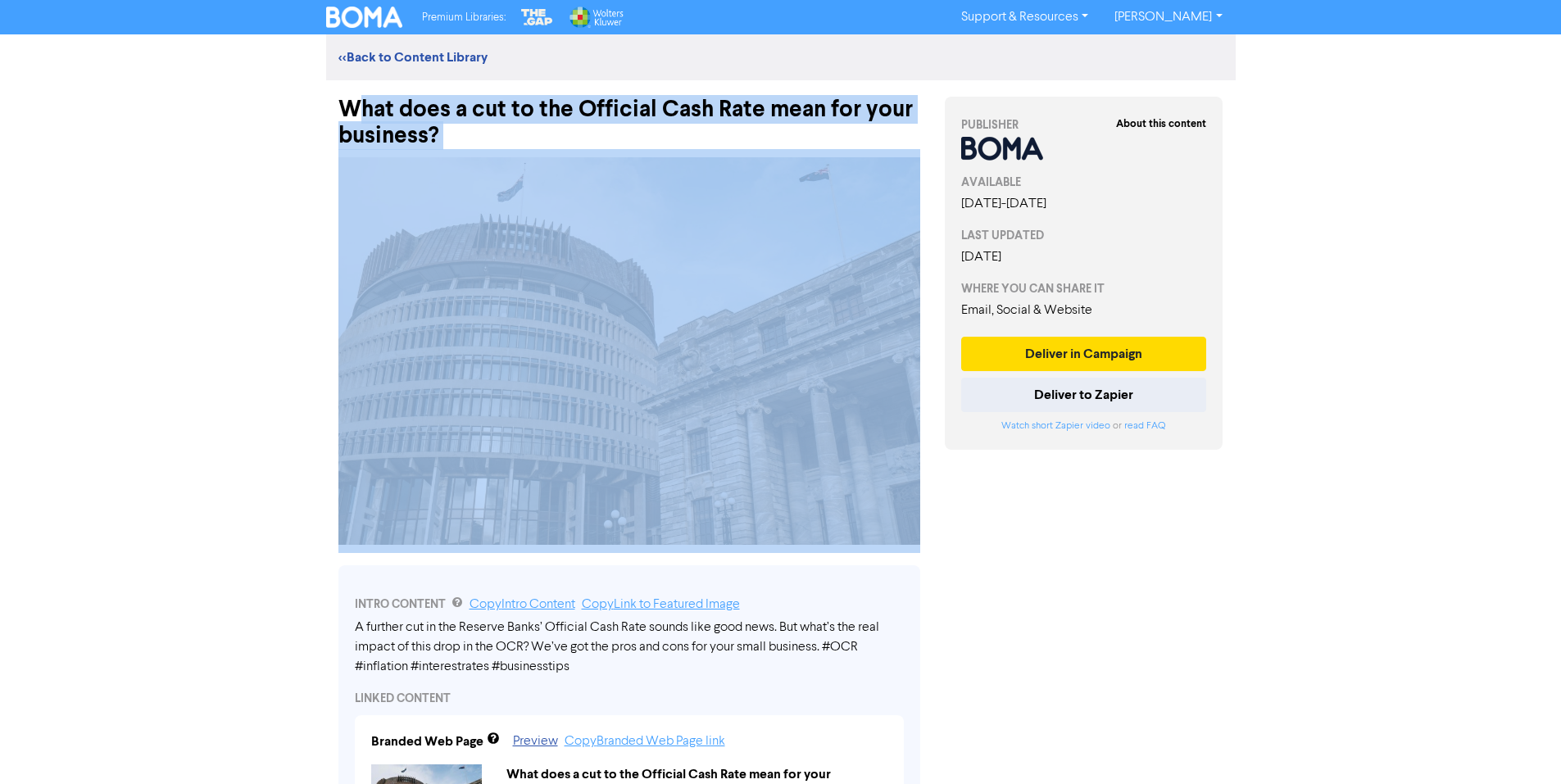
click at [371, 98] on div "What does a cut to the Official Cash Rate mean for your business?" at bounding box center [629, 115] width 582 height 69
copy div "What does a cut to the Official Cash Rate mean for your business?"
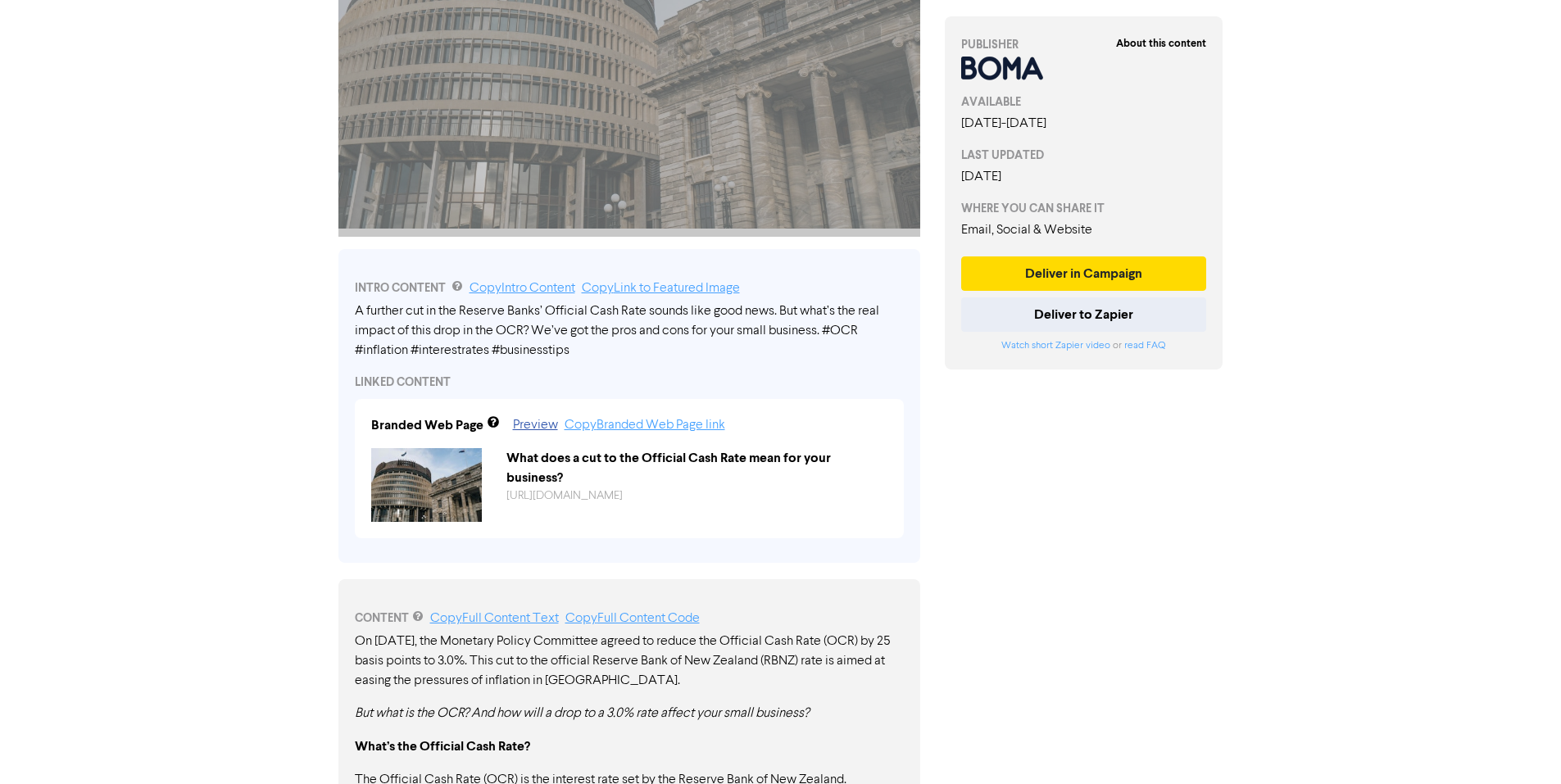
scroll to position [328, 0]
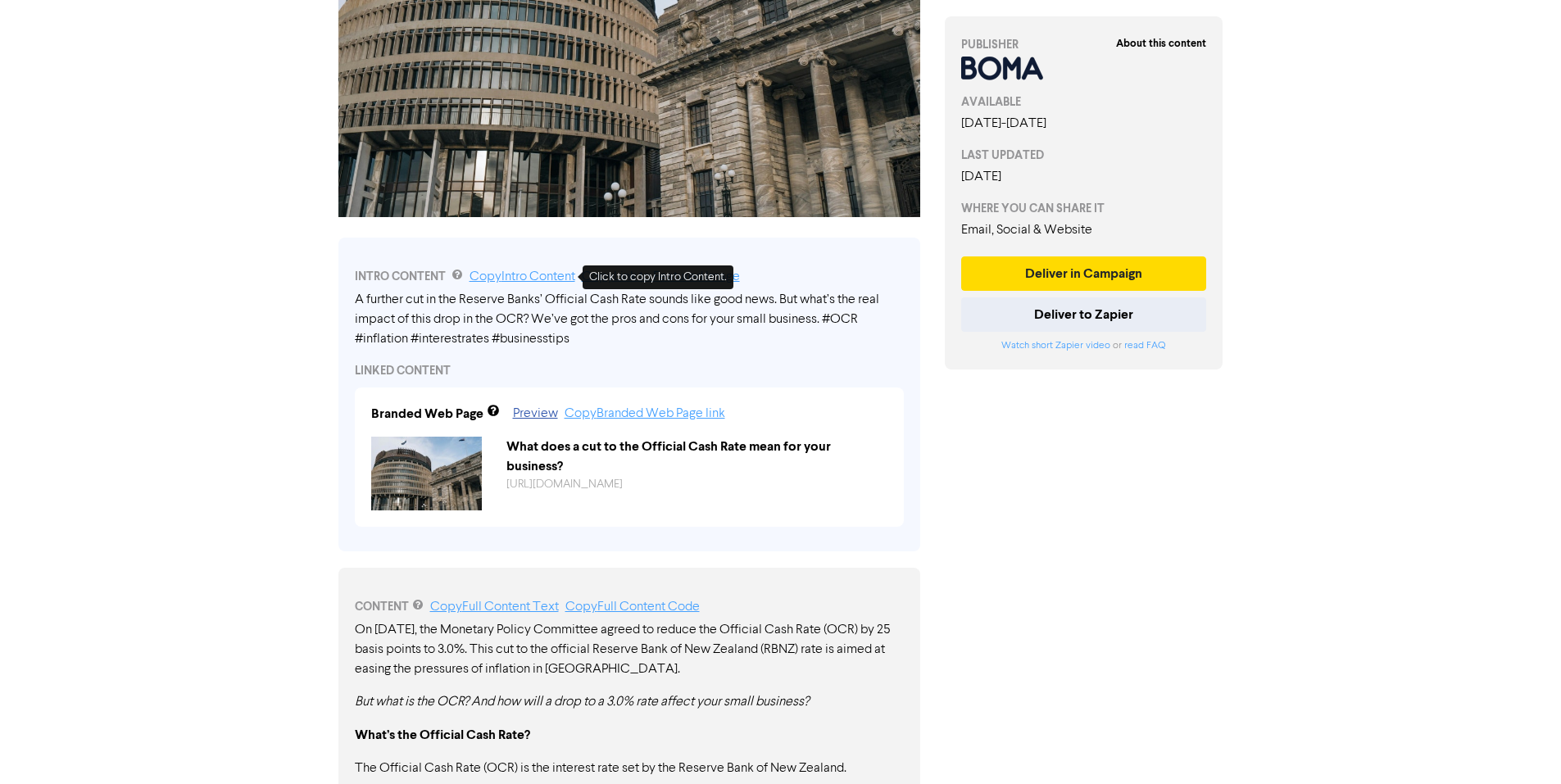
drag, startPoint x: 513, startPoint y: 279, endPoint x: 505, endPoint y: 281, distance: 8.2
click at [513, 279] on link "Copy Intro Content" at bounding box center [523, 277] width 106 height 13
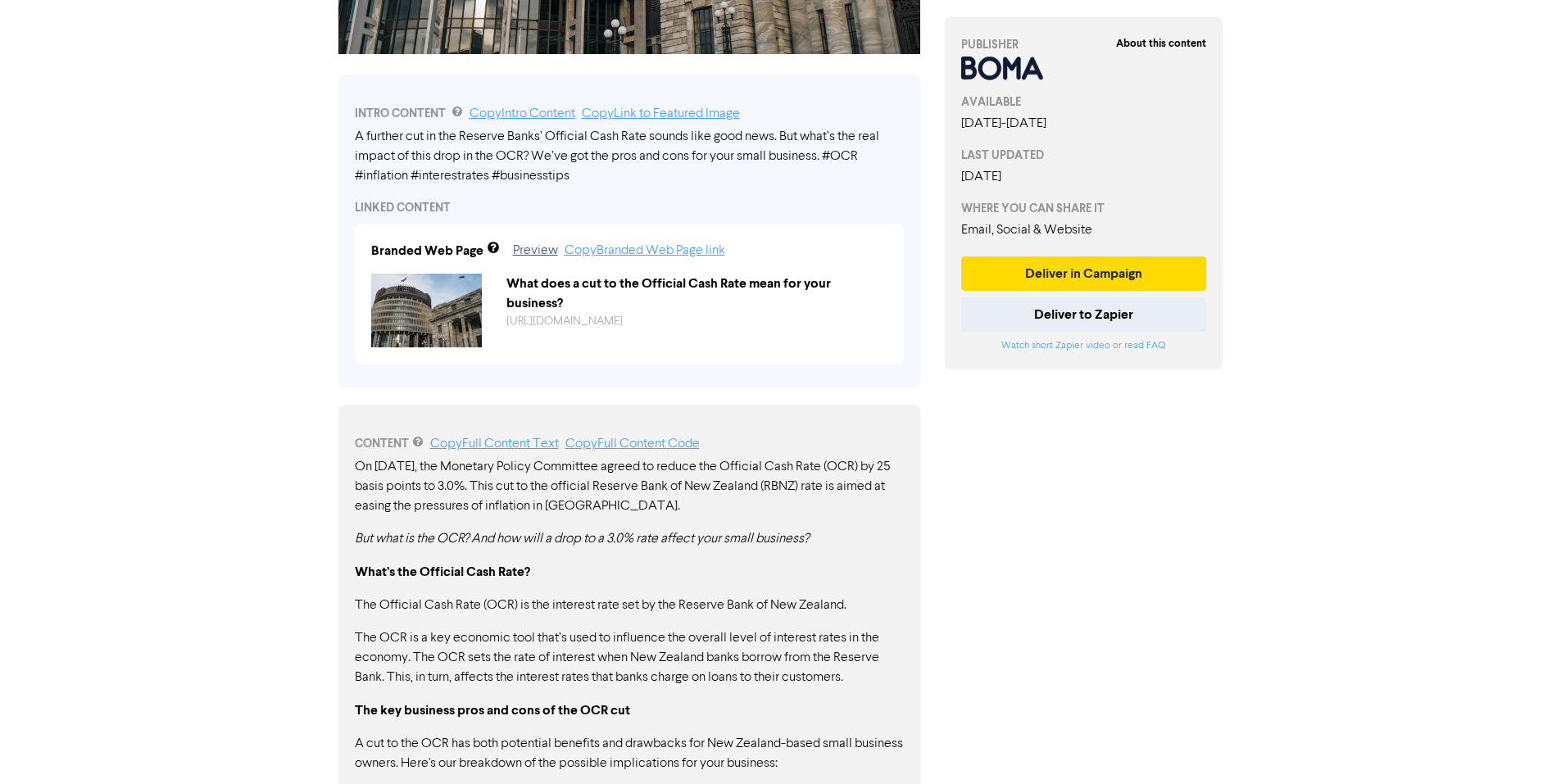
scroll to position [491, 0]
drag, startPoint x: 354, startPoint y: 466, endPoint x: 429, endPoint y: 600, distance: 153.6
drag, startPoint x: 354, startPoint y: 468, endPoint x: 364, endPoint y: 466, distance: 10.2
click at [364, 466] on p "On [DATE], the Monetary Policy Committee agreed to reduce the Official Cash Rat…" at bounding box center [628, 486] width 549 height 59
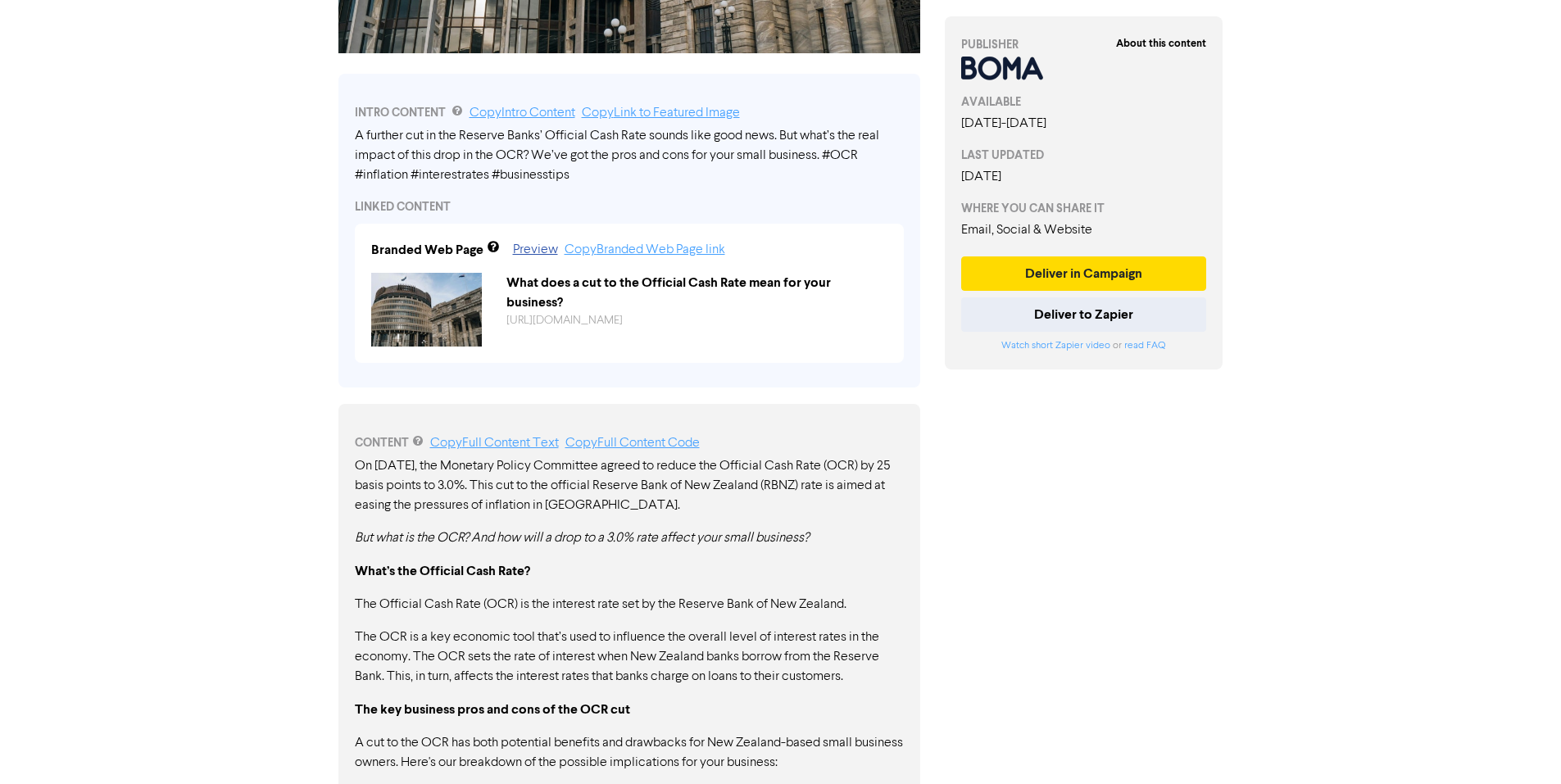
drag, startPoint x: 354, startPoint y: 463, endPoint x: 451, endPoint y: 481, distance: 98.7
click at [473, 444] on link "Copy Full Content Text" at bounding box center [495, 443] width 129 height 13
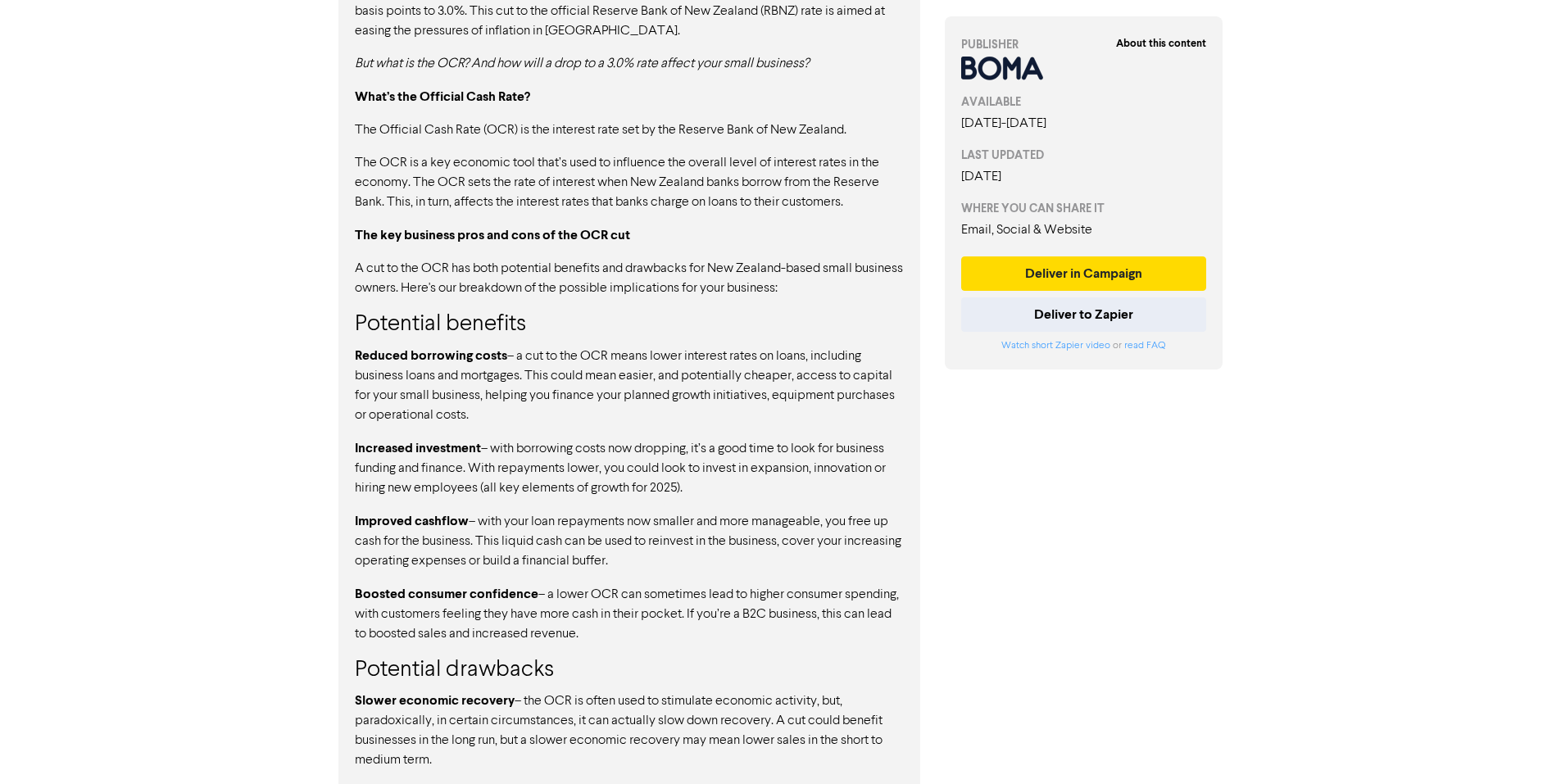
scroll to position [694, 0]
